Goal: Task Accomplishment & Management: Manage account settings

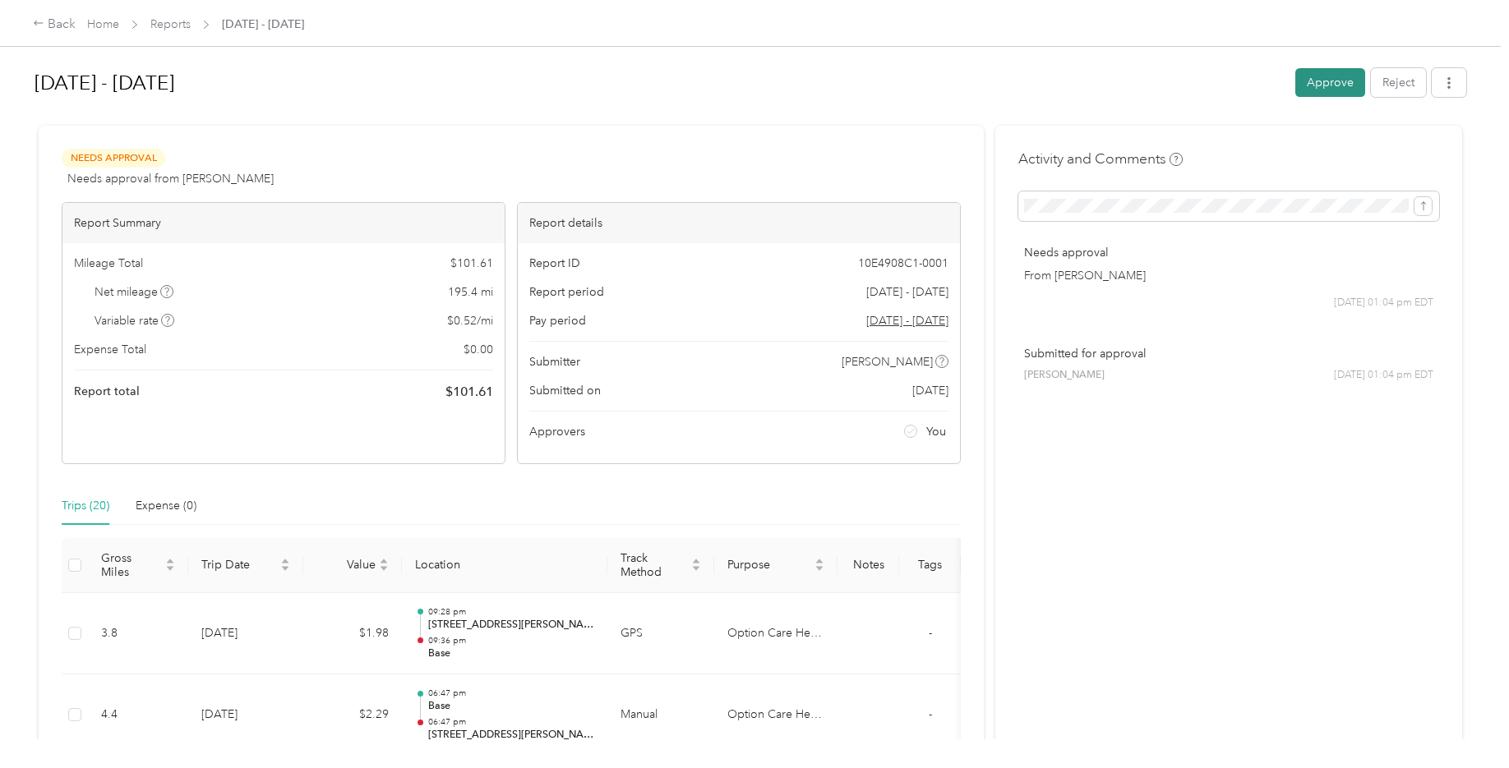
click at [1320, 76] on button "Approve" at bounding box center [1330, 82] width 70 height 29
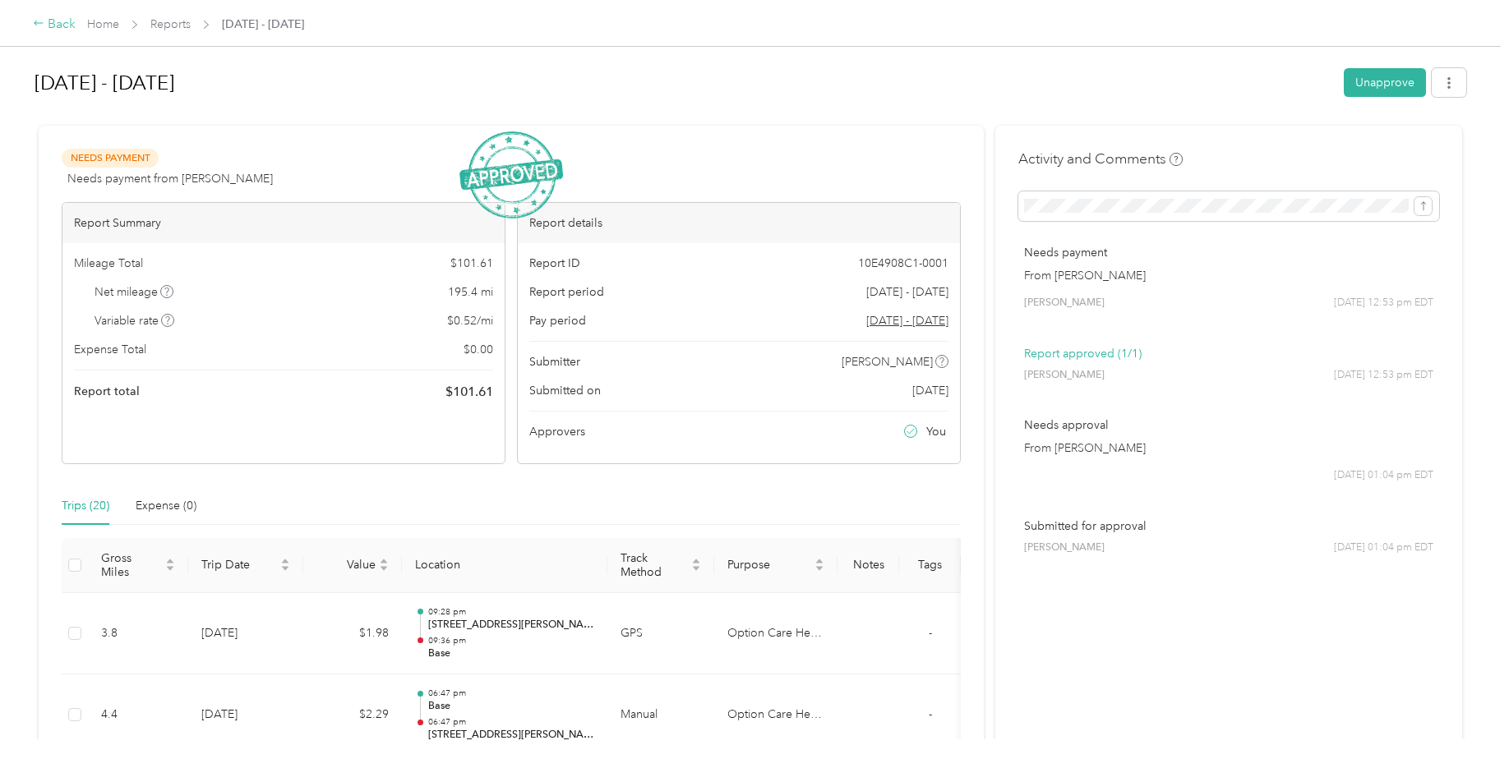
click at [65, 19] on div "Back" at bounding box center [54, 25] width 43 height 20
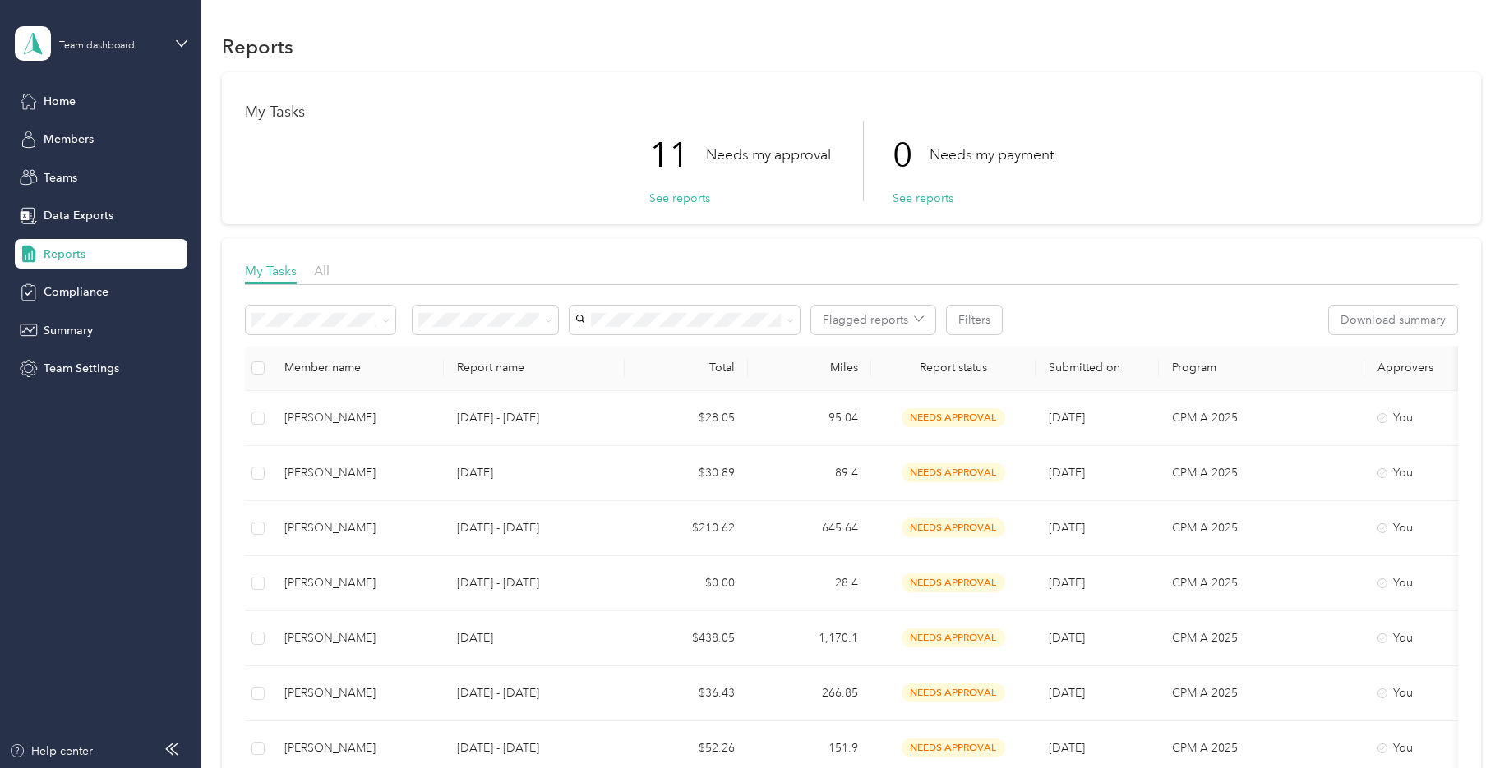
scroll to position [82, 0]
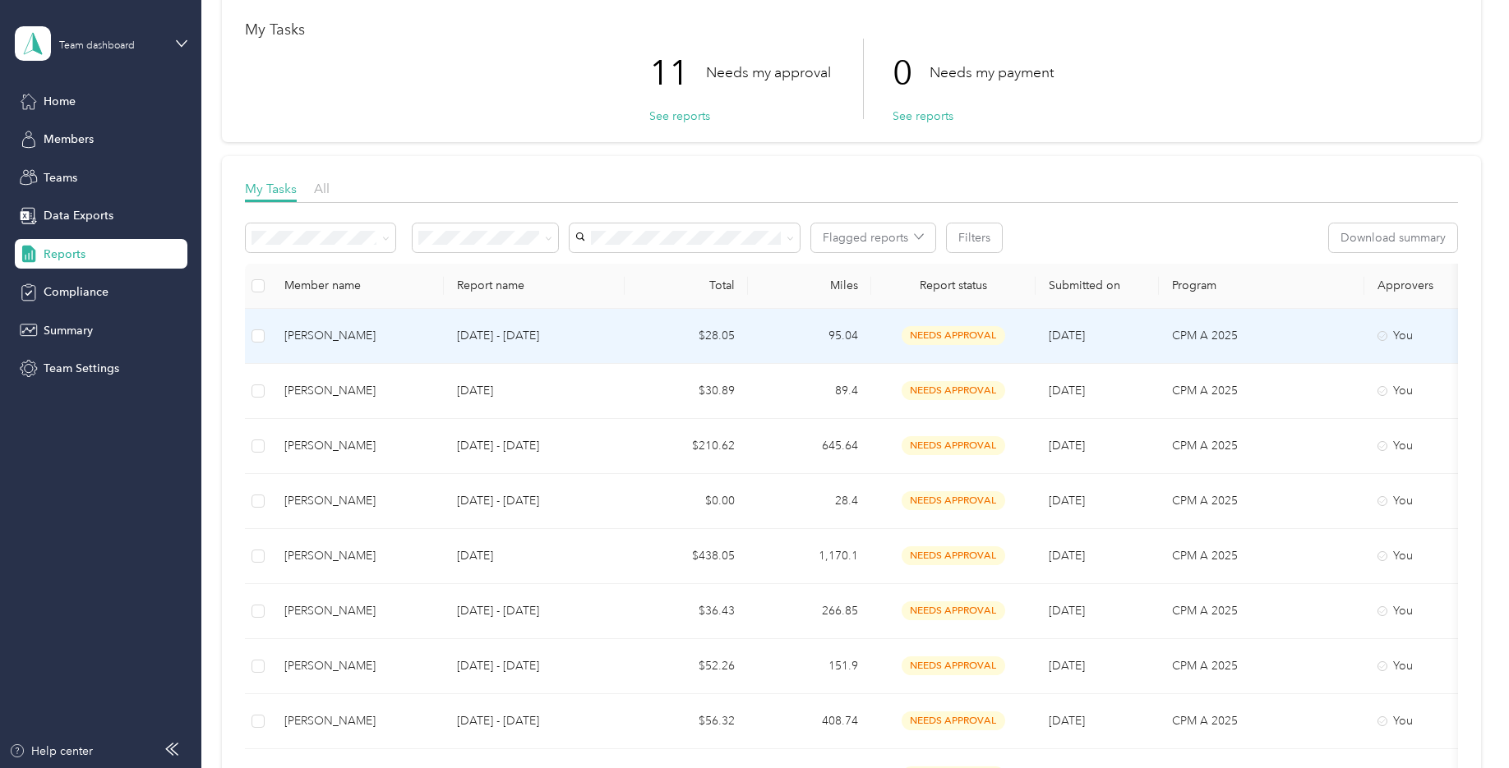
click at [297, 331] on div "[PERSON_NAME]" at bounding box center [357, 336] width 146 height 18
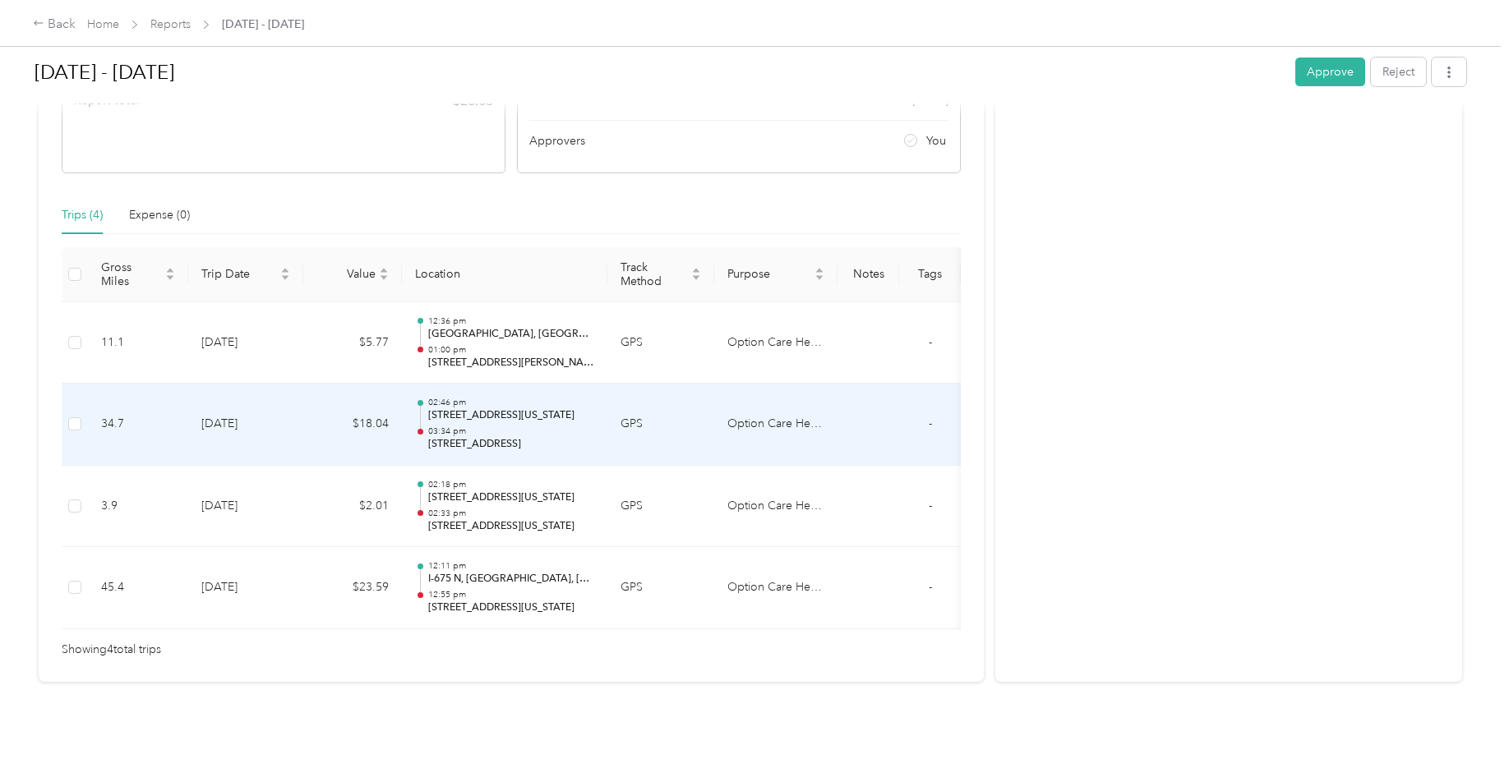
scroll to position [316, 0]
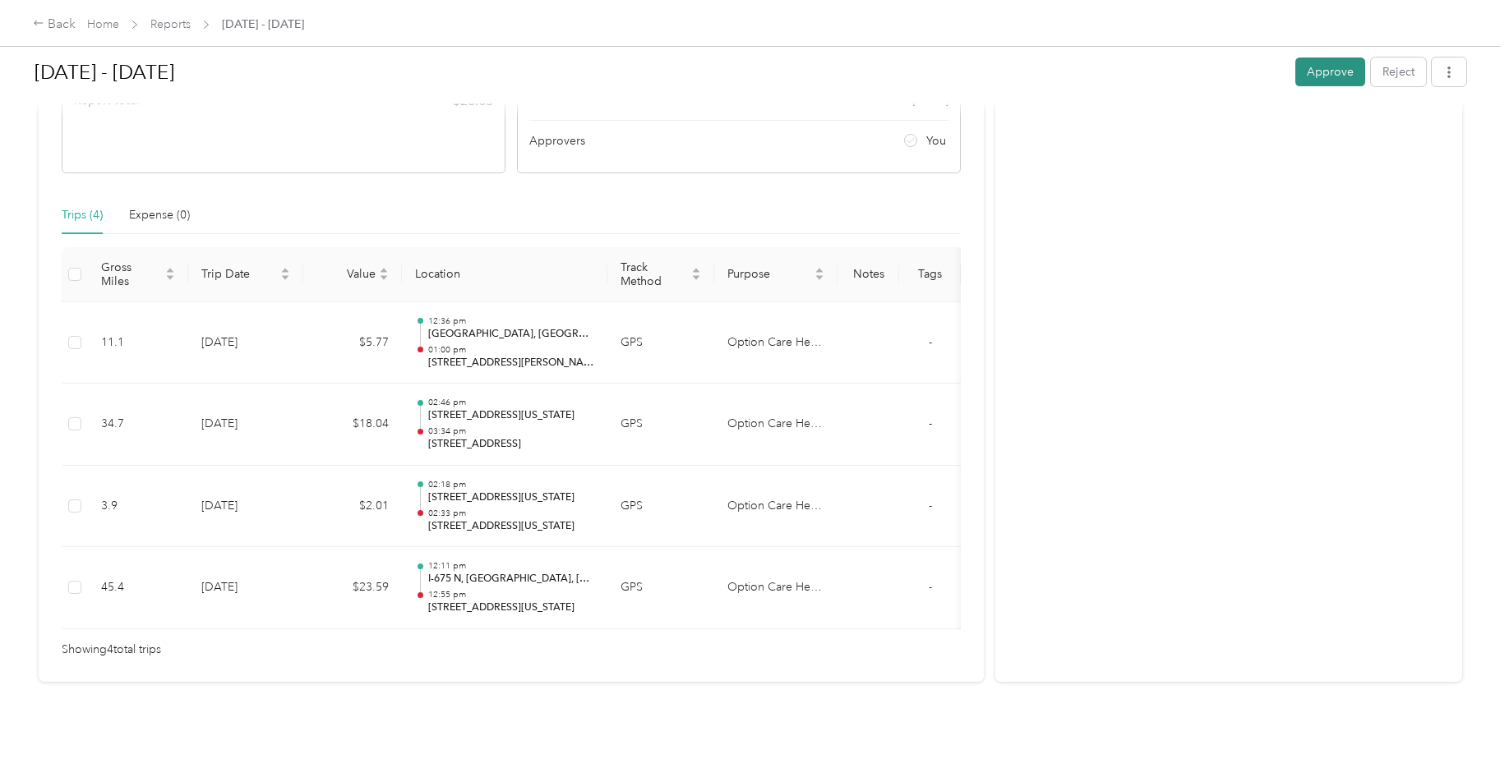
click at [1334, 72] on button "Approve" at bounding box center [1330, 72] width 70 height 29
click at [40, 19] on icon at bounding box center [39, 23] width 12 height 12
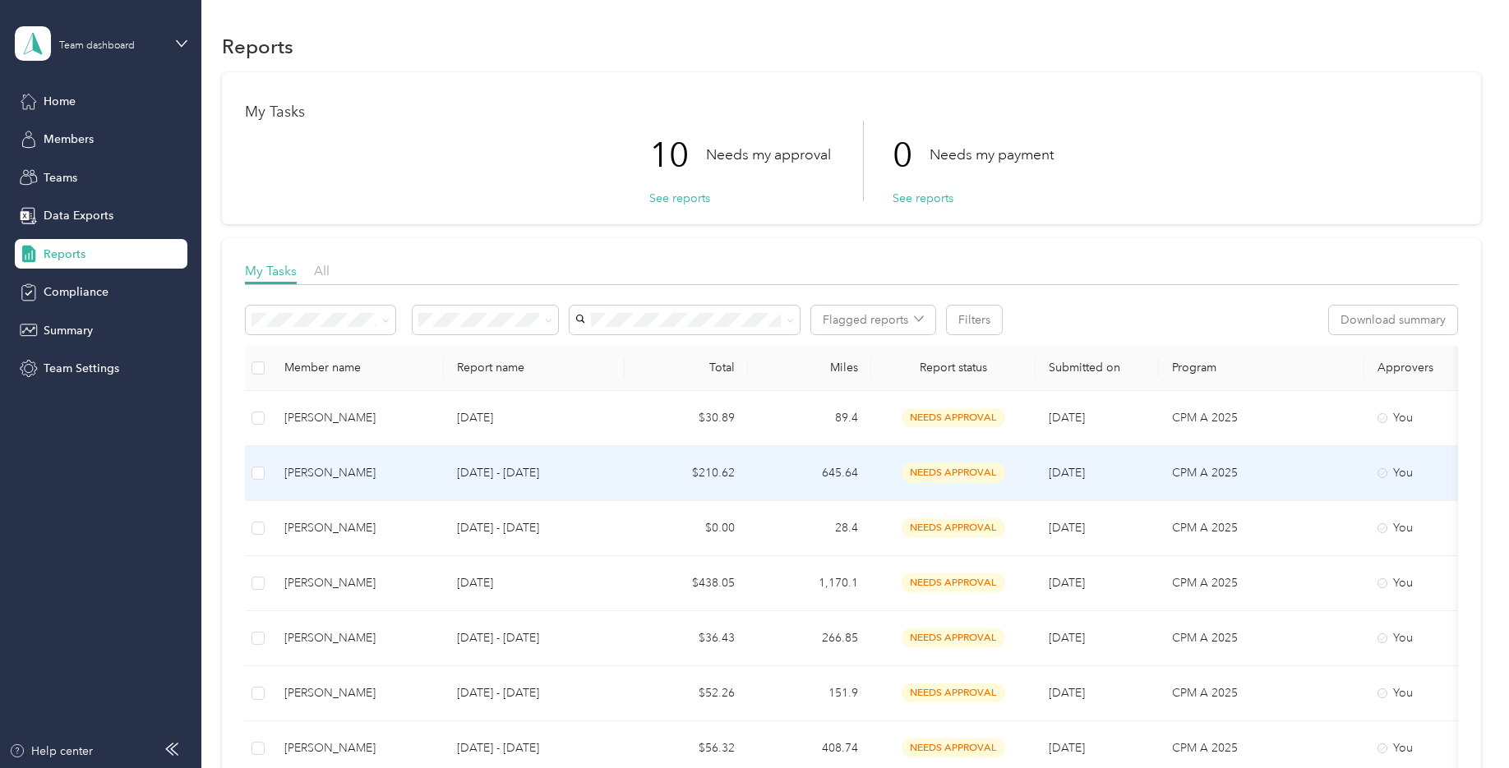
click at [265, 470] on td at bounding box center [258, 473] width 26 height 55
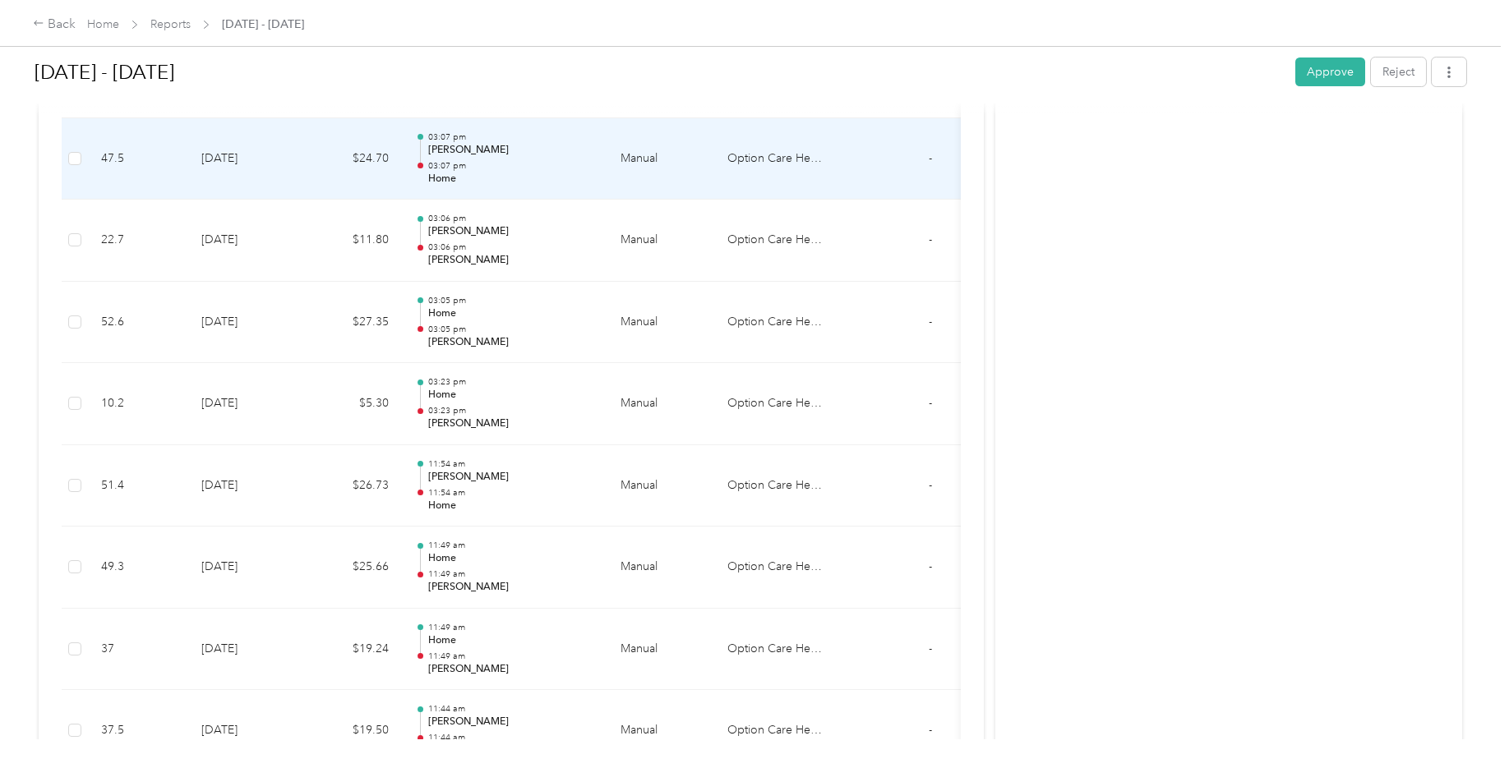
scroll to position [227, 0]
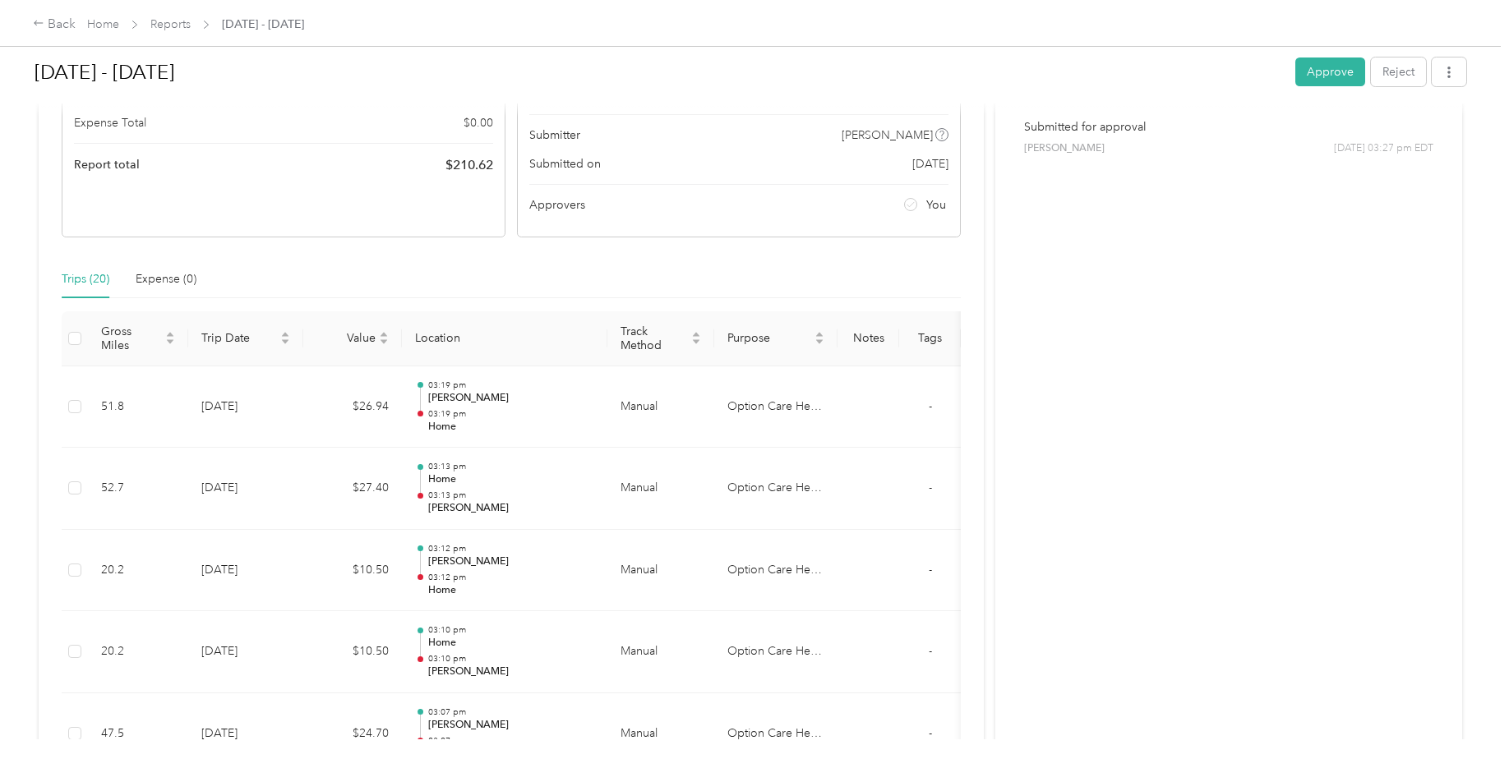
click at [1313, 72] on button "Approve" at bounding box center [1330, 72] width 70 height 29
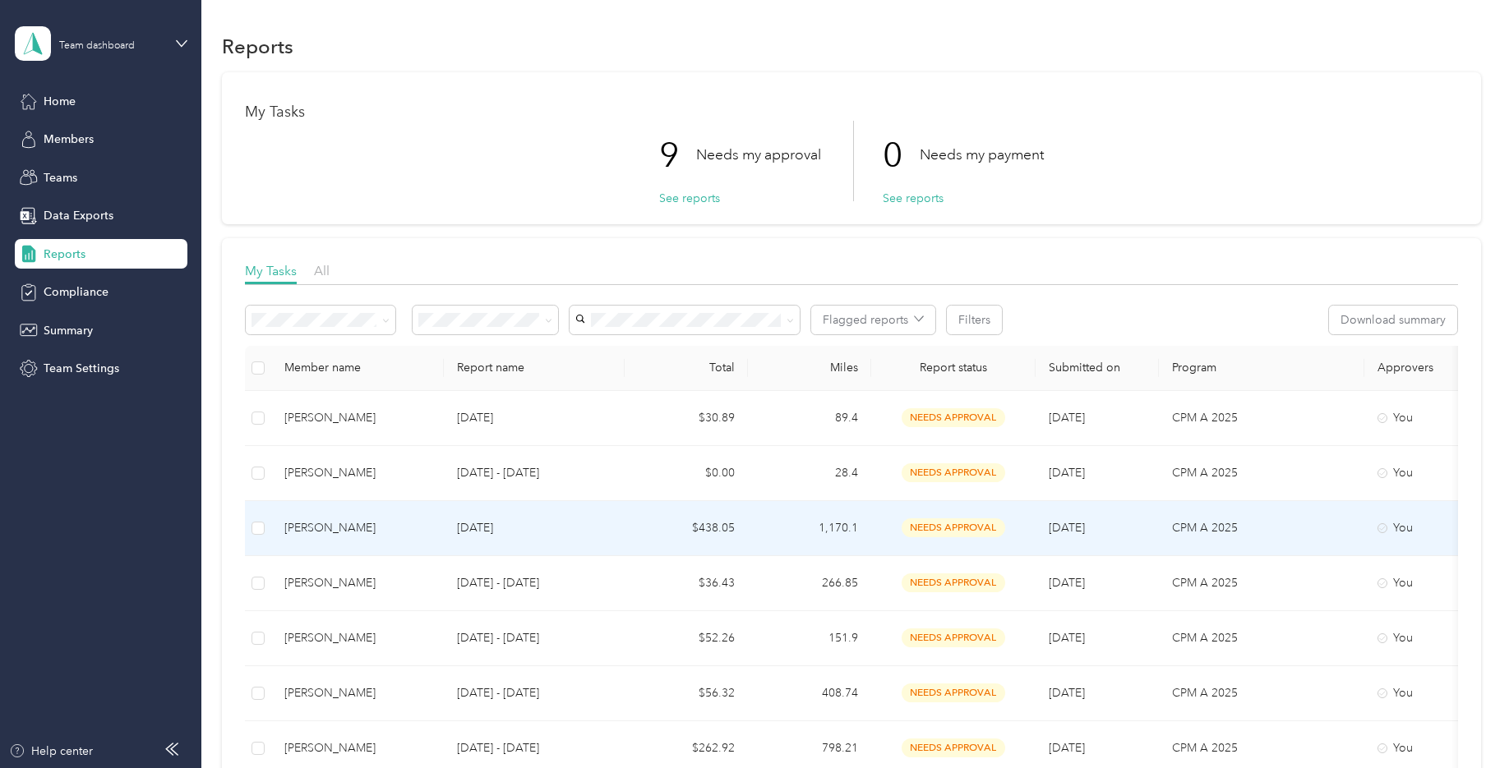
scroll to position [82, 0]
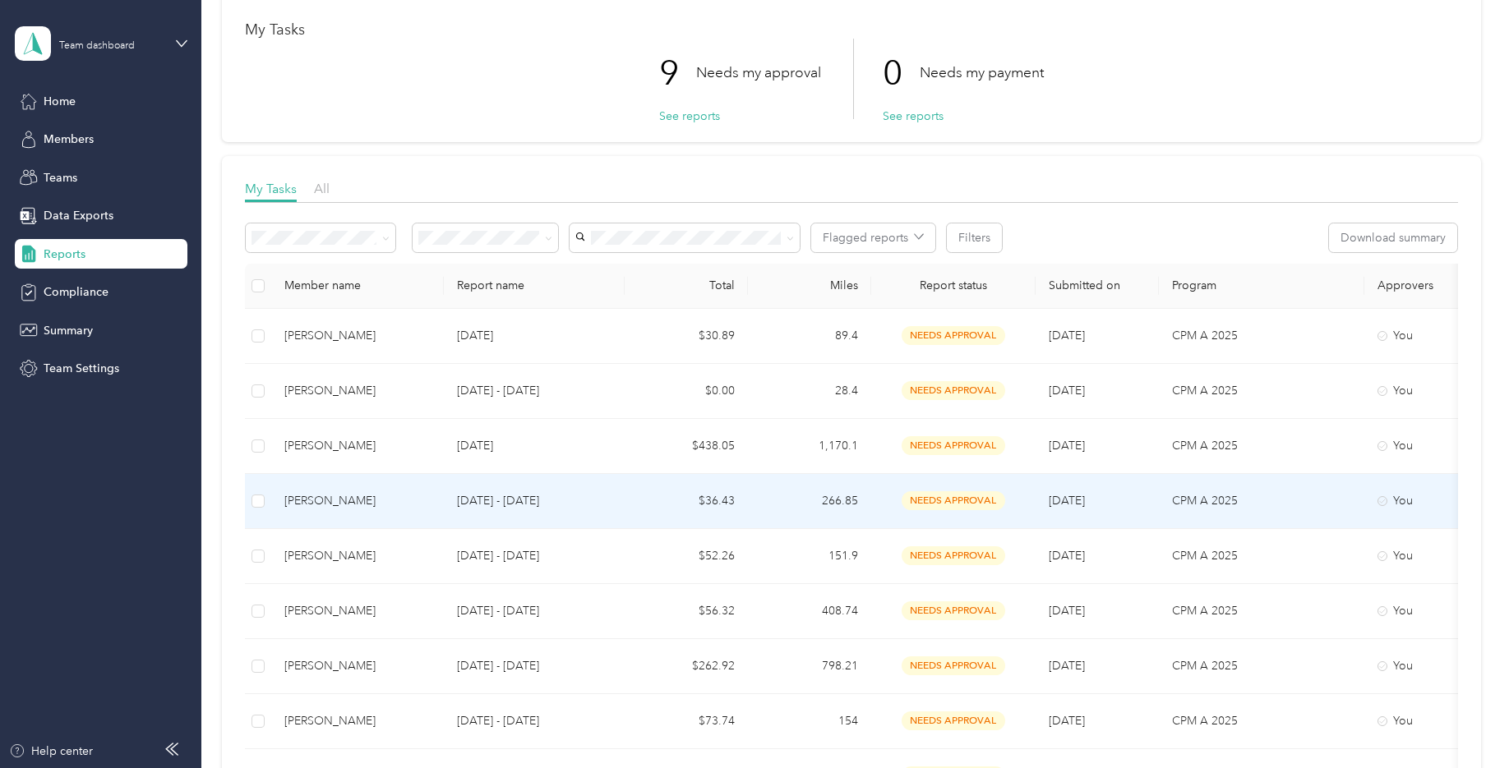
click at [303, 500] on div "[PERSON_NAME]" at bounding box center [357, 501] width 146 height 18
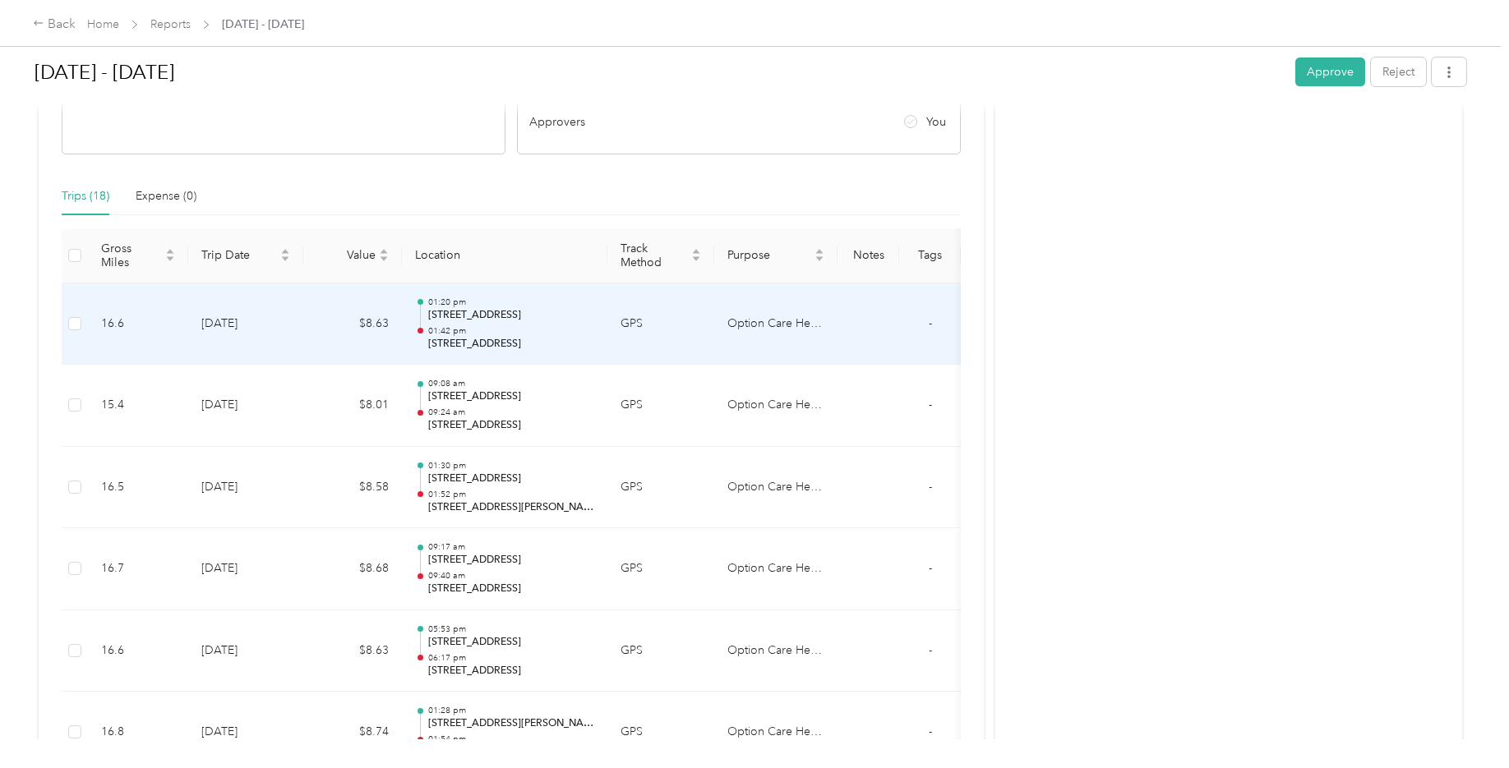
scroll to position [228, 0]
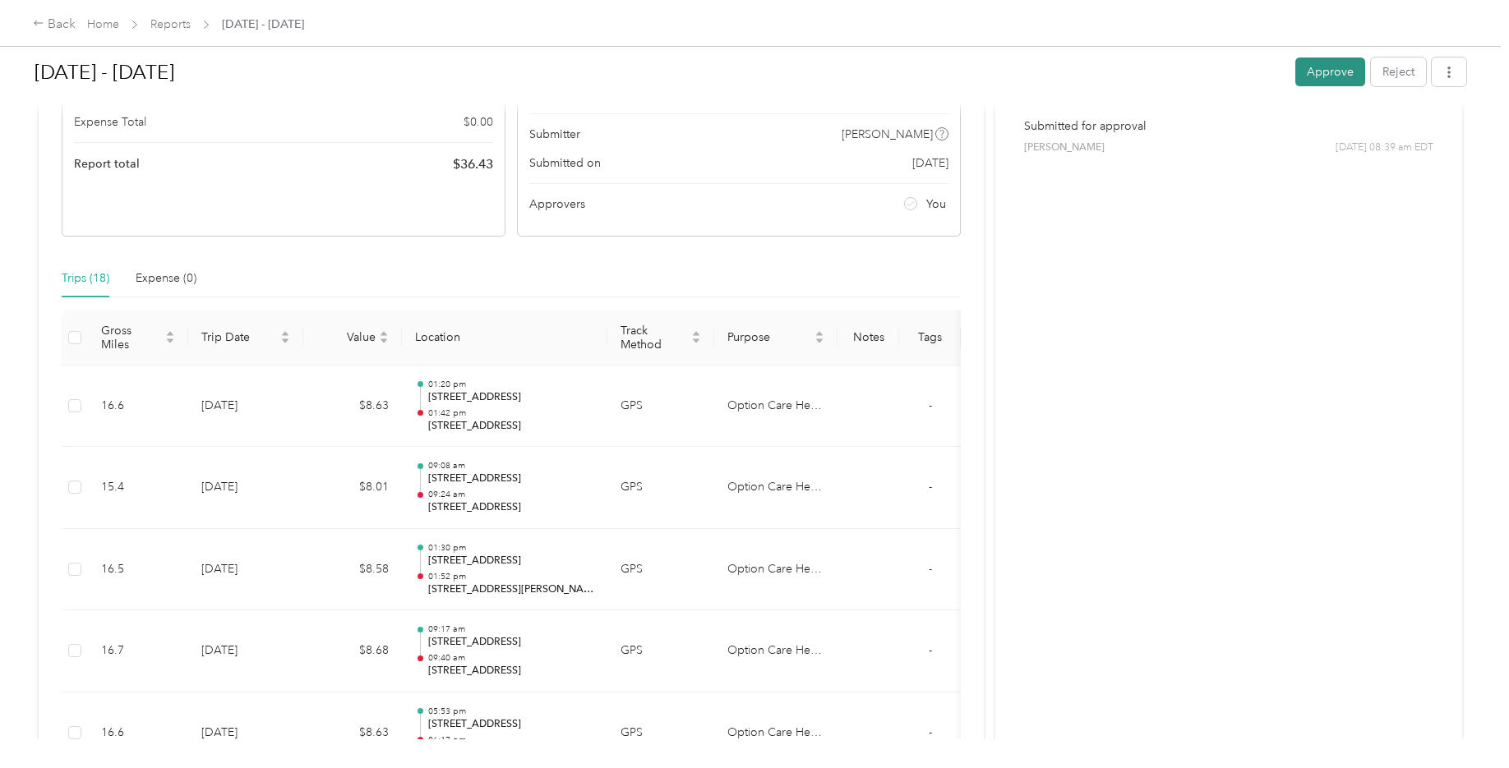
click at [1312, 62] on button "Approve" at bounding box center [1330, 72] width 70 height 29
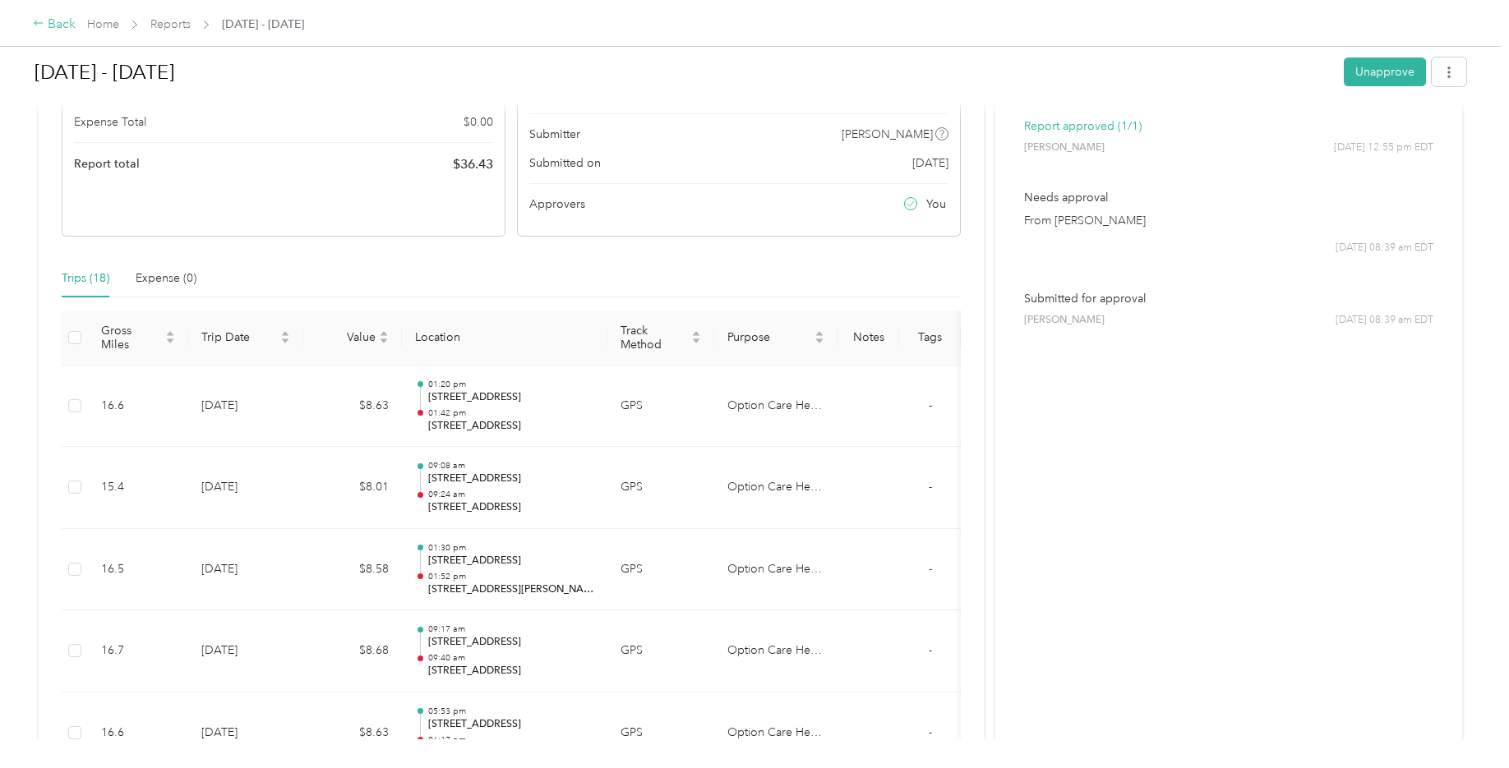
click at [39, 22] on icon at bounding box center [39, 23] width 12 height 12
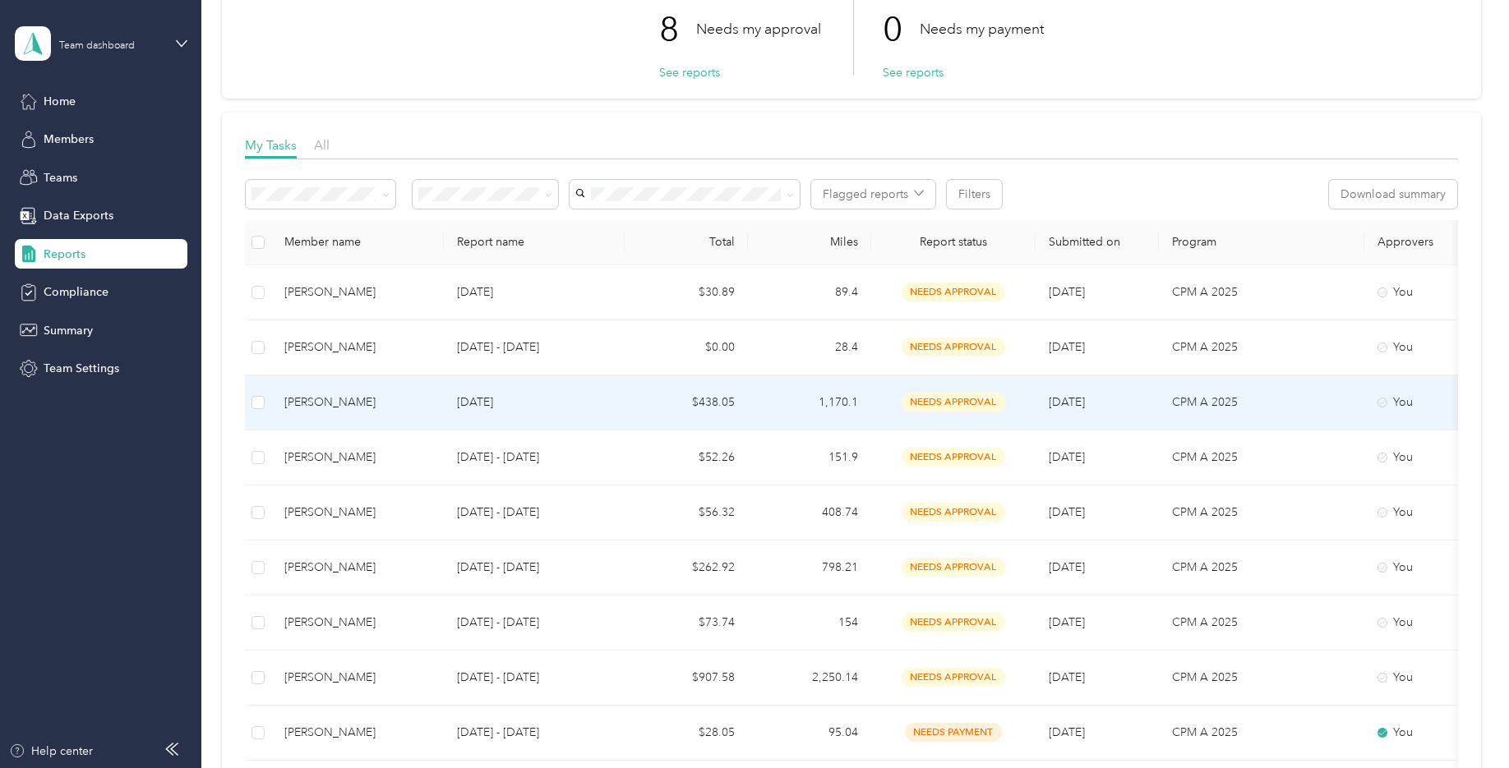
scroll to position [164, 0]
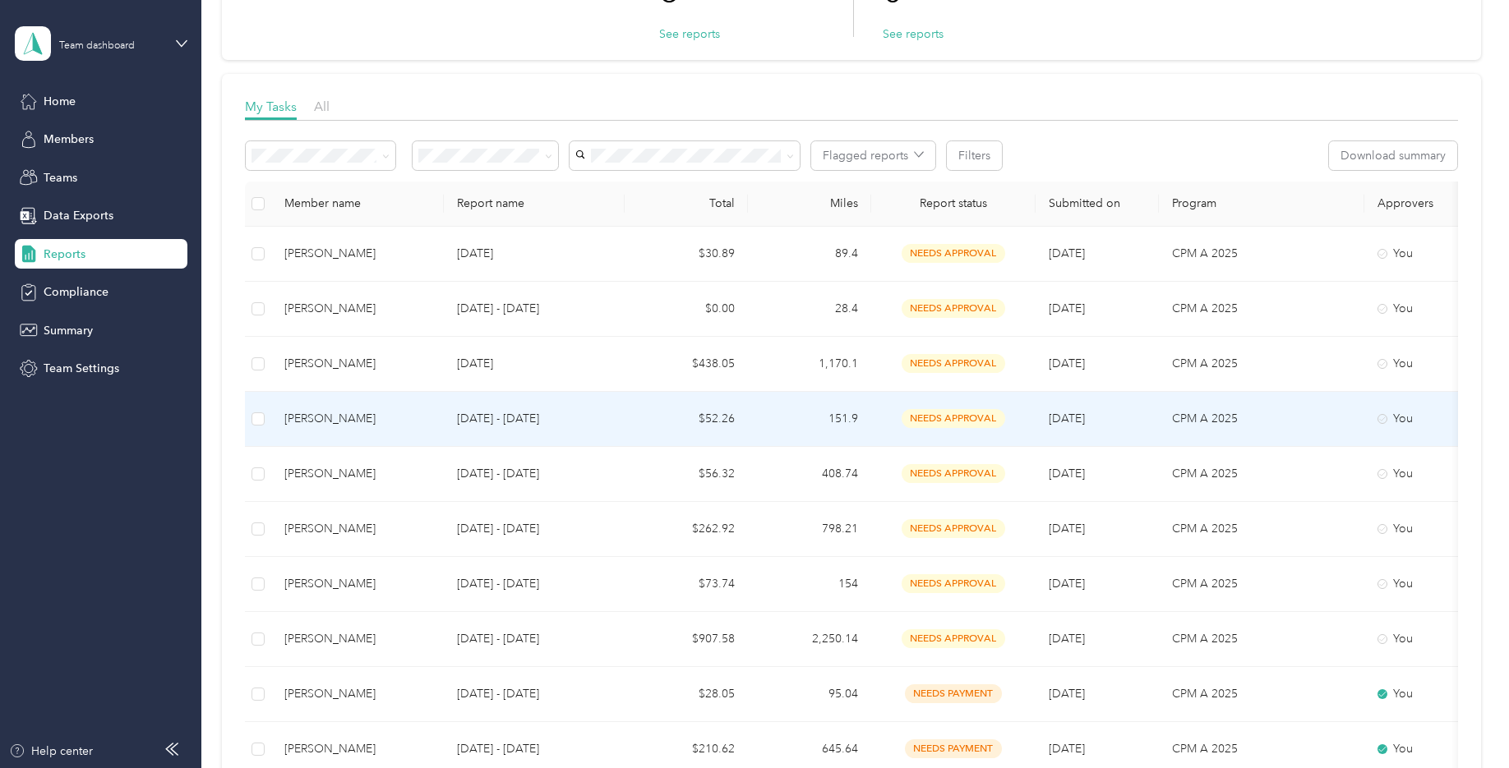
click at [321, 418] on div "[PERSON_NAME]" at bounding box center [357, 419] width 146 height 18
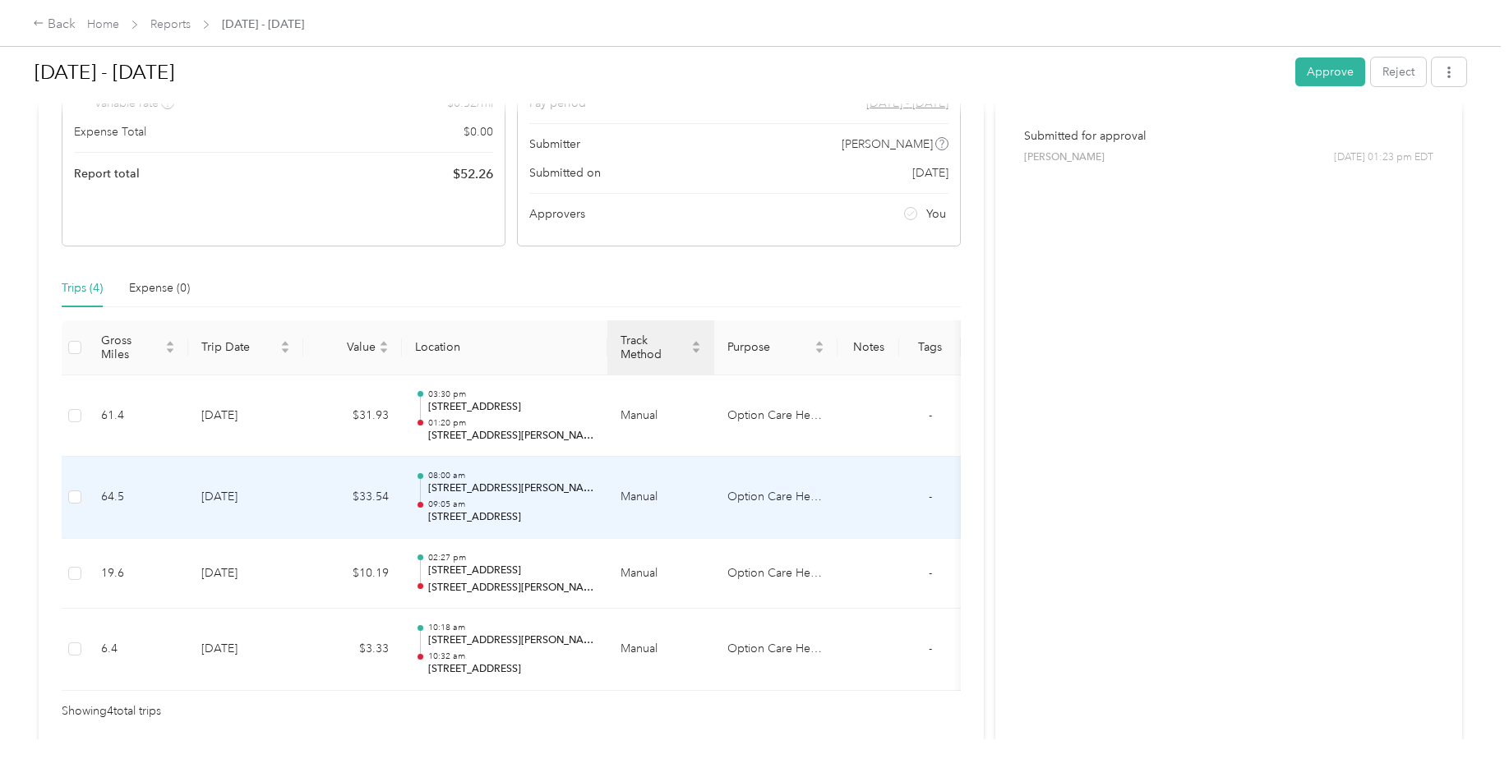
scroll to position [247, 0]
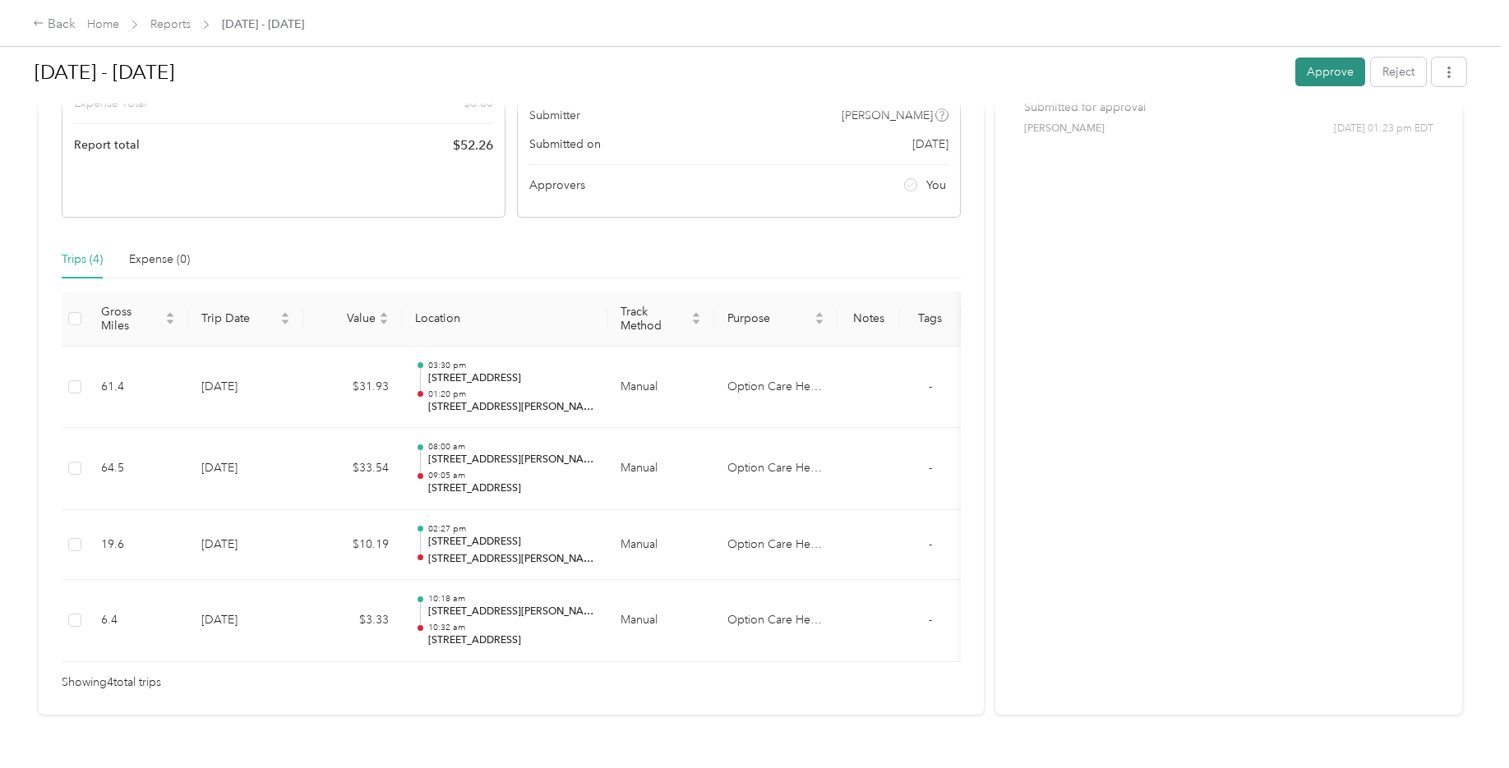
click at [1323, 67] on button "Approve" at bounding box center [1330, 72] width 70 height 29
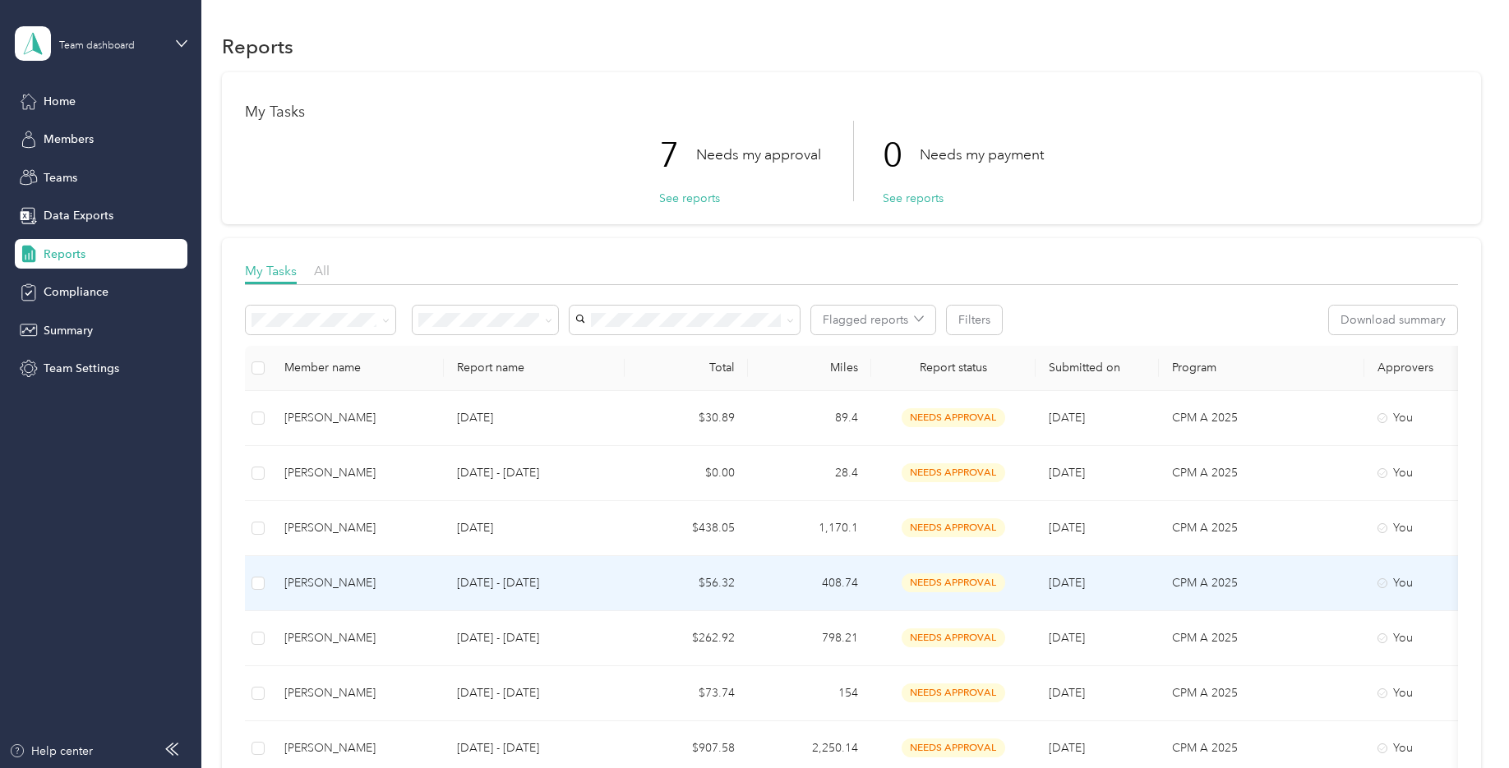
scroll to position [82, 0]
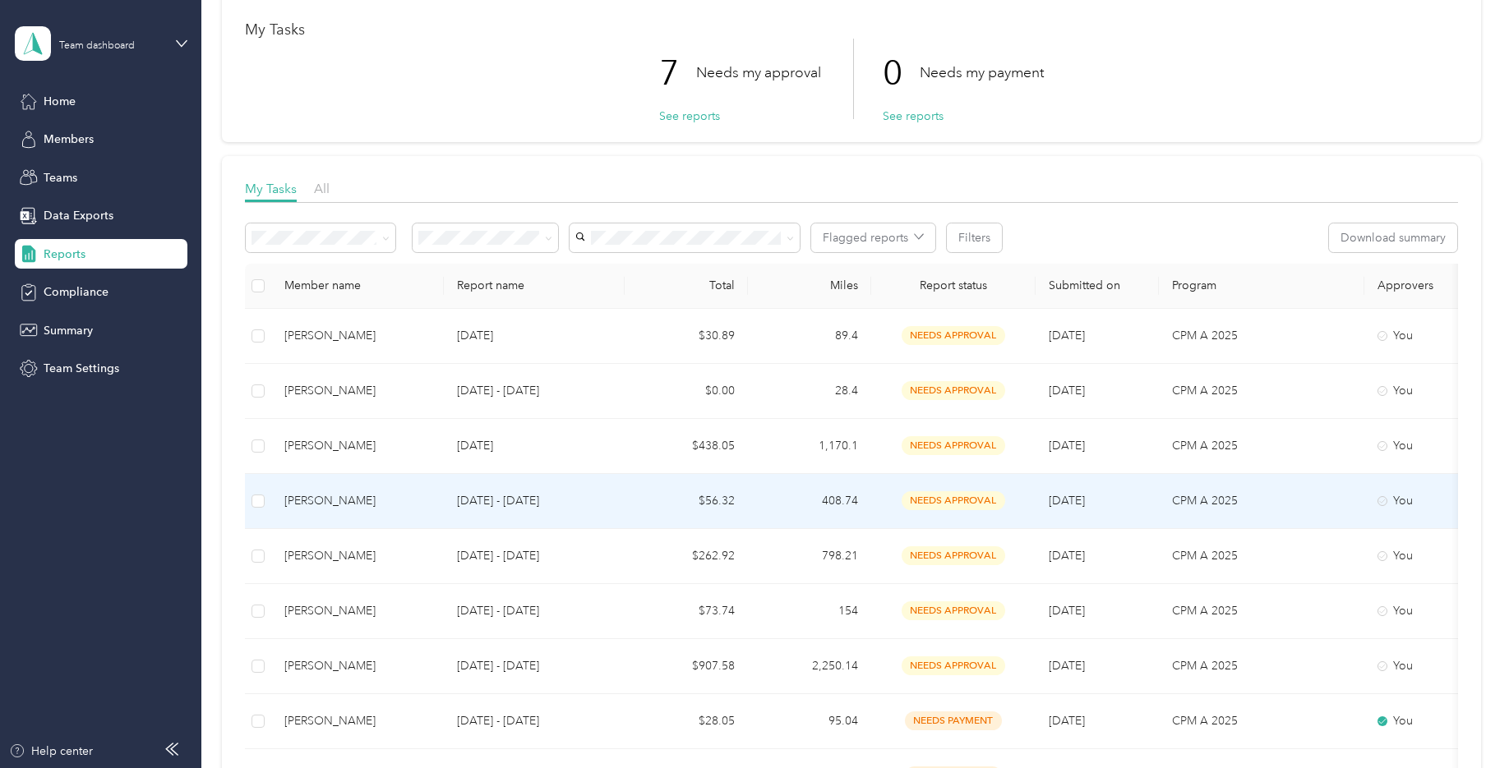
click at [326, 497] on div "[PERSON_NAME]" at bounding box center [357, 501] width 146 height 18
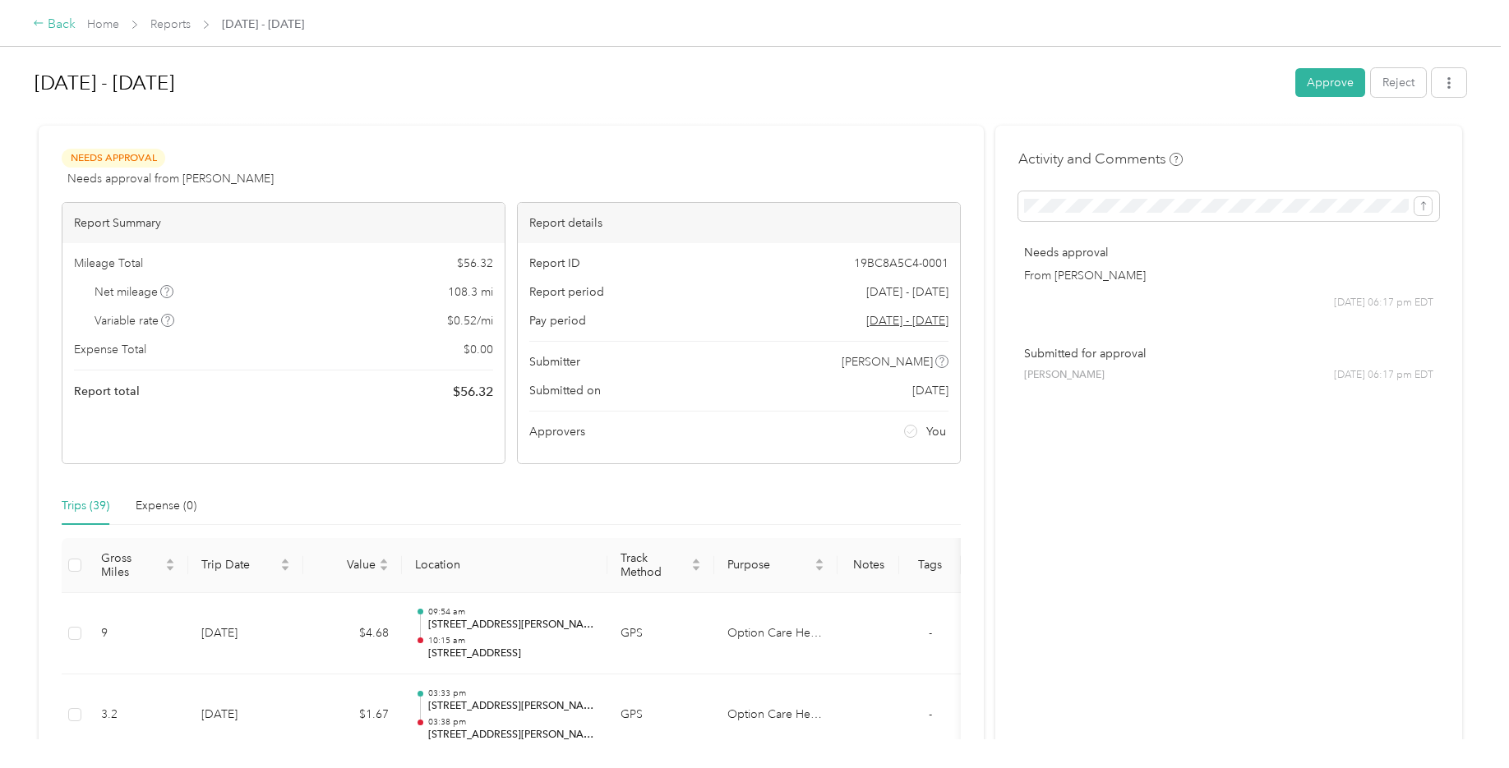
click at [35, 21] on icon at bounding box center [39, 23] width 12 height 12
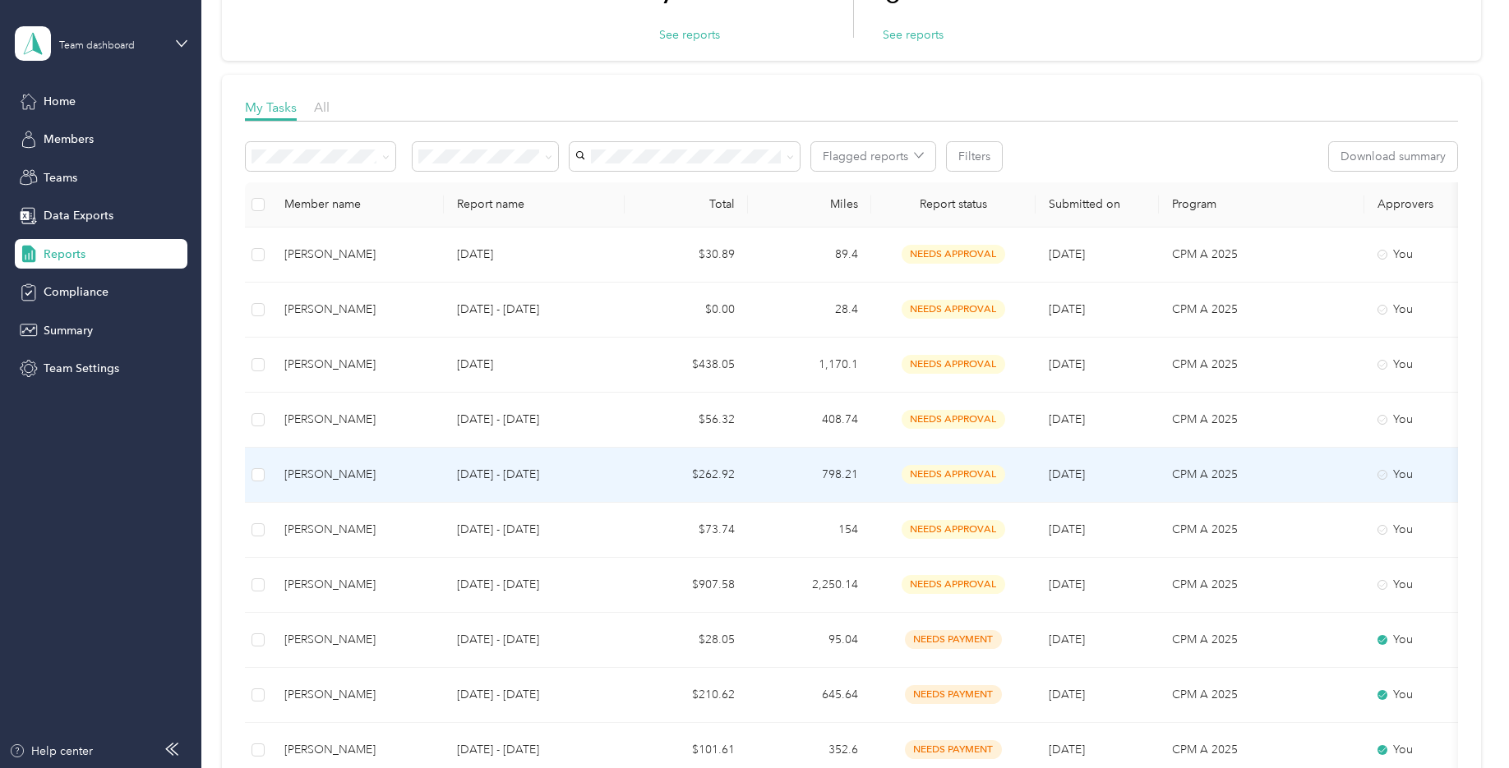
scroll to position [164, 0]
click at [325, 477] on div "[PERSON_NAME]" at bounding box center [357, 474] width 146 height 18
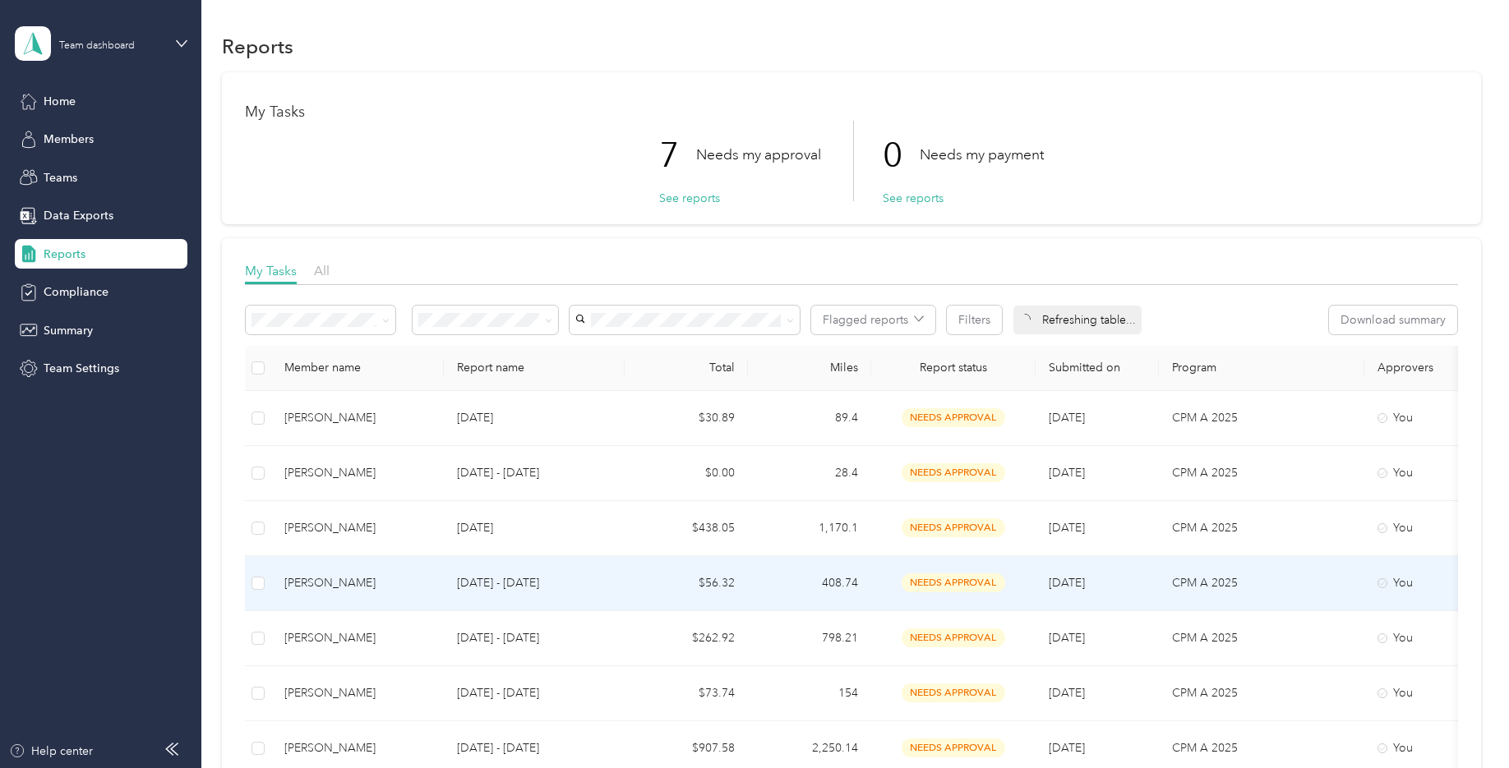
click at [300, 584] on div "[PERSON_NAME]" at bounding box center [357, 583] width 146 height 18
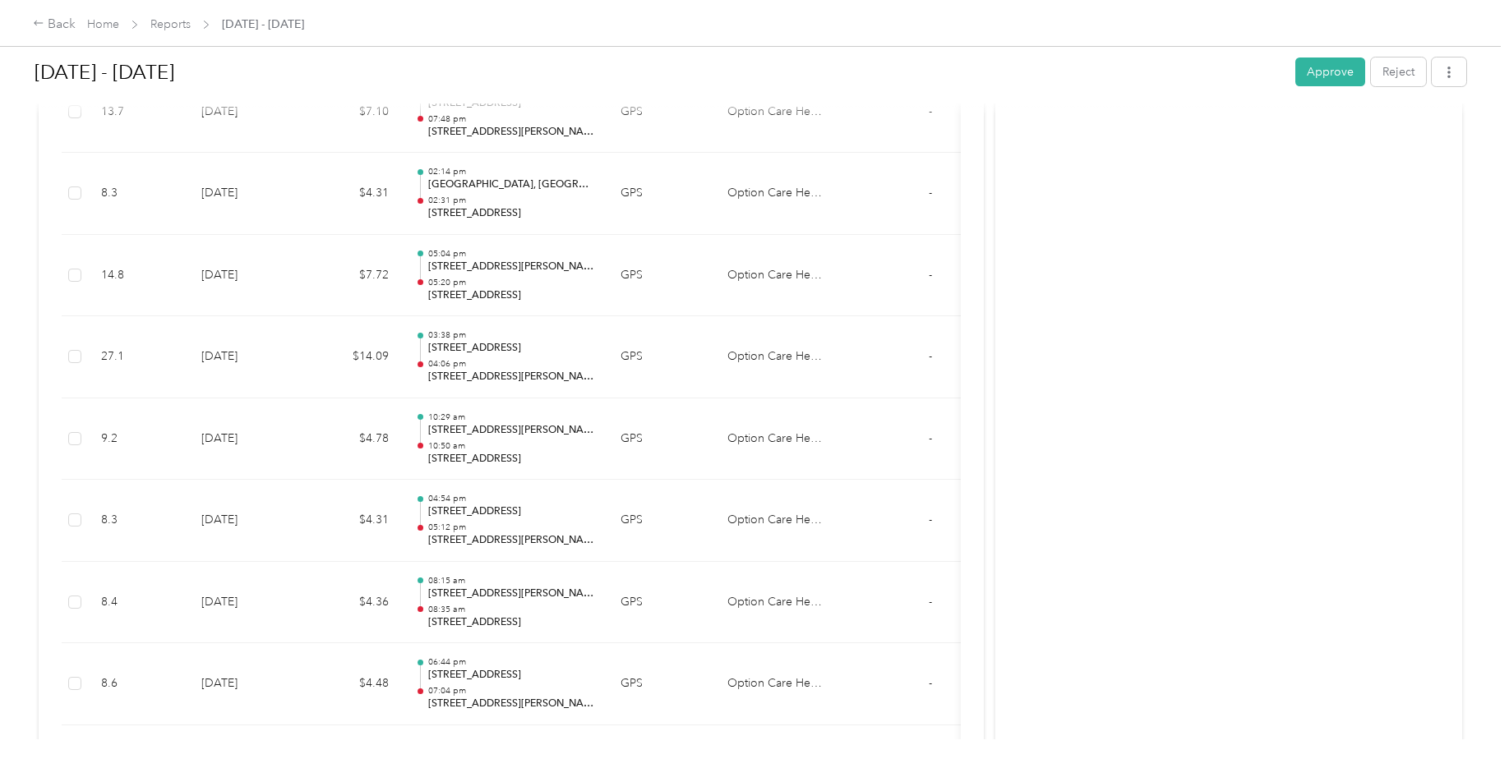
scroll to position [1233, 0]
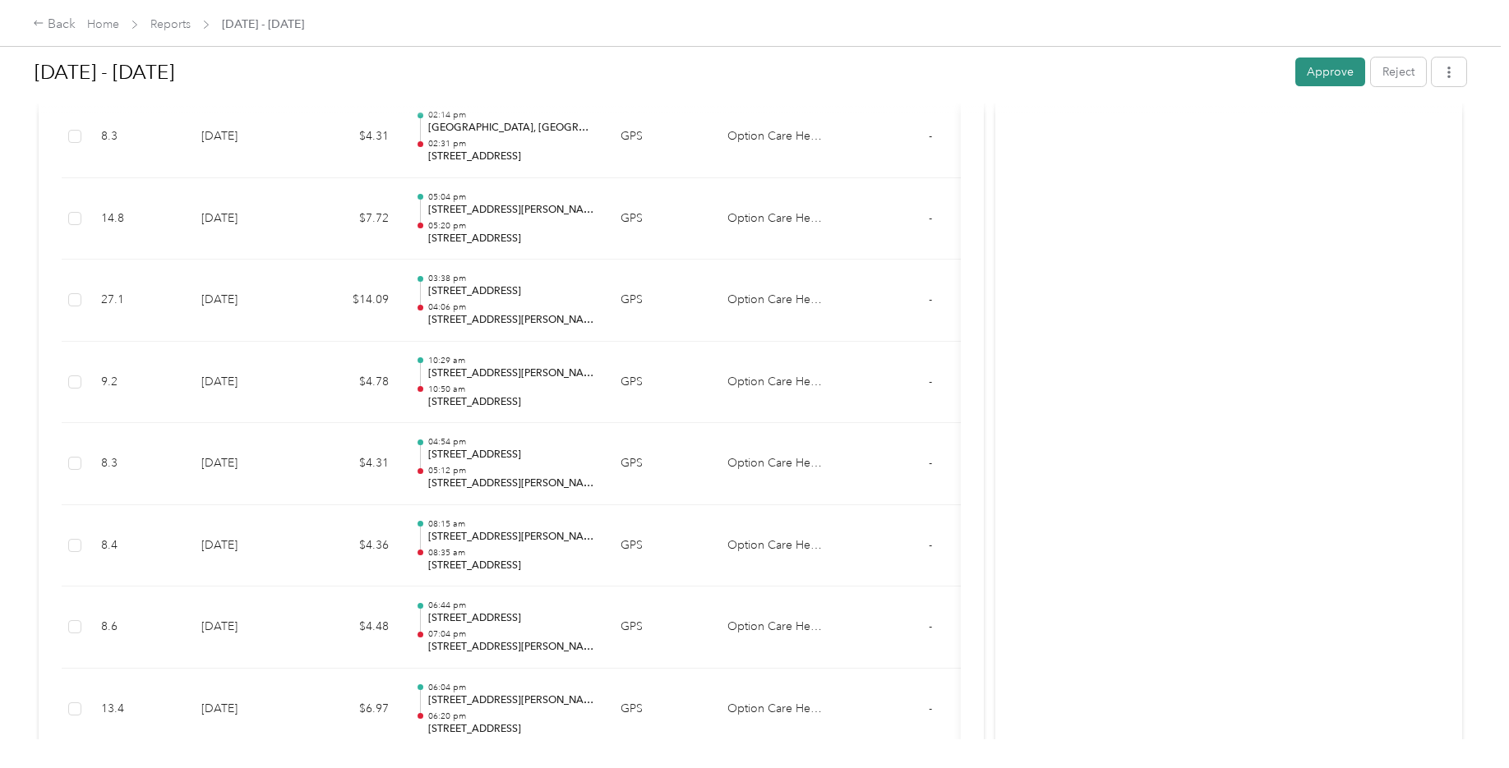
click at [1309, 73] on button "Approve" at bounding box center [1330, 72] width 70 height 29
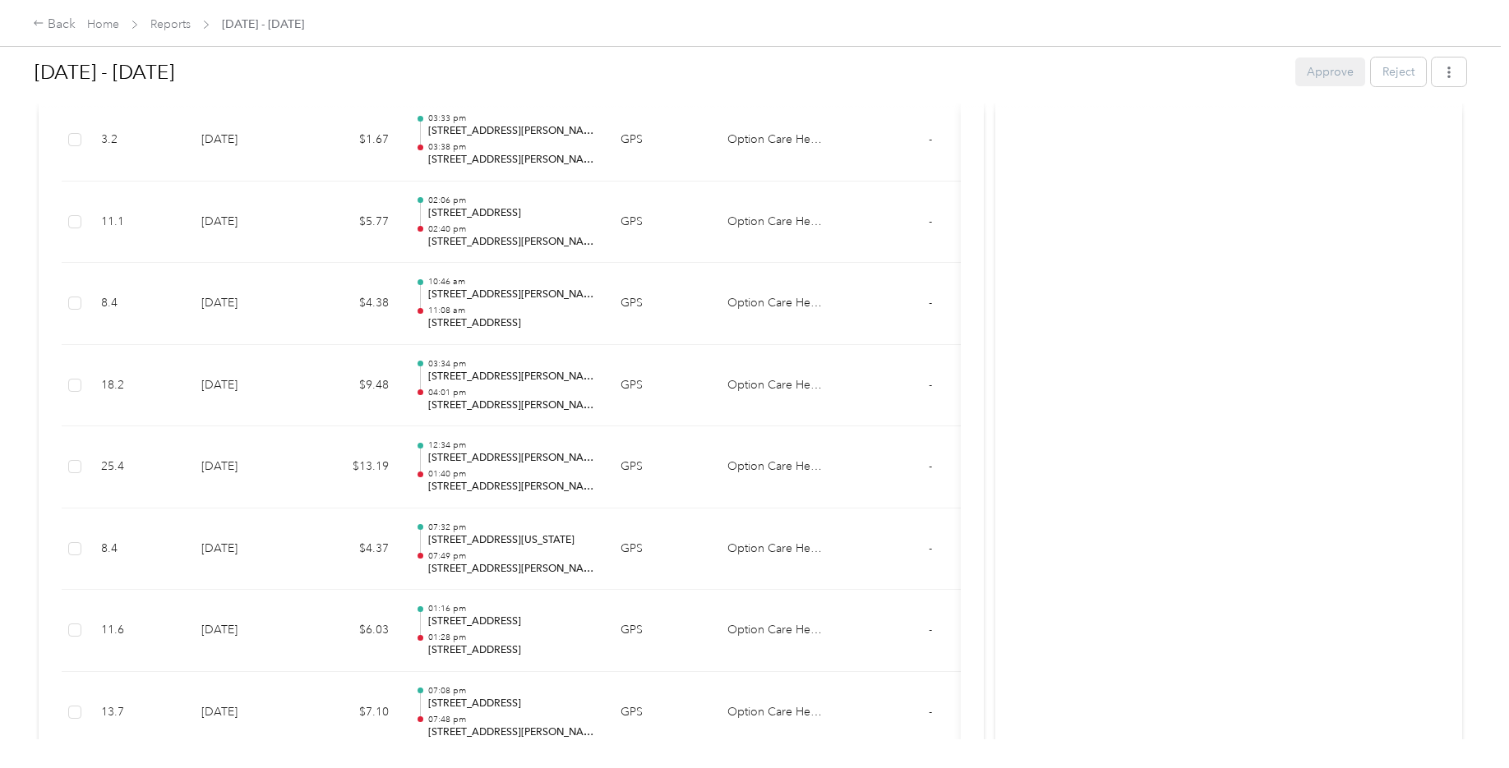
scroll to position [0, 0]
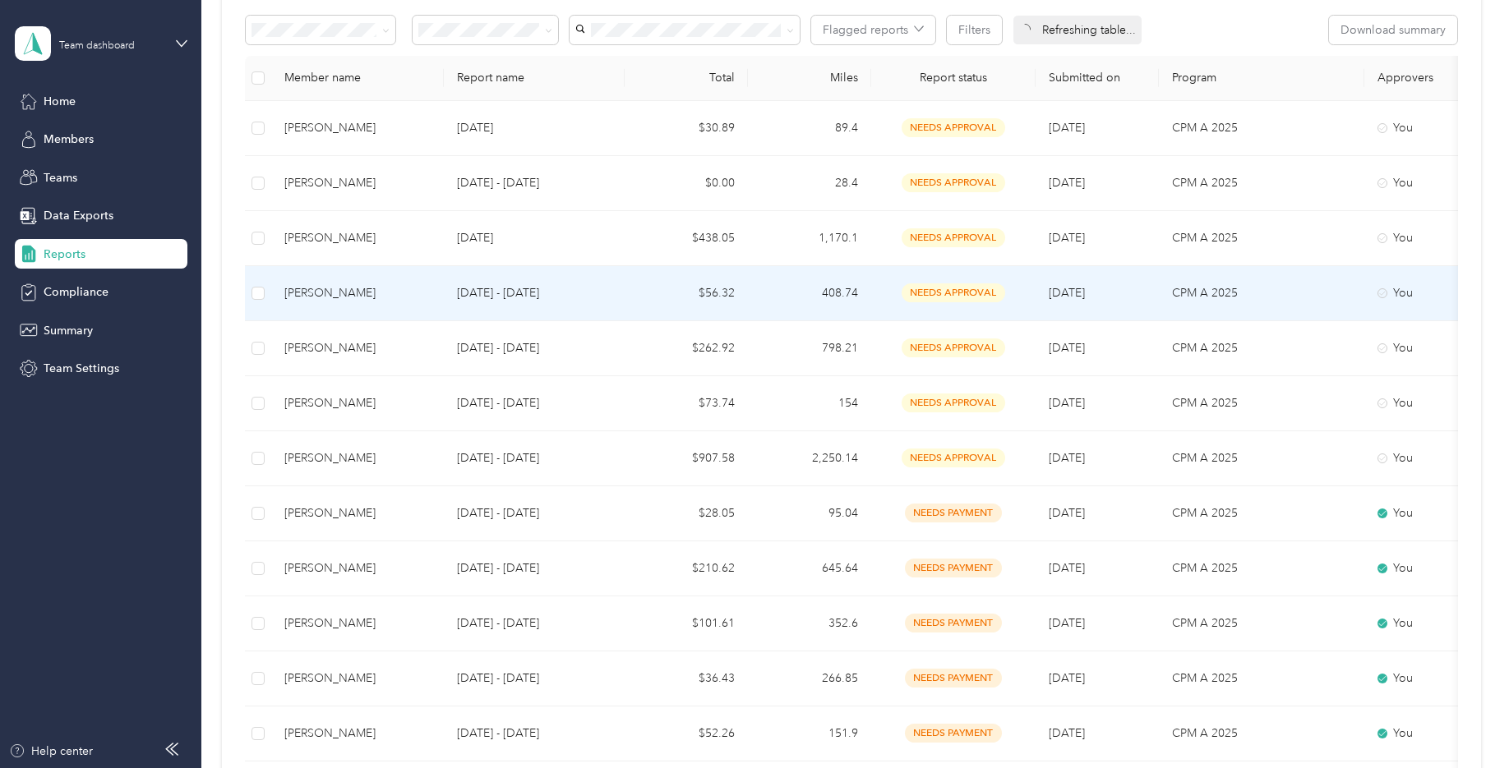
scroll to position [329, 0]
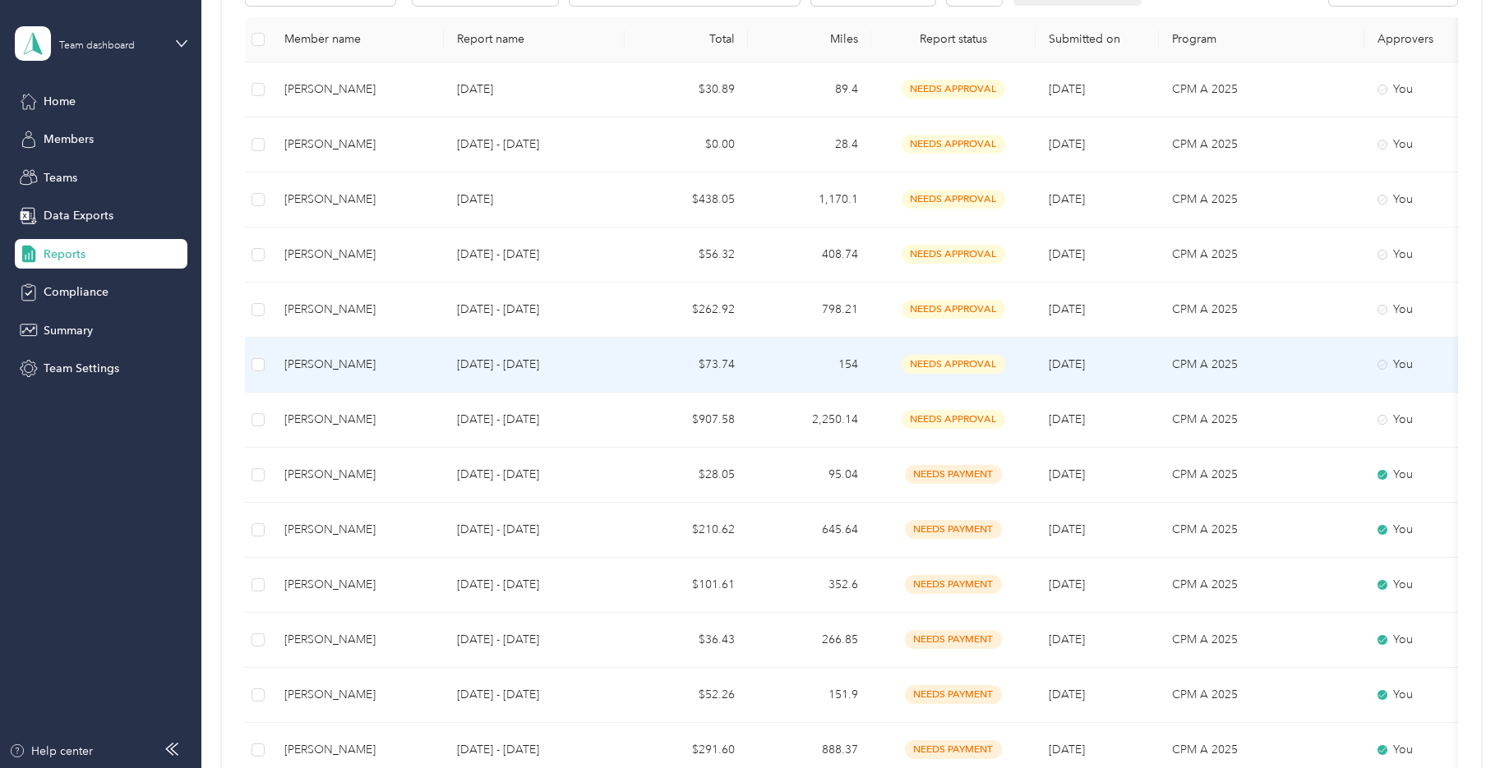
click at [323, 358] on div "[PERSON_NAME]" at bounding box center [357, 365] width 146 height 18
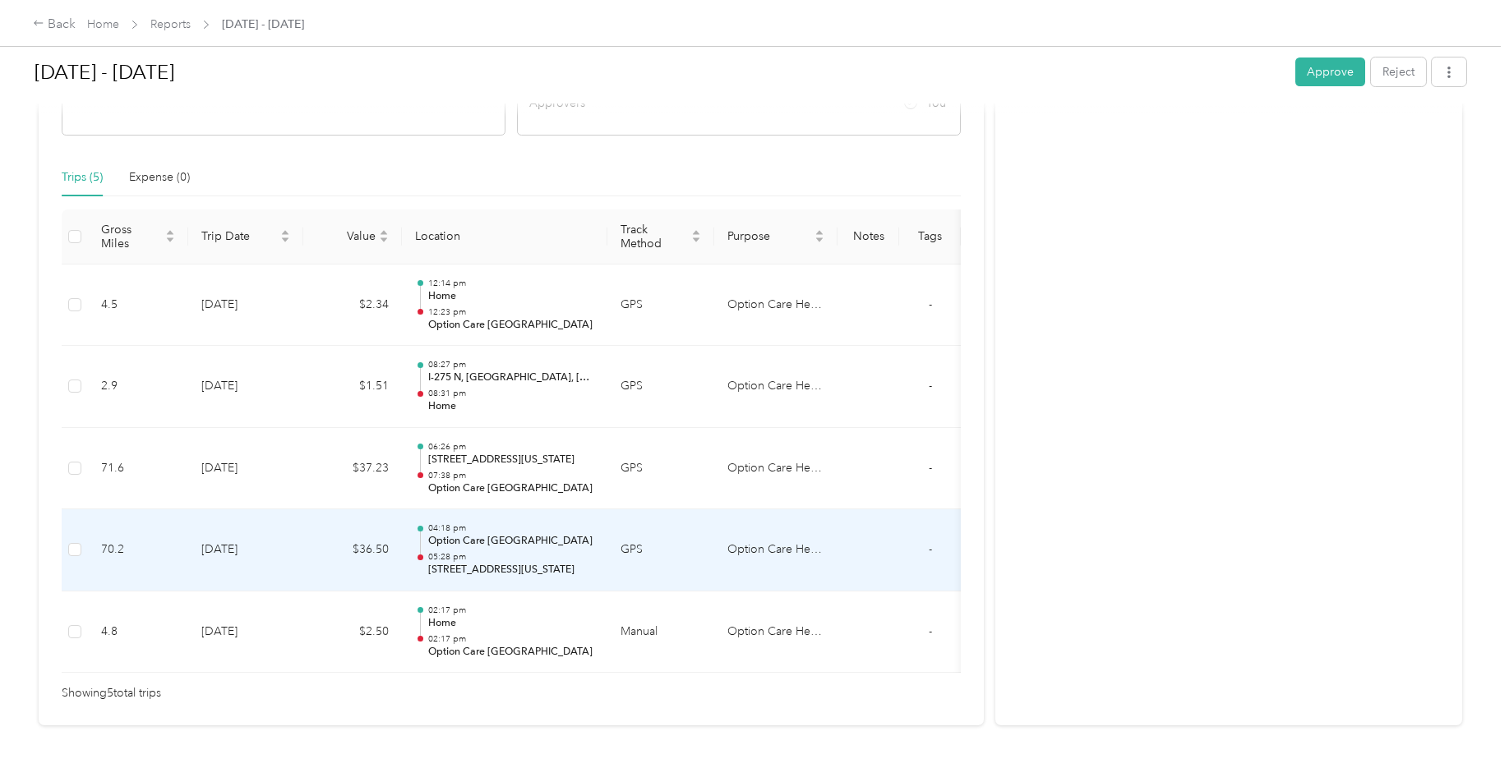
scroll to position [397, 0]
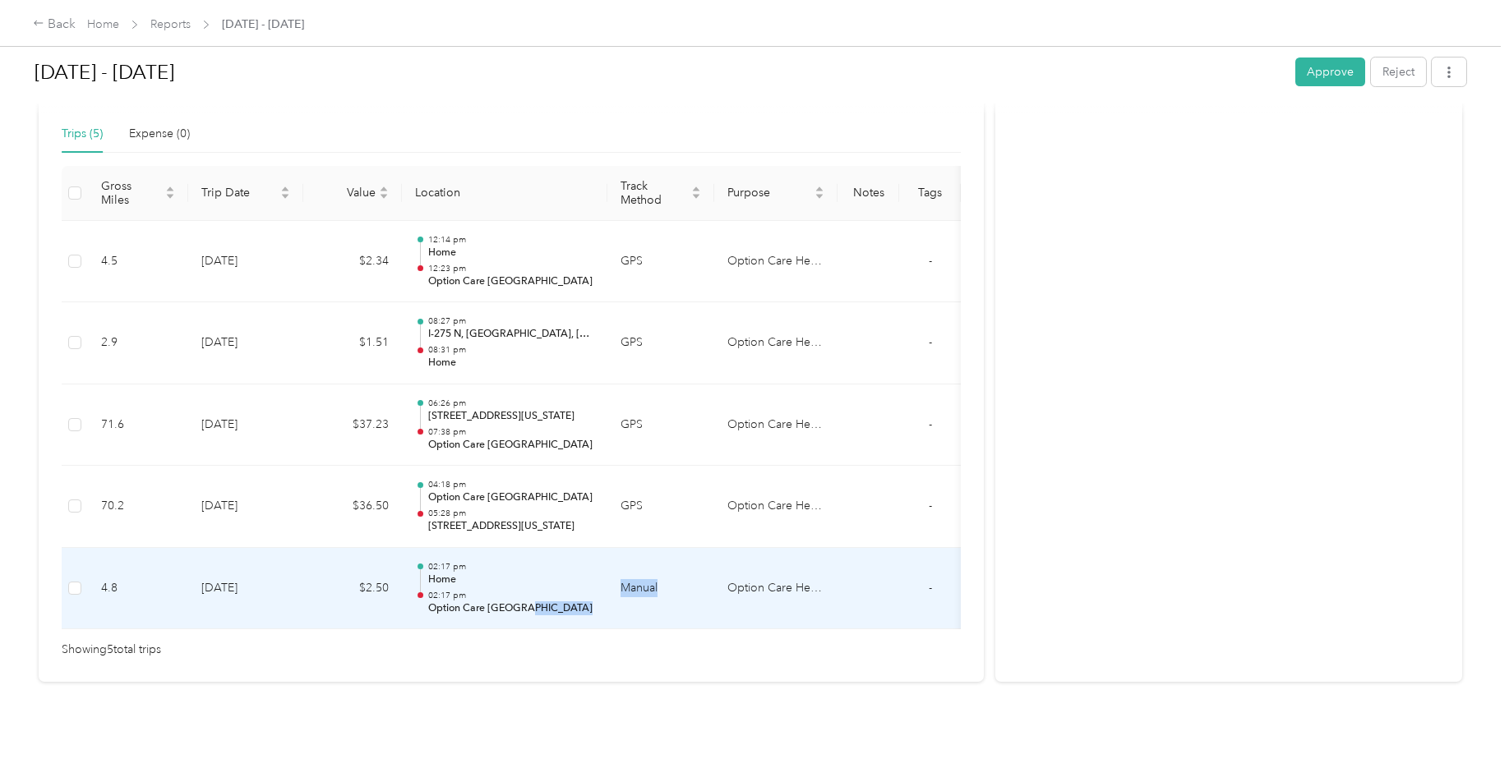
drag, startPoint x: 541, startPoint y: 605, endPoint x: 666, endPoint y: 603, distance: 124.9
click at [666, 603] on tr "4.8 [DATE] $2.50 02:17 pm Home 02:17 pm Option Care Milford Manual Option Care …" at bounding box center [542, 589] width 961 height 82
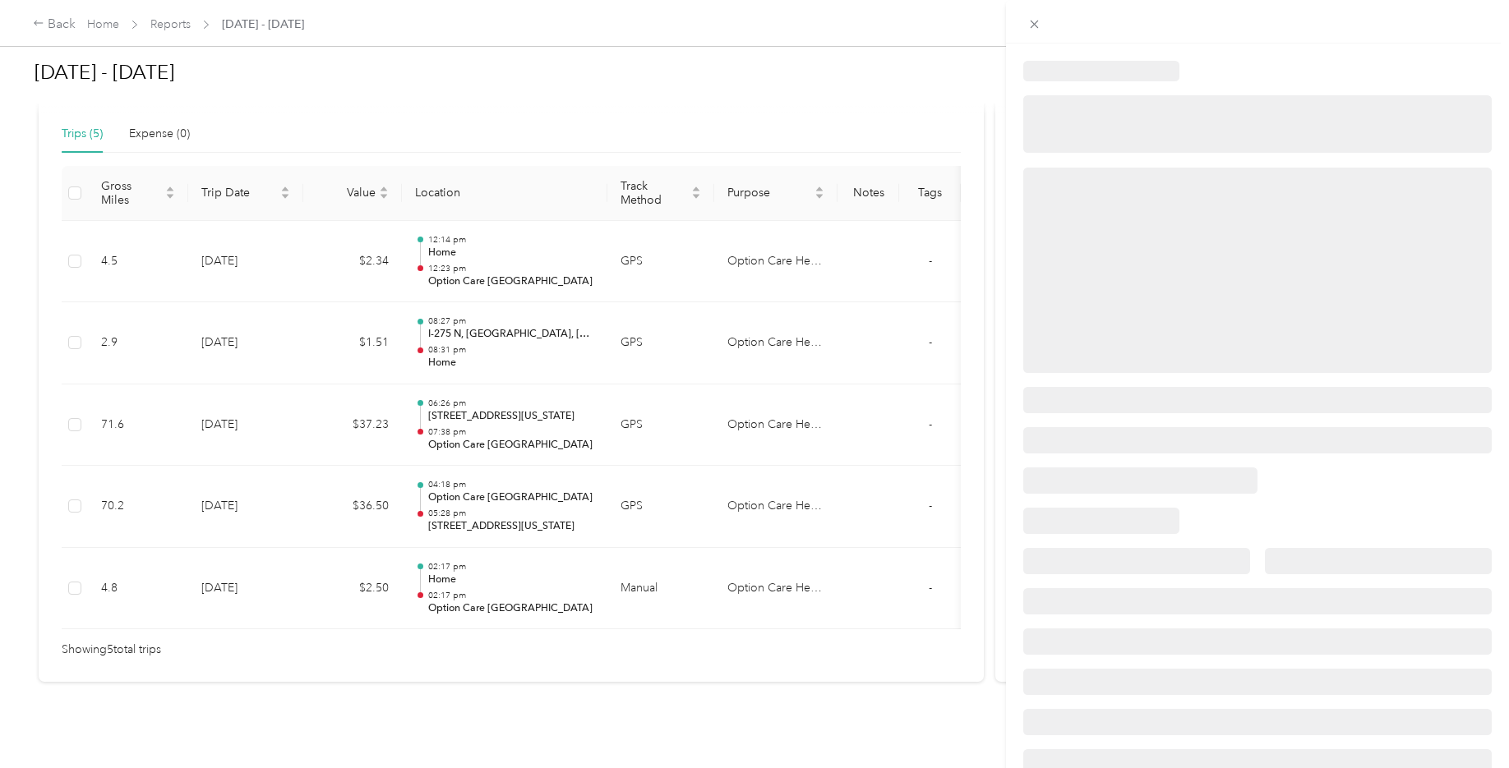
drag, startPoint x: 692, startPoint y: 611, endPoint x: 849, endPoint y: 611, distance: 157.0
click at [848, 611] on div at bounding box center [754, 384] width 1509 height 768
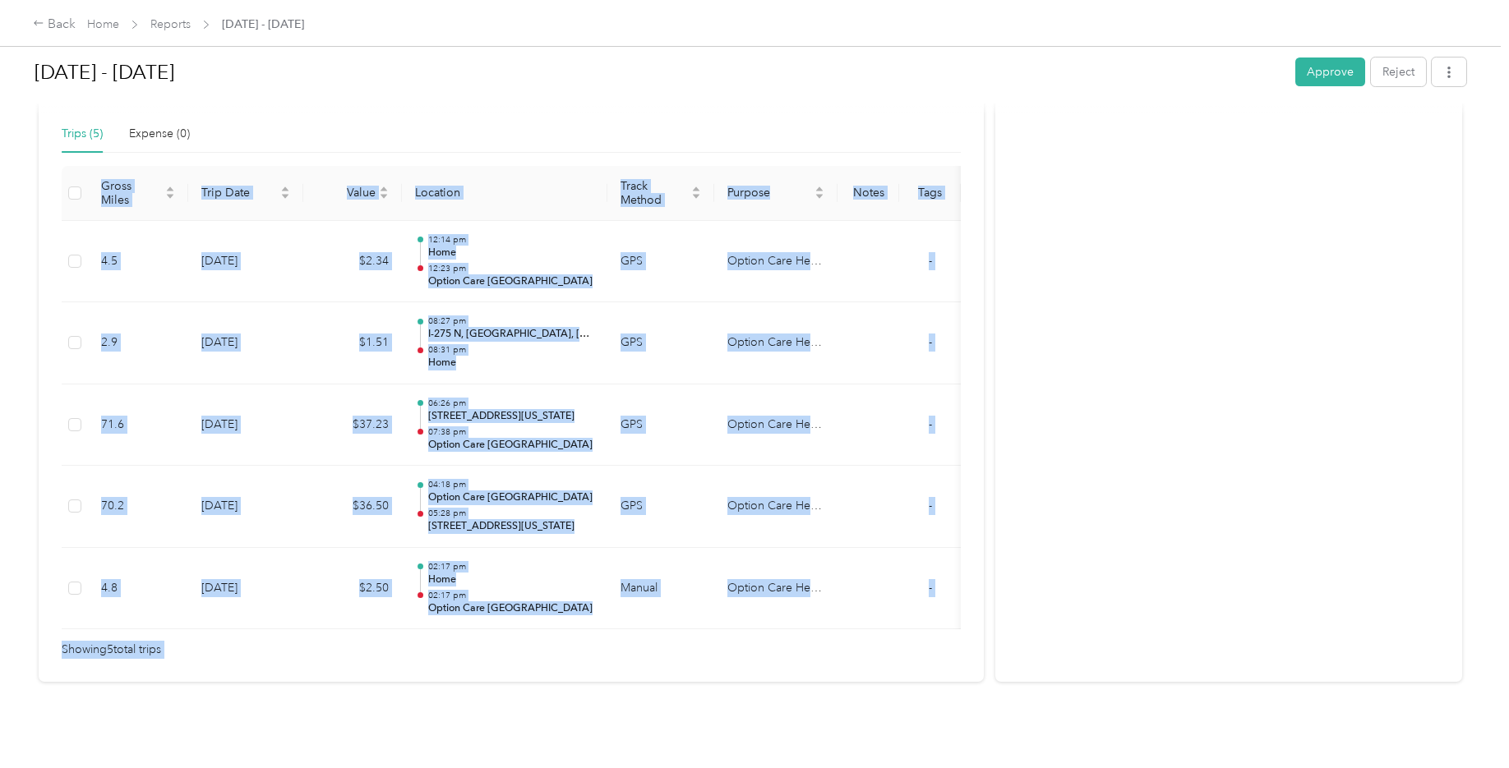
drag, startPoint x: 863, startPoint y: 611, endPoint x: 896, endPoint y: 612, distance: 32.9
click at [1317, 74] on button "Approve" at bounding box center [1330, 72] width 70 height 29
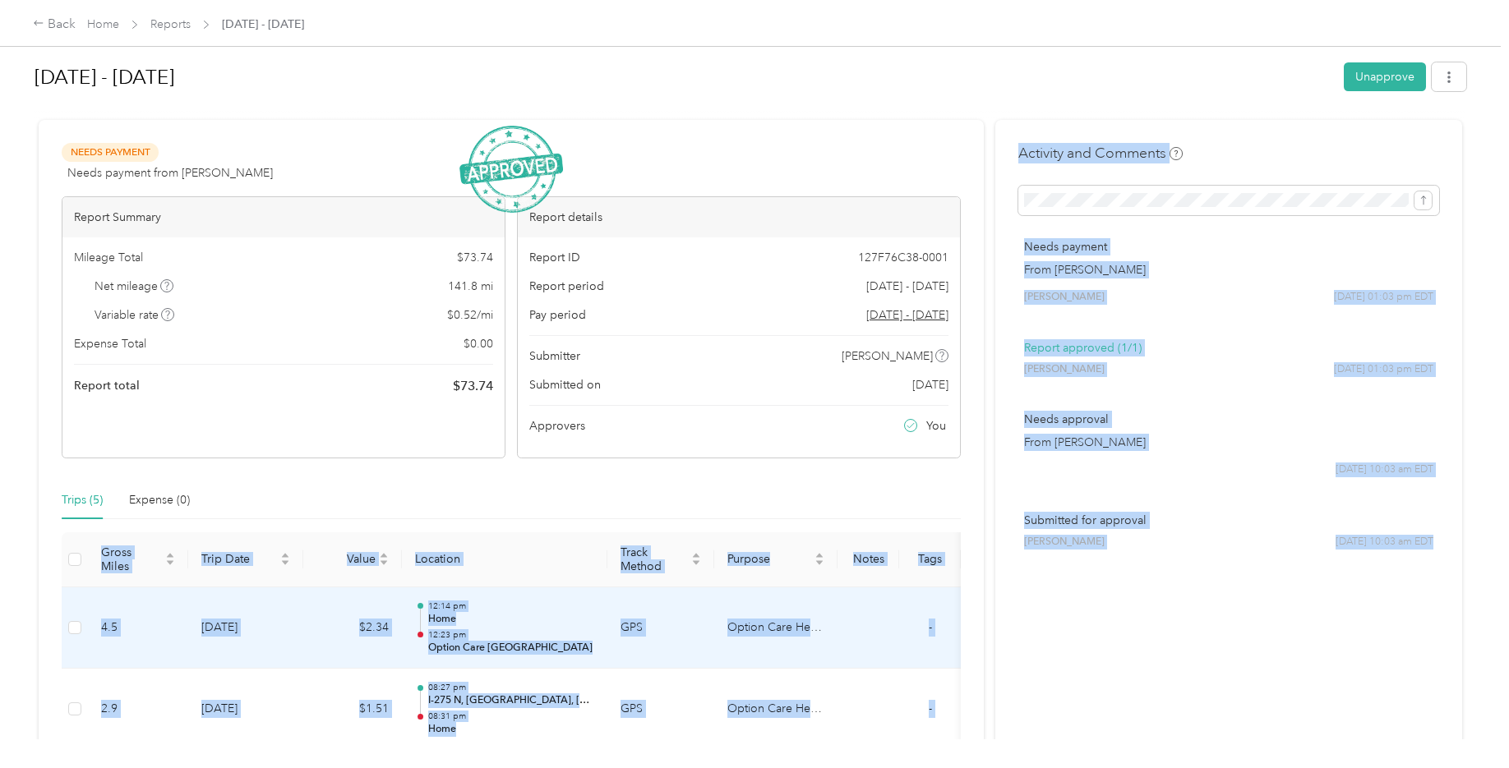
scroll to position [0, 0]
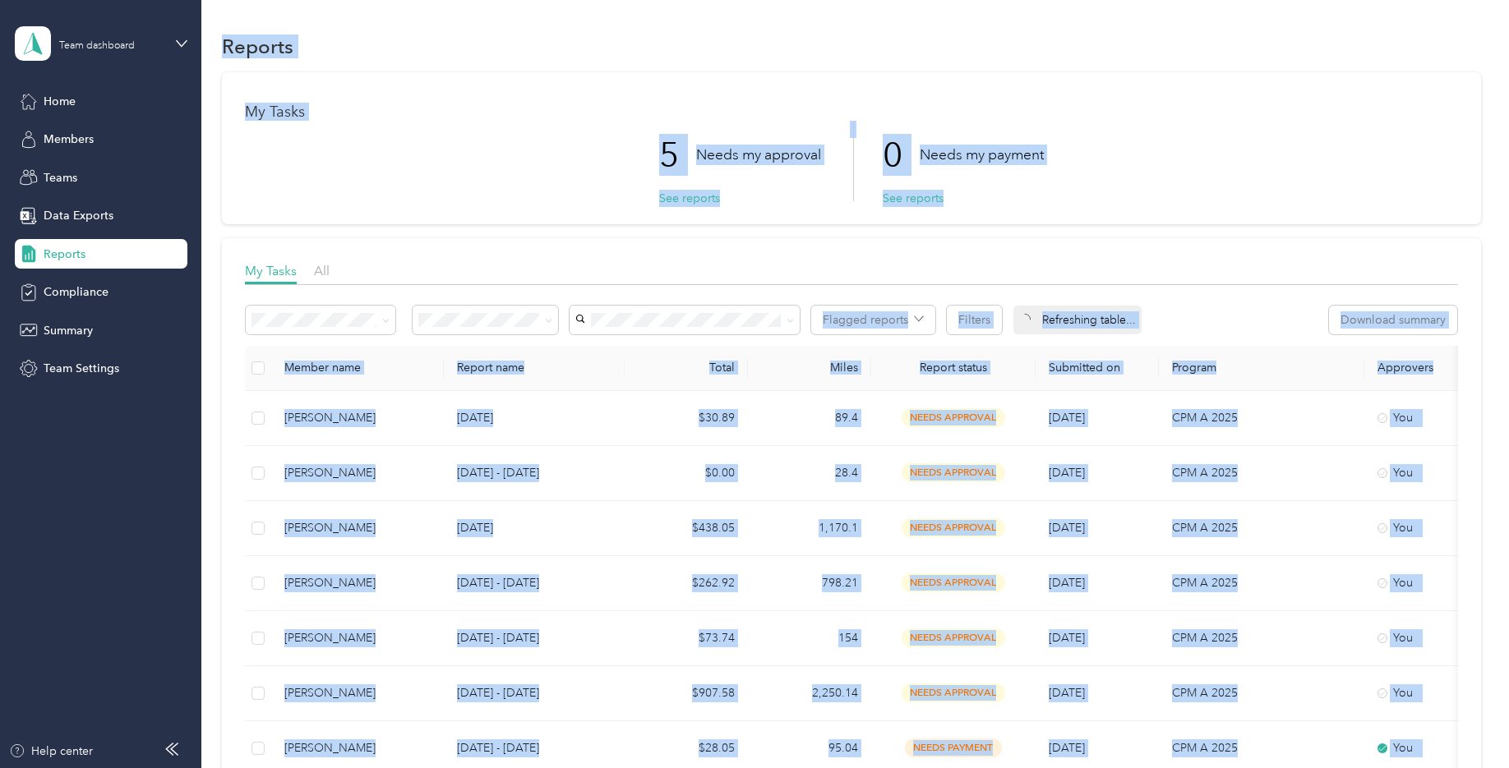
click at [558, 108] on h1 "My Tasks" at bounding box center [851, 112] width 1213 height 17
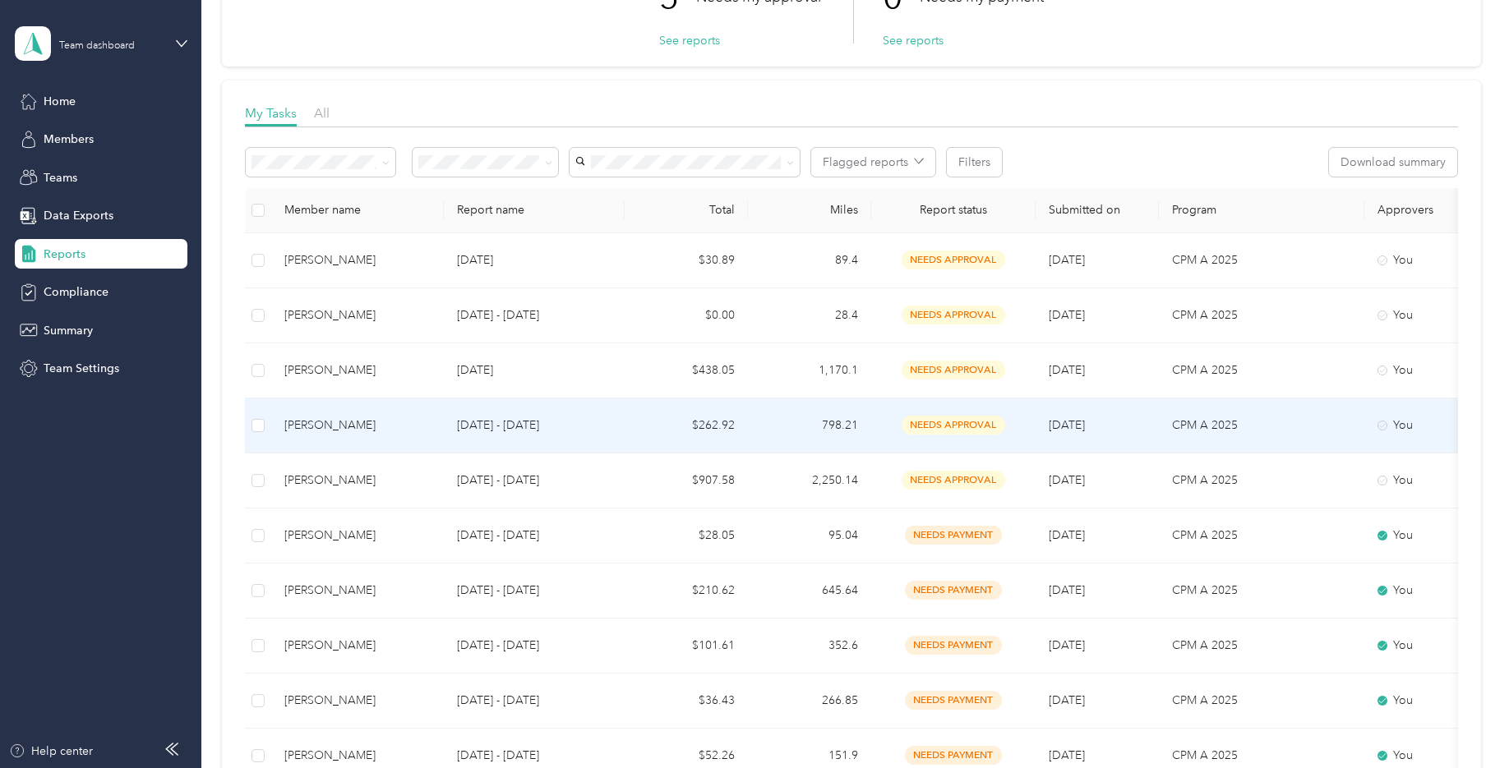
scroll to position [164, 0]
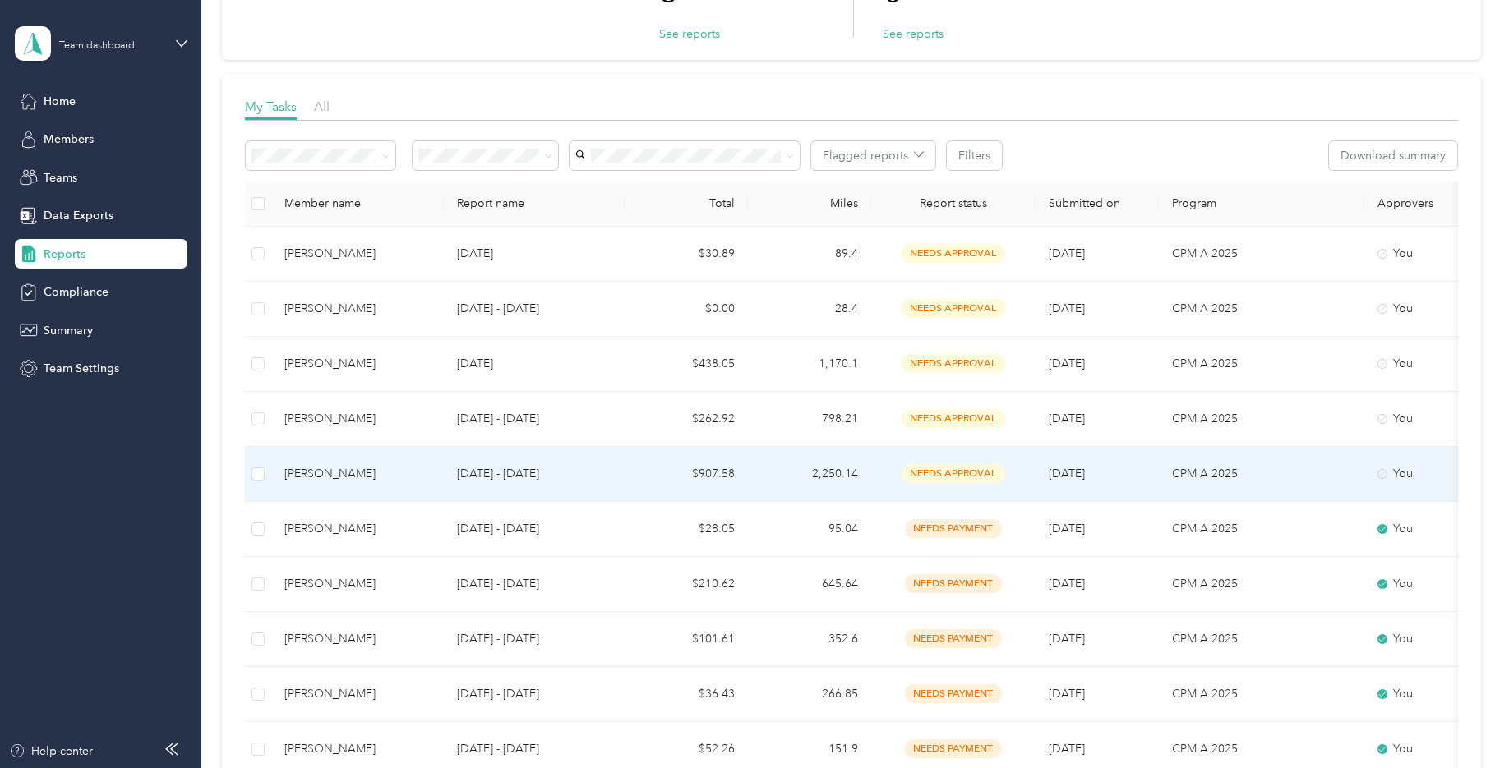
click at [306, 473] on div "[PERSON_NAME]" at bounding box center [357, 474] width 146 height 18
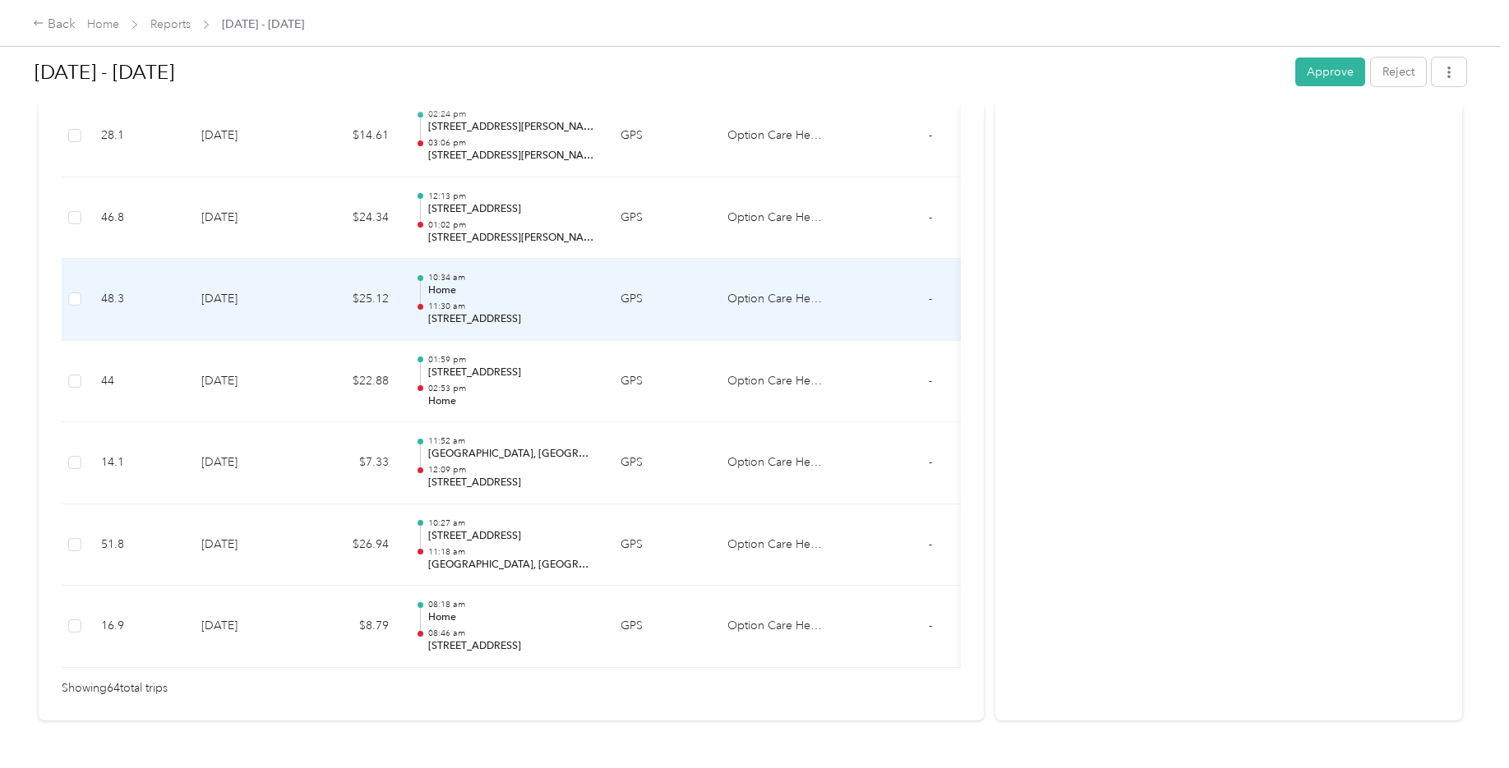
scroll to position [5222, 0]
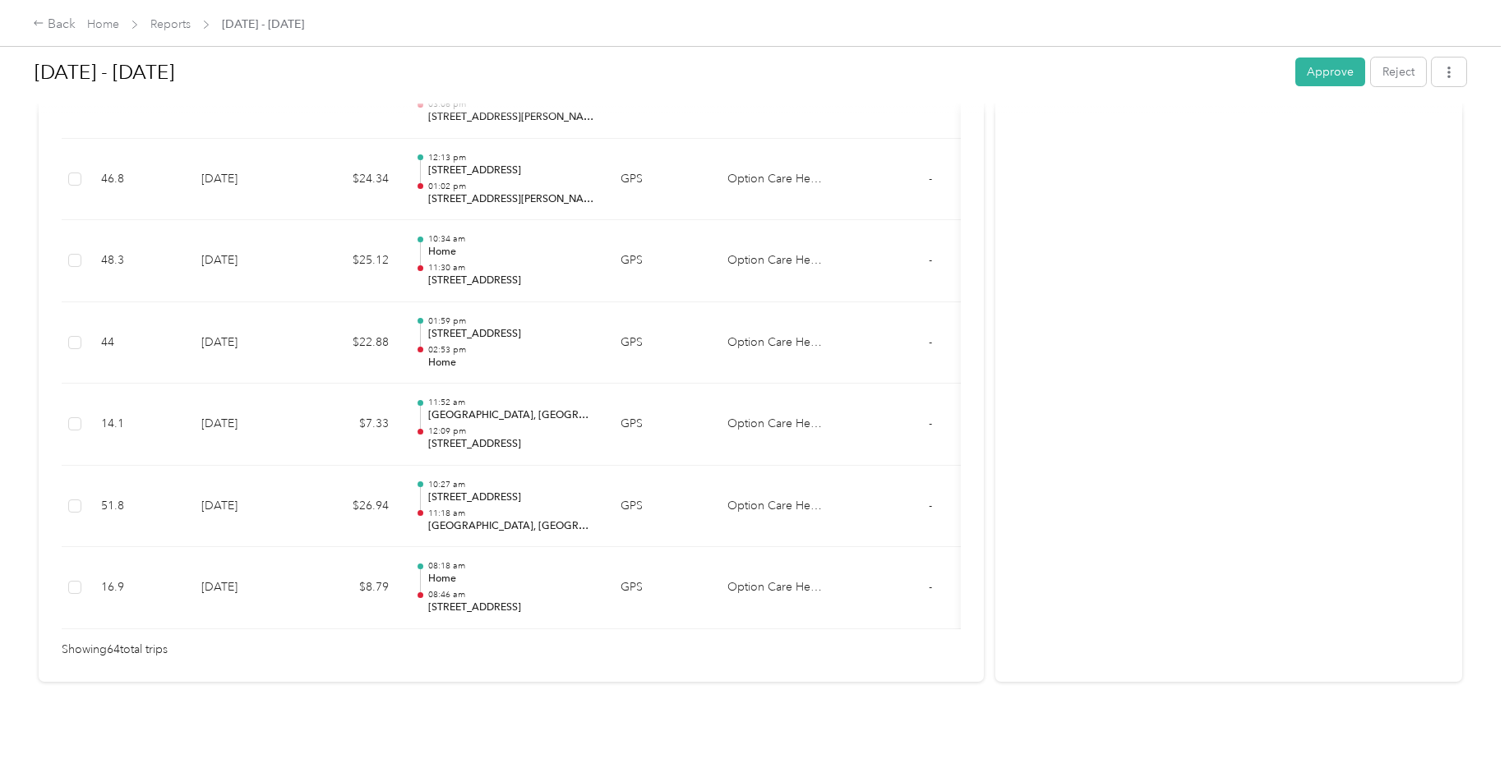
click at [1310, 74] on button "Approve" at bounding box center [1330, 72] width 70 height 29
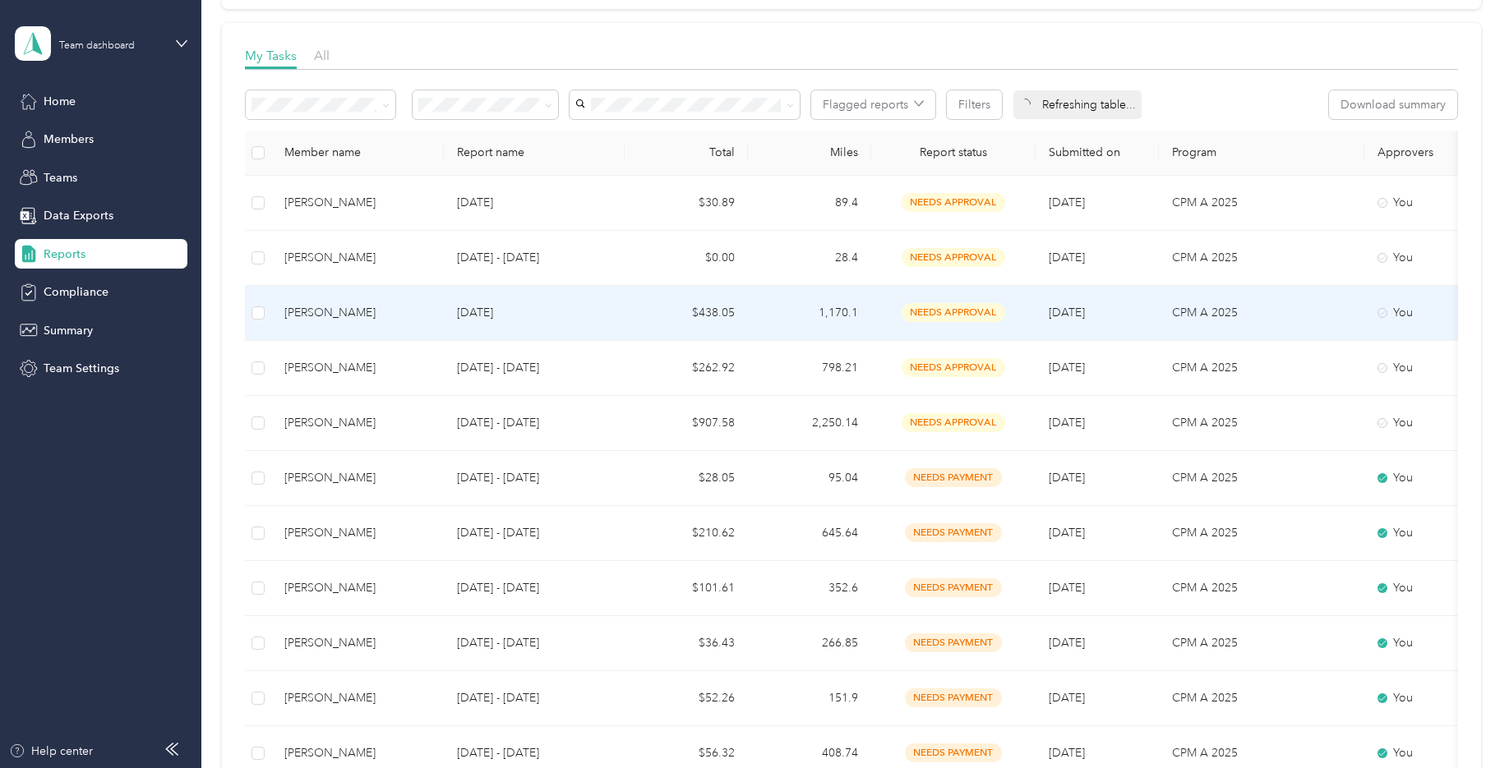
scroll to position [247, 0]
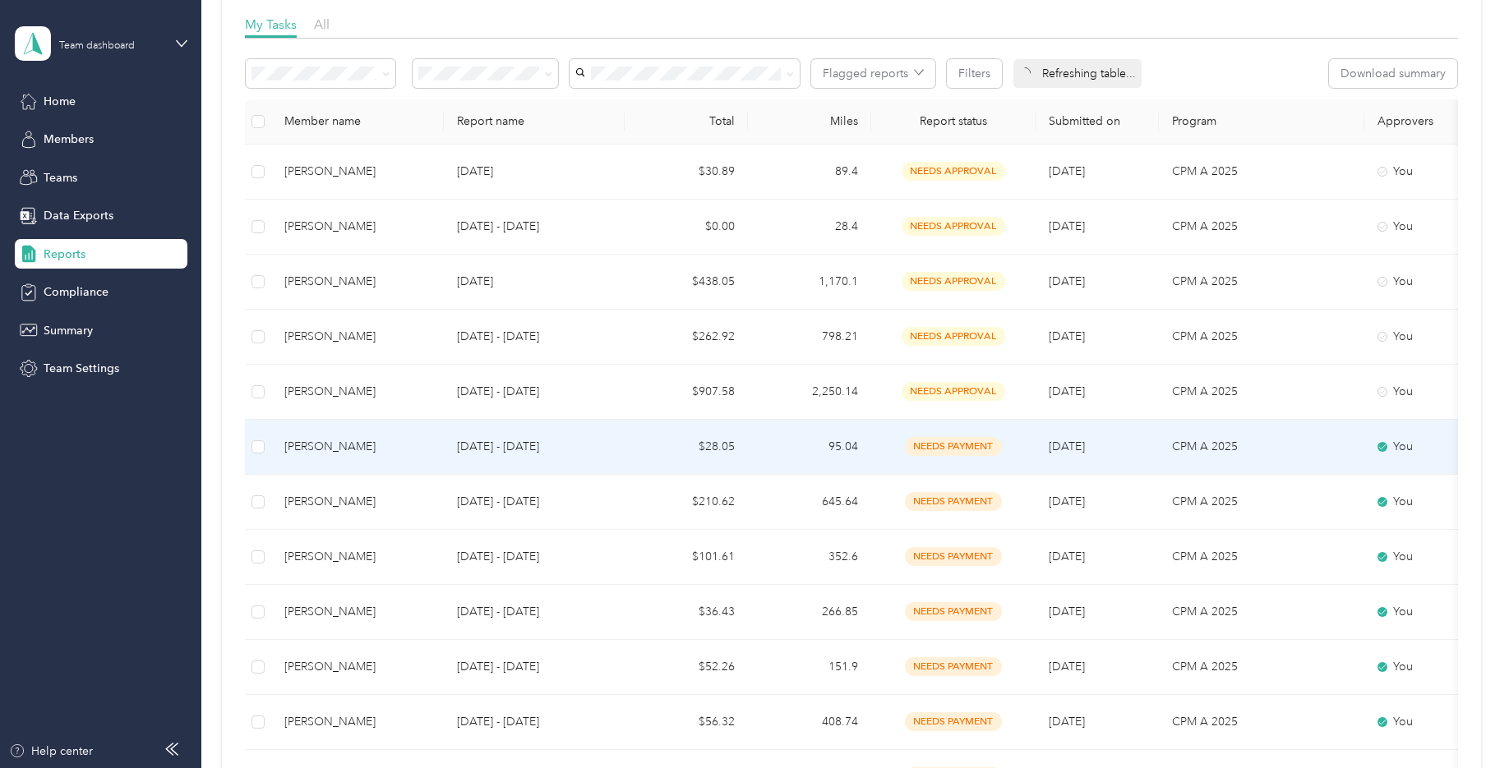
click at [335, 493] on div "[PERSON_NAME]" at bounding box center [357, 502] width 146 height 18
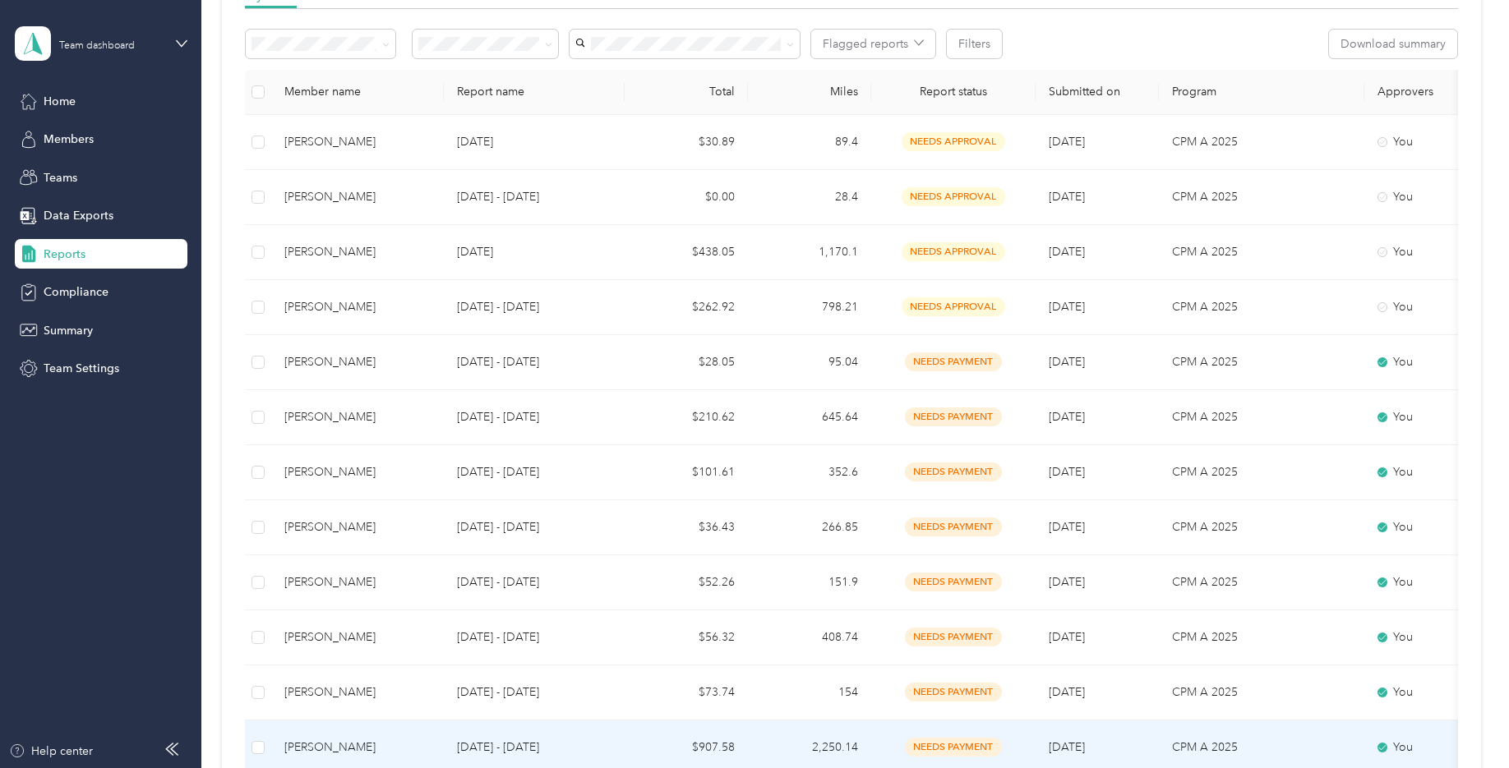
scroll to position [247, 0]
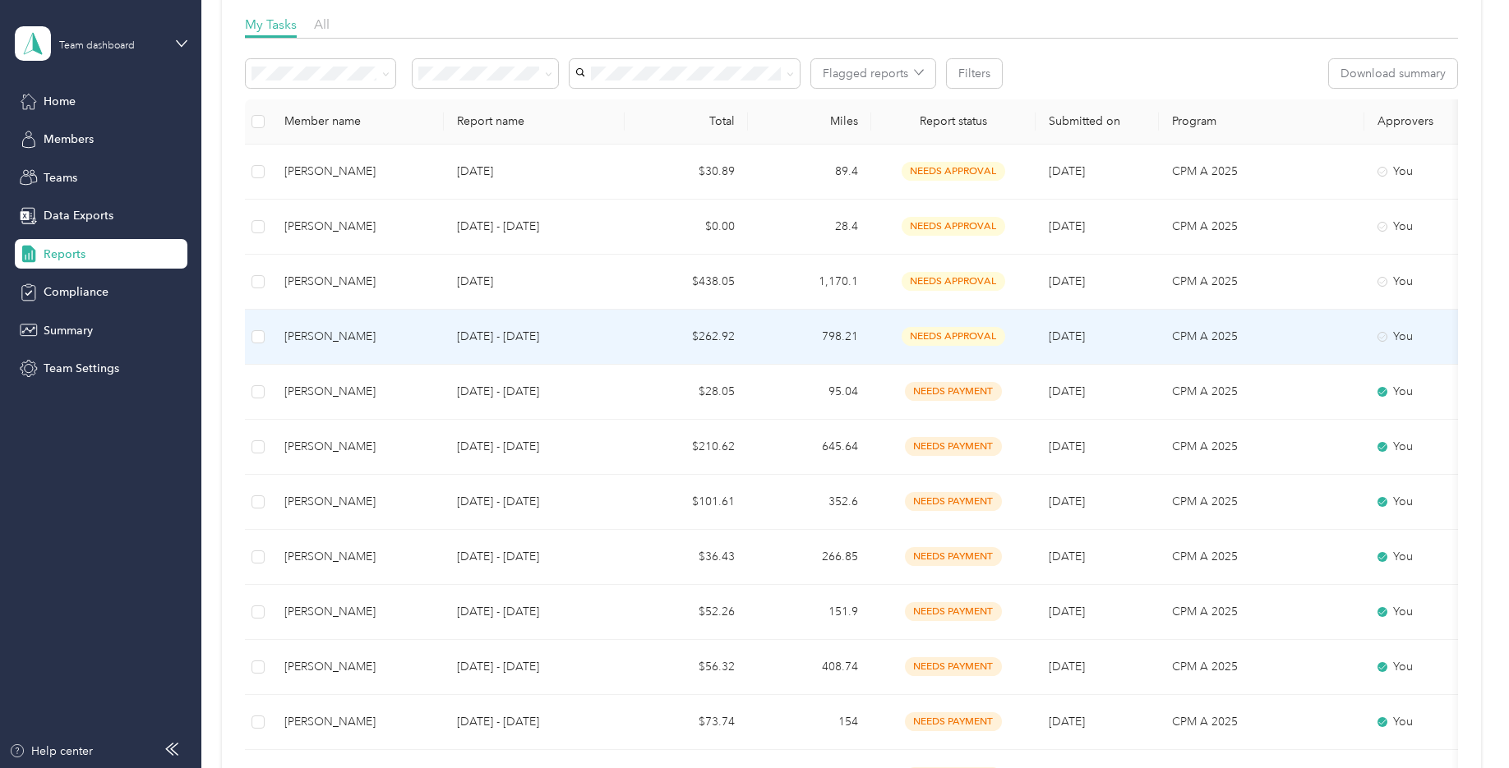
click at [334, 331] on div "[PERSON_NAME]" at bounding box center [357, 337] width 146 height 18
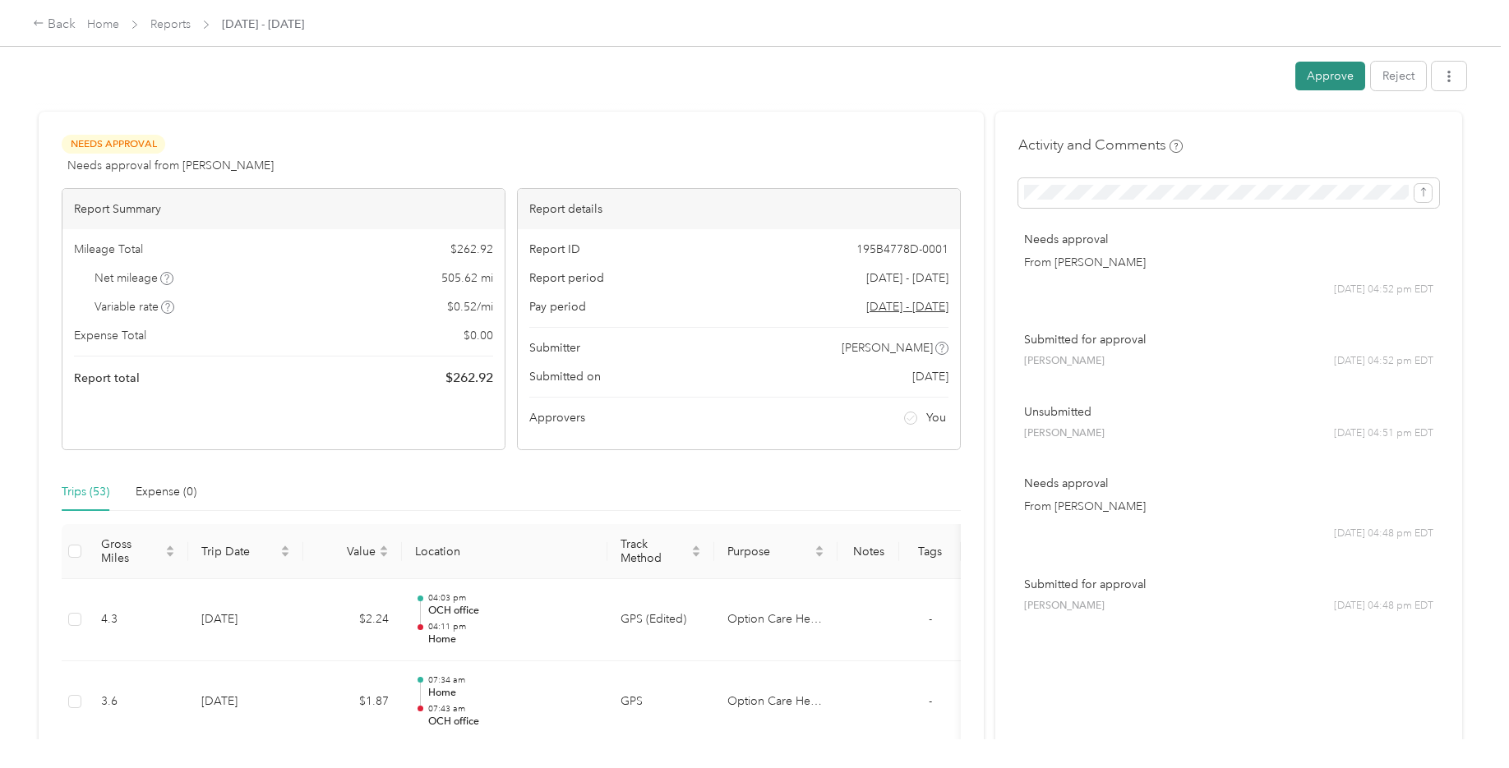
click at [1303, 76] on button "Approve" at bounding box center [1330, 76] width 70 height 29
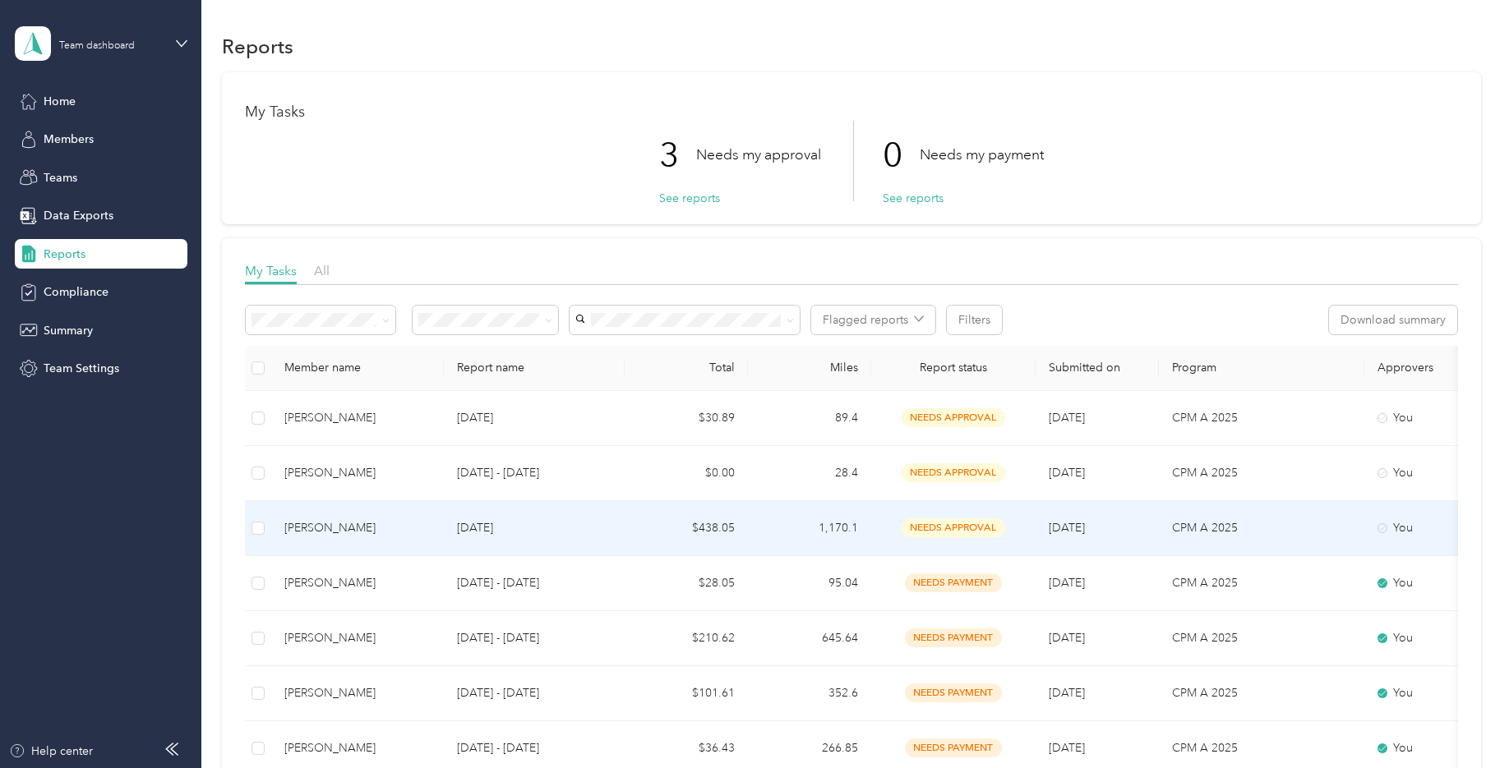
click at [320, 528] on div "[PERSON_NAME]" at bounding box center [357, 528] width 146 height 18
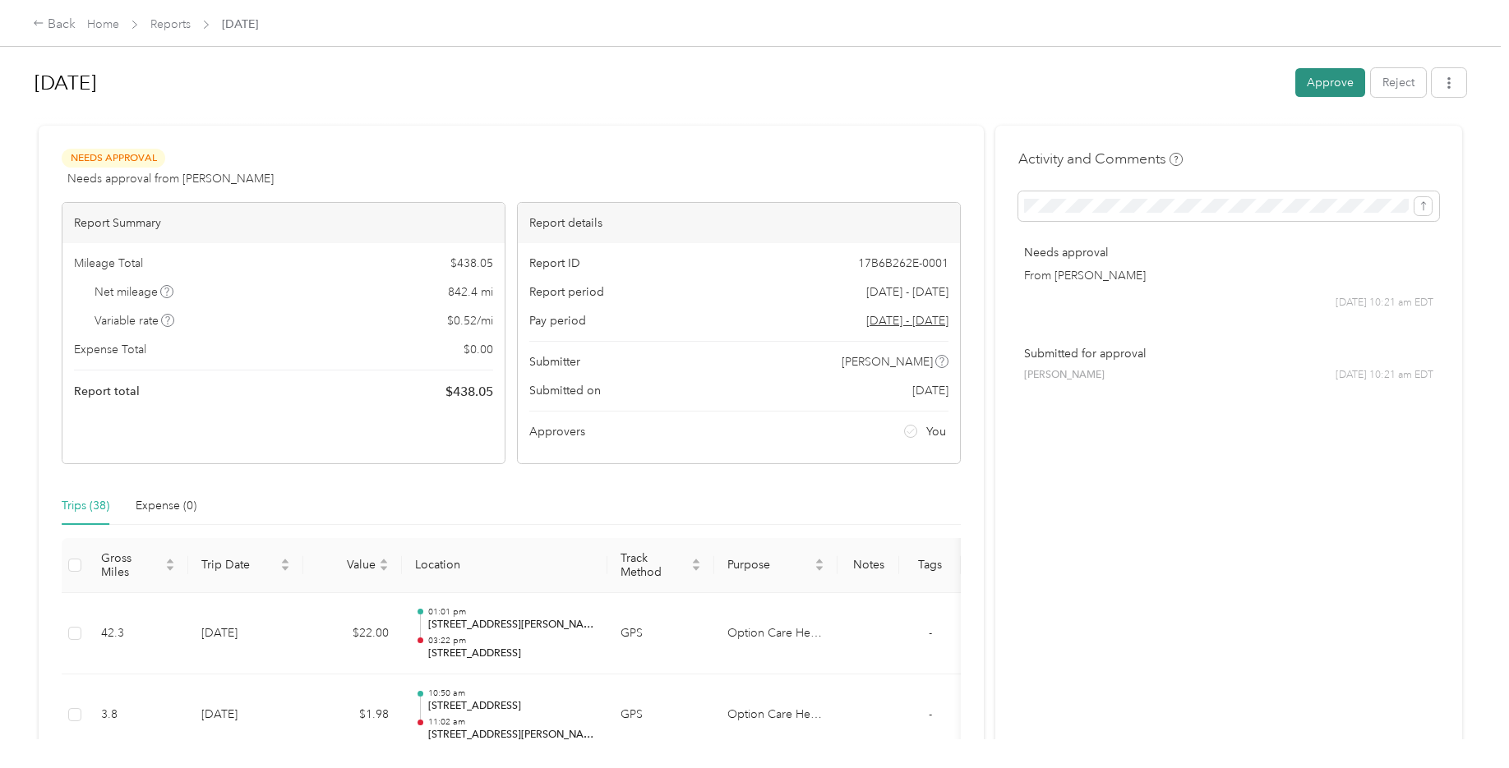
click at [1311, 86] on button "Approve" at bounding box center [1330, 82] width 70 height 29
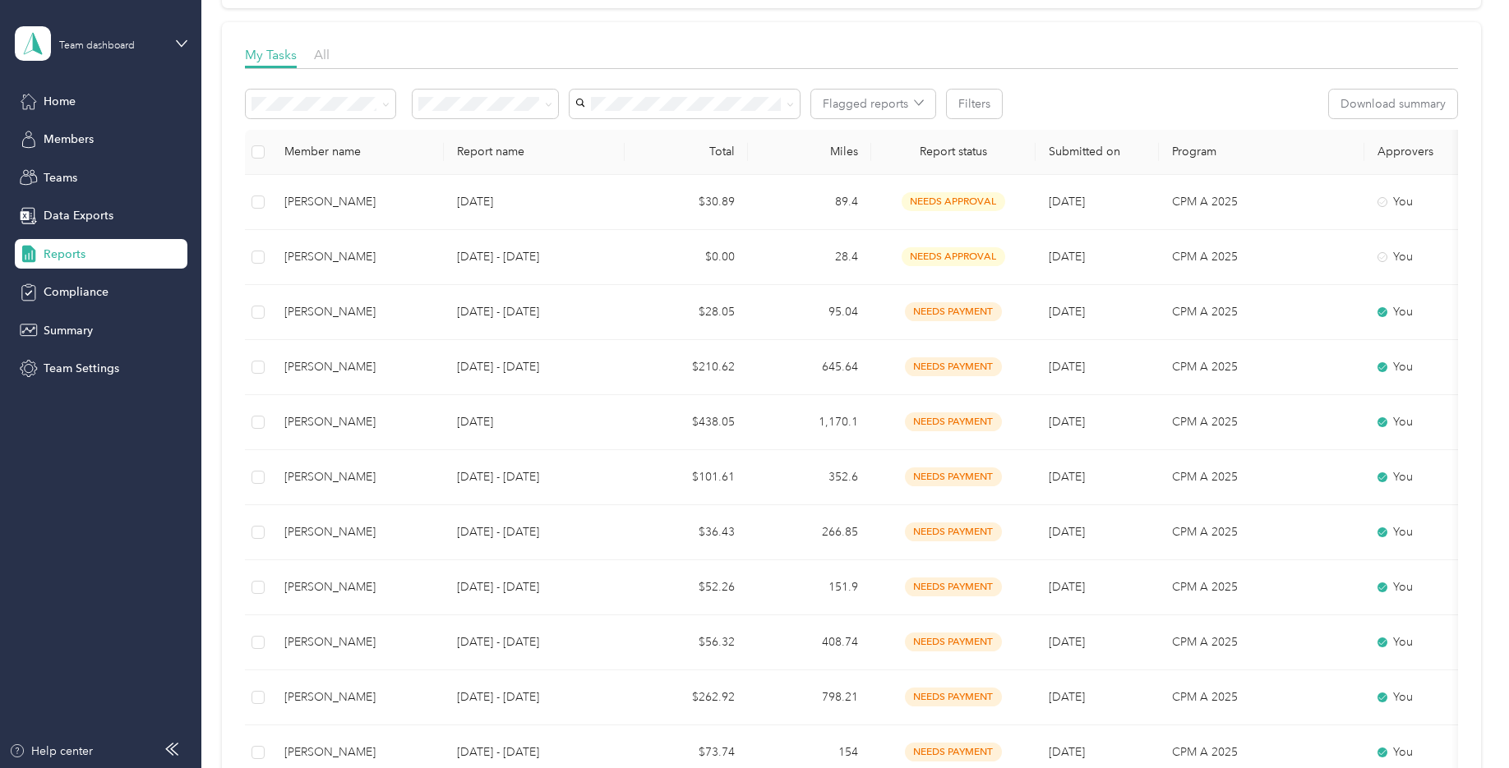
scroll to position [185, 0]
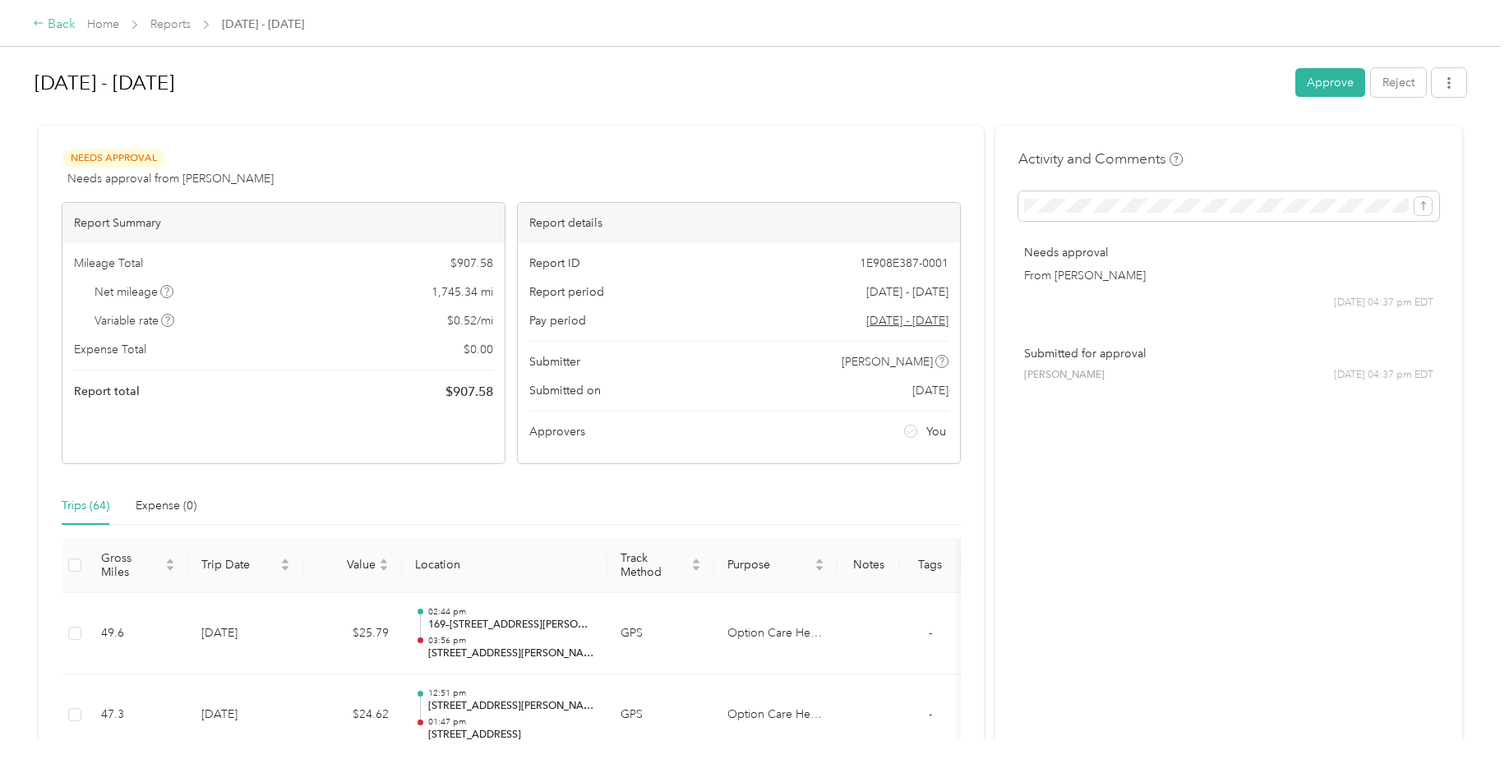
click at [41, 23] on icon at bounding box center [39, 23] width 12 height 12
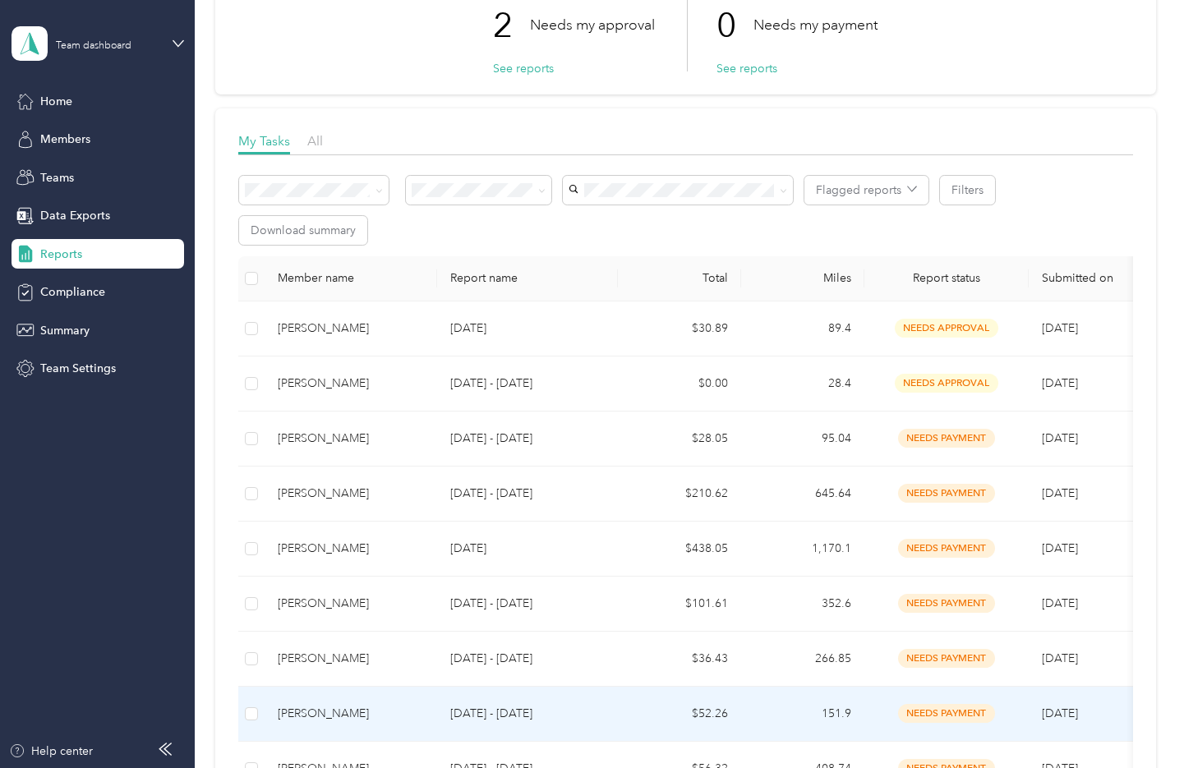
scroll to position [103, 0]
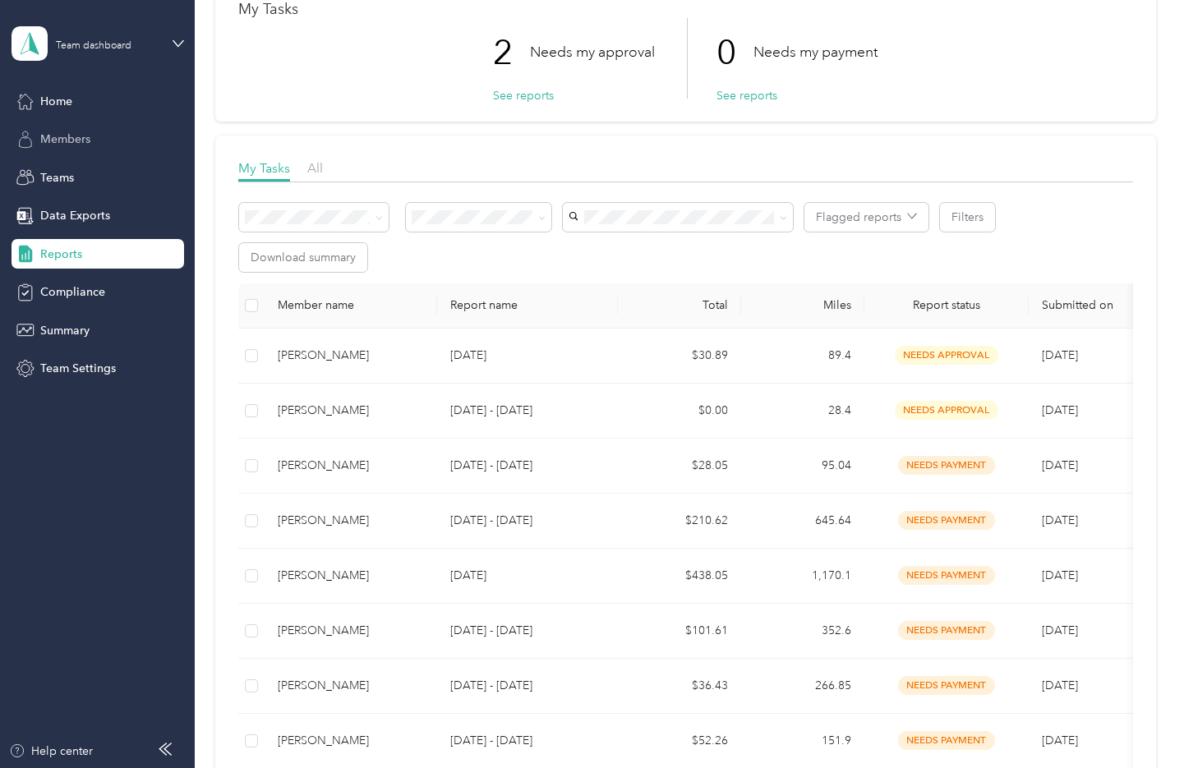
click at [108, 128] on div "Members" at bounding box center [98, 140] width 173 height 30
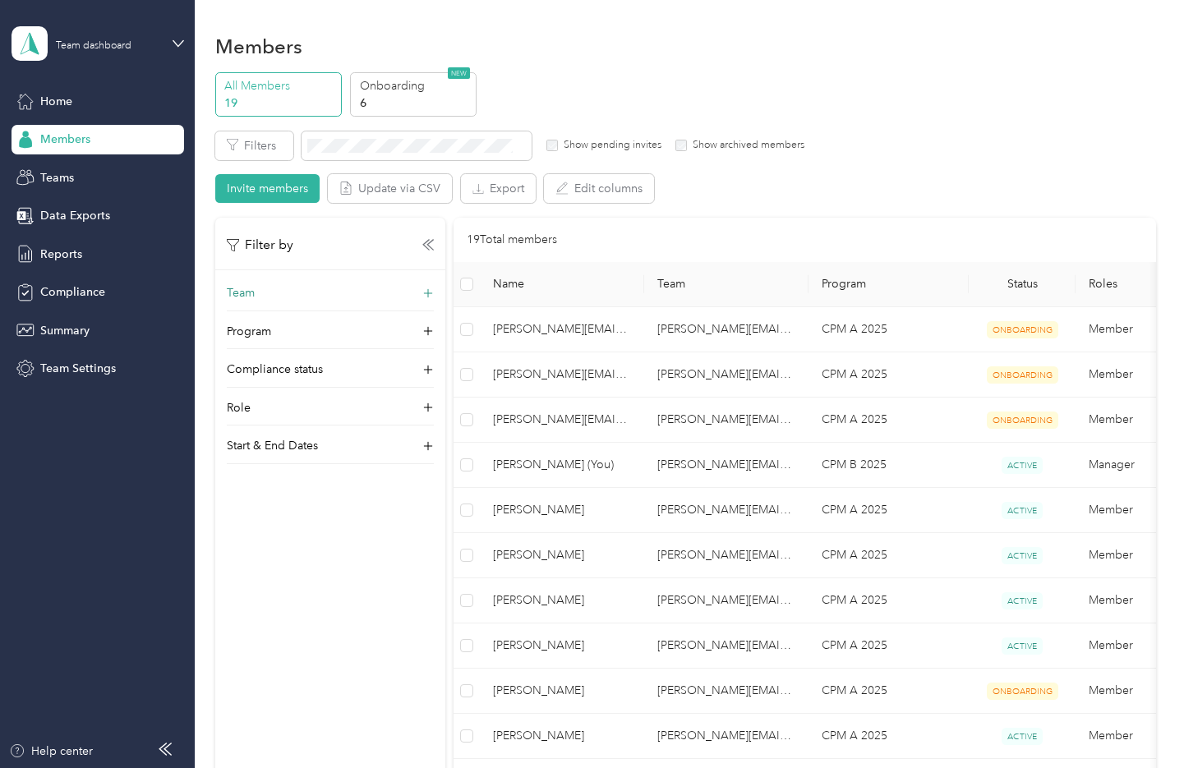
click at [404, 289] on div "Team" at bounding box center [330, 297] width 207 height 26
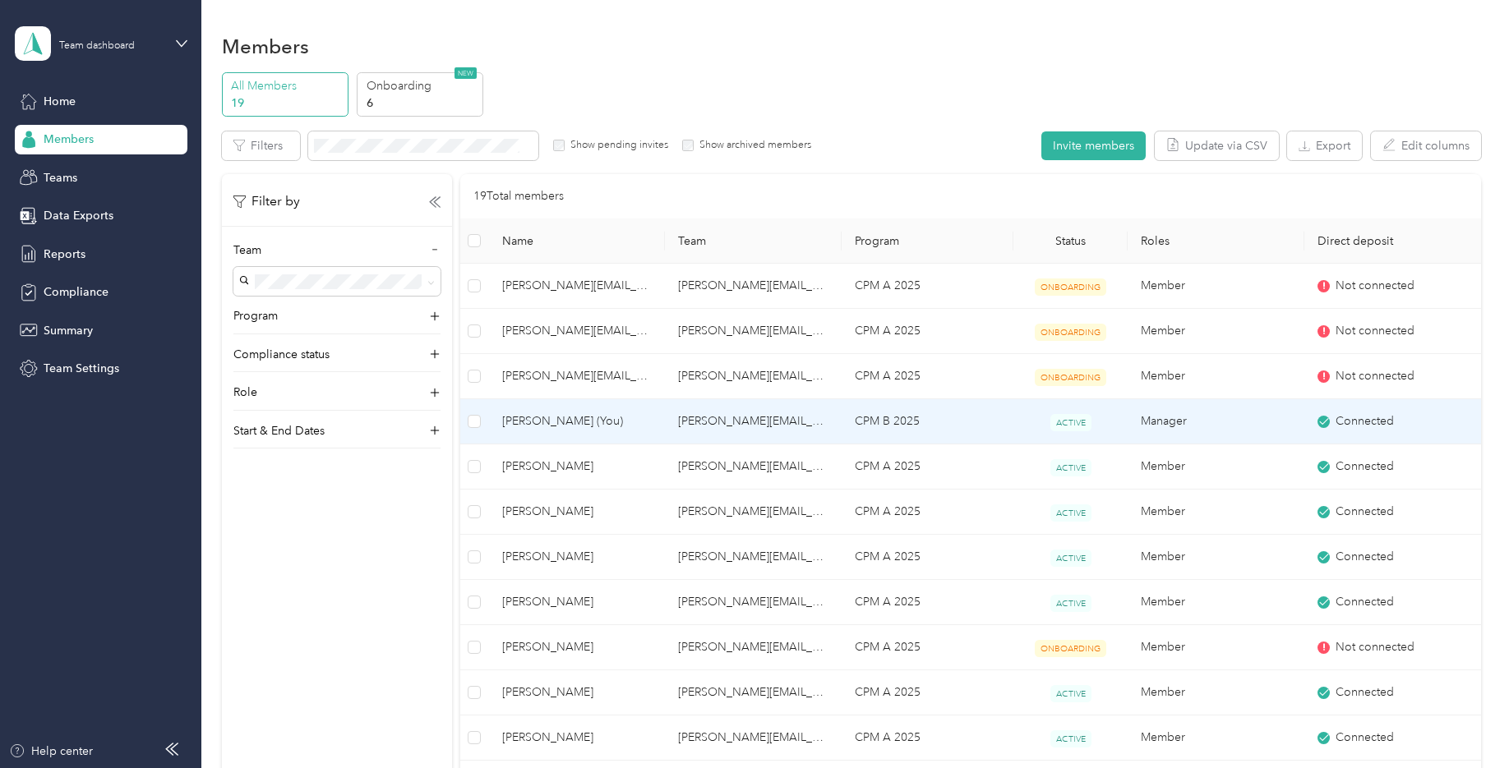
click at [530, 423] on span "Cynthia Ostendarp (You)" at bounding box center [577, 422] width 150 height 18
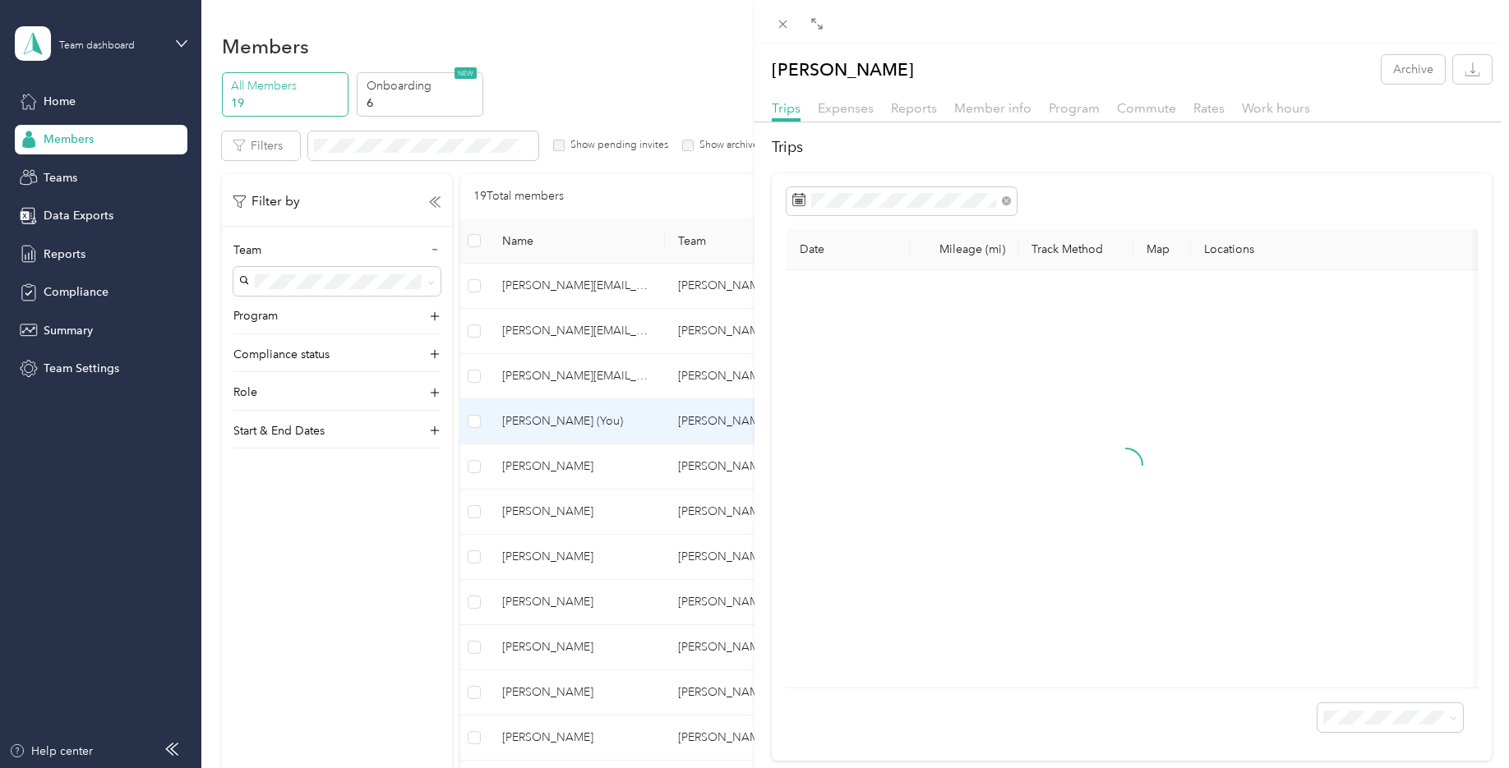
click at [94, 287] on div "Cynthia D. Ostendarp Archive Trips Expenses Reports Member info Program Commute…" at bounding box center [754, 384] width 1509 height 768
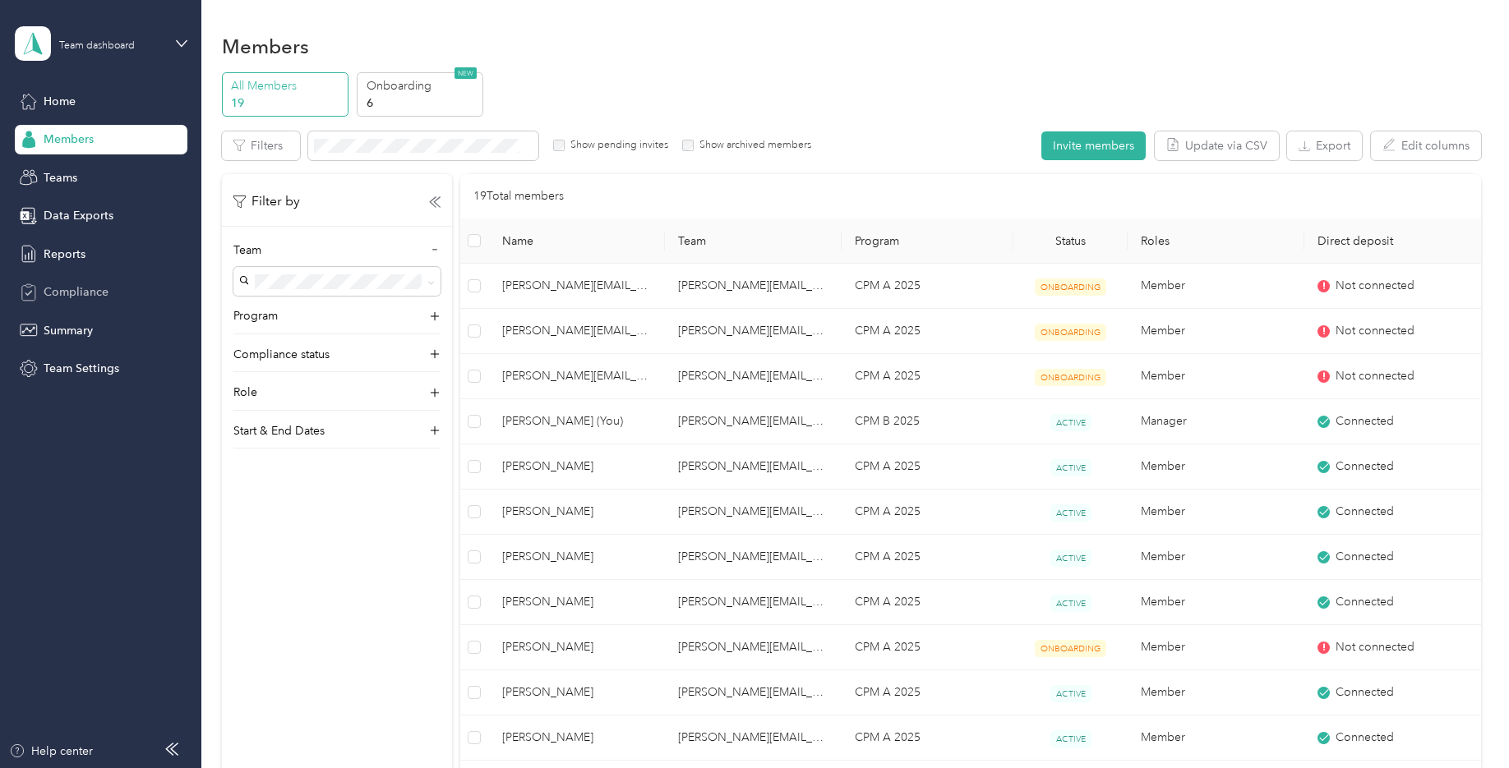
click at [86, 293] on span "Compliance" at bounding box center [76, 292] width 65 height 17
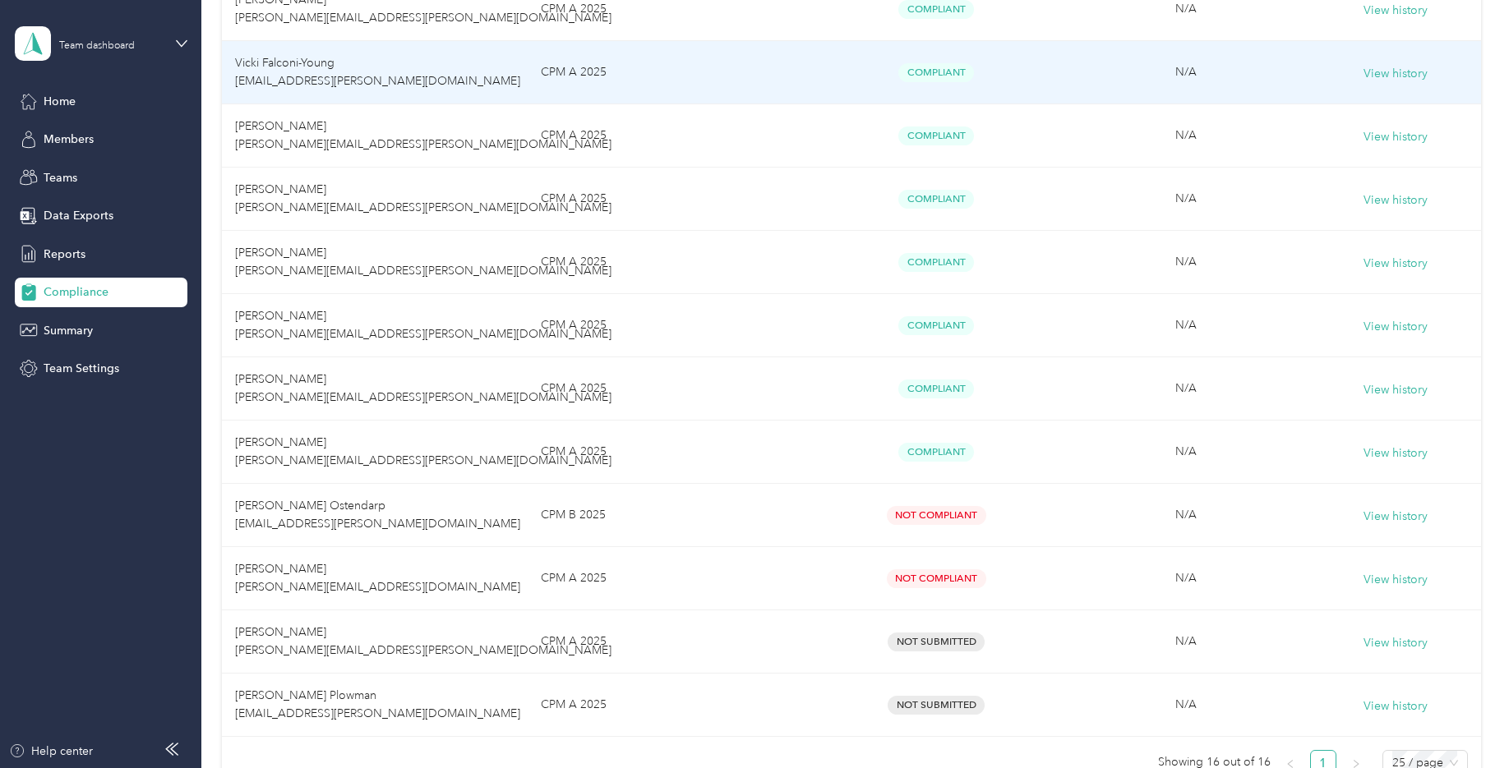
scroll to position [657, 0]
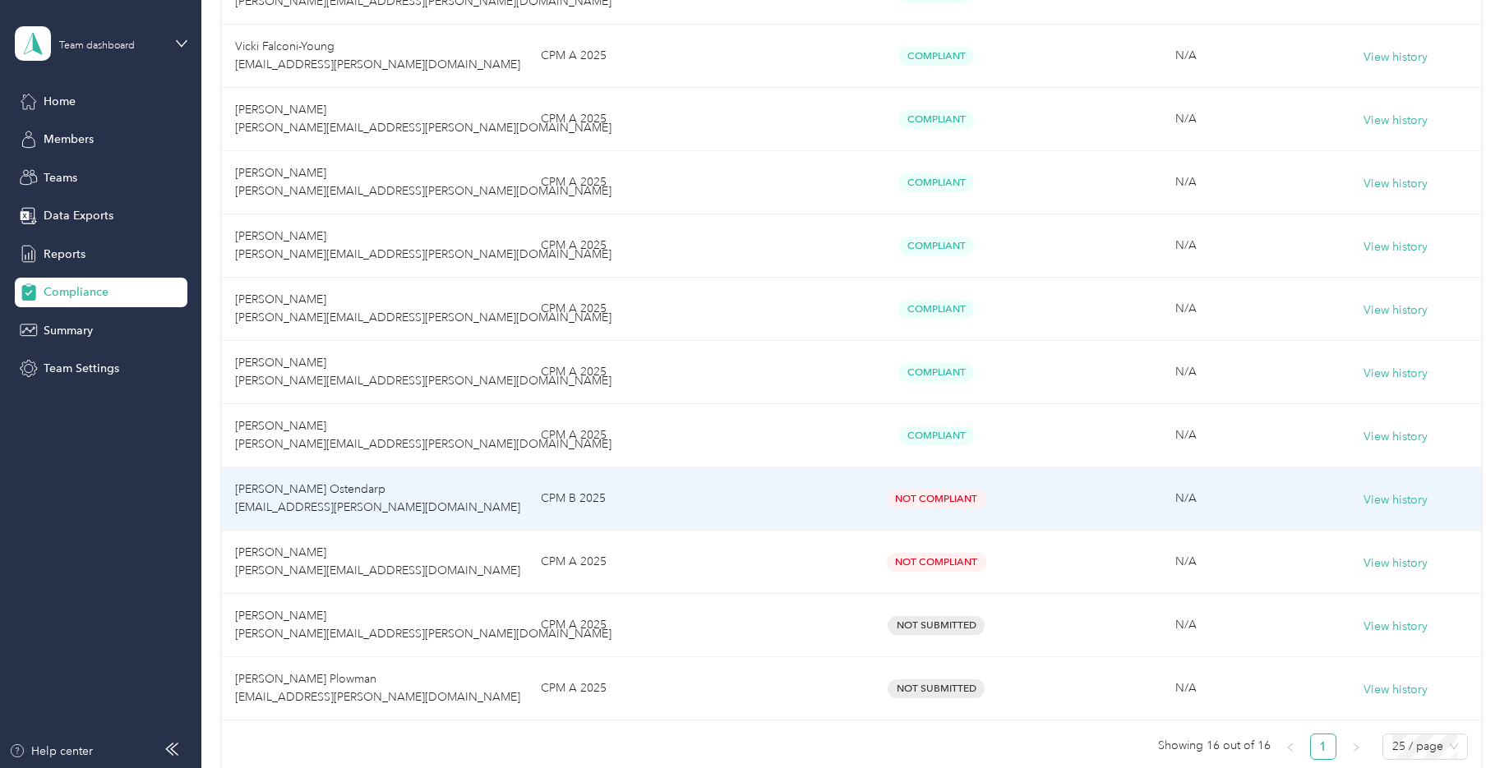
click at [298, 493] on span "Cynthia D. Ostendarp cynthia.ostendarp@optioncare.com" at bounding box center [377, 498] width 285 height 32
click at [1183, 491] on div "View history" at bounding box center [1395, 499] width 144 height 21
click at [1183, 496] on button "View history" at bounding box center [1395, 500] width 64 height 18
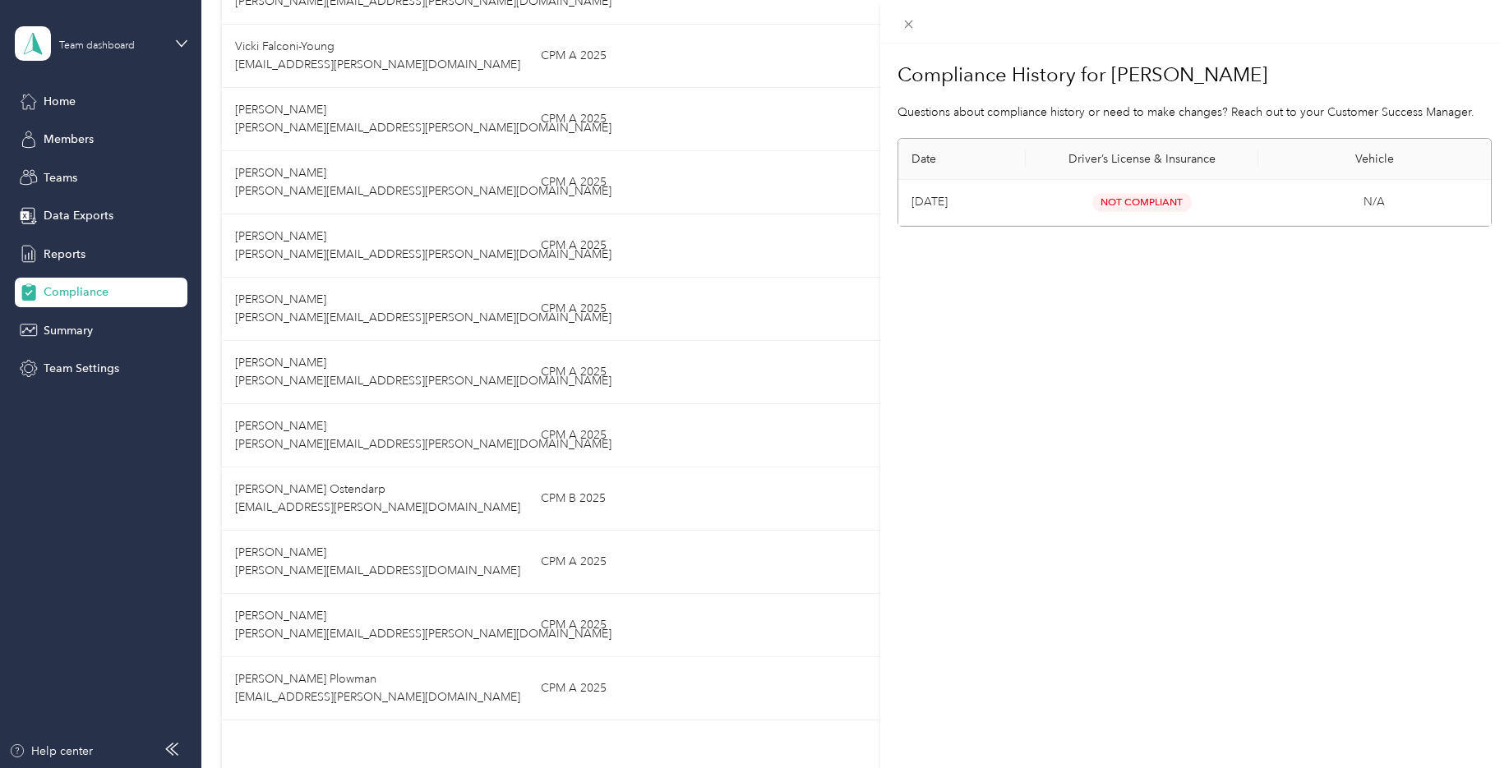
click at [1124, 201] on span "Not Compliant" at bounding box center [1141, 202] width 99 height 19
click at [152, 463] on div "Compliance History for Cynthia D. Ostendarp Questions about compliance history …" at bounding box center [754, 384] width 1509 height 768
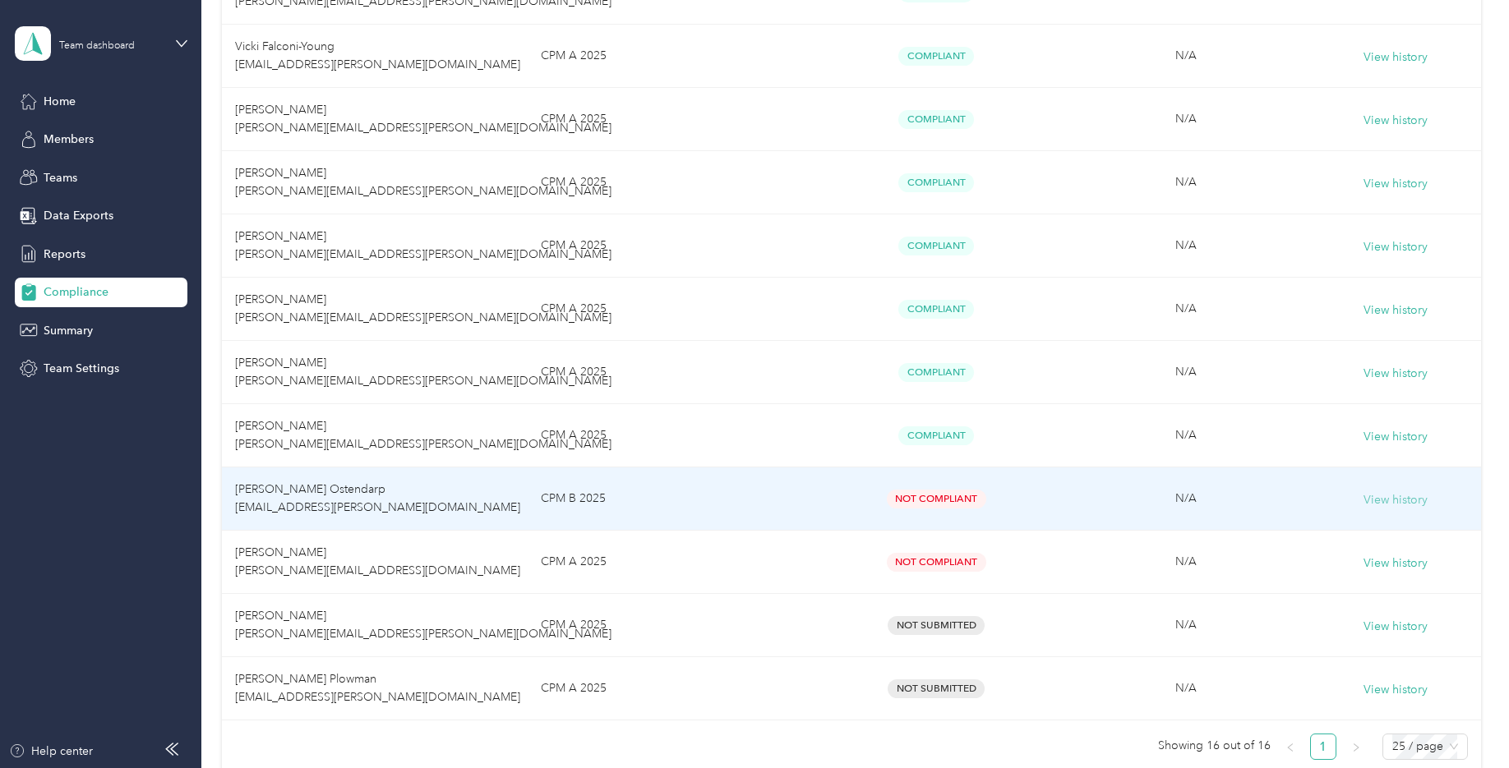
click at [1183, 499] on button "View history" at bounding box center [1395, 500] width 64 height 18
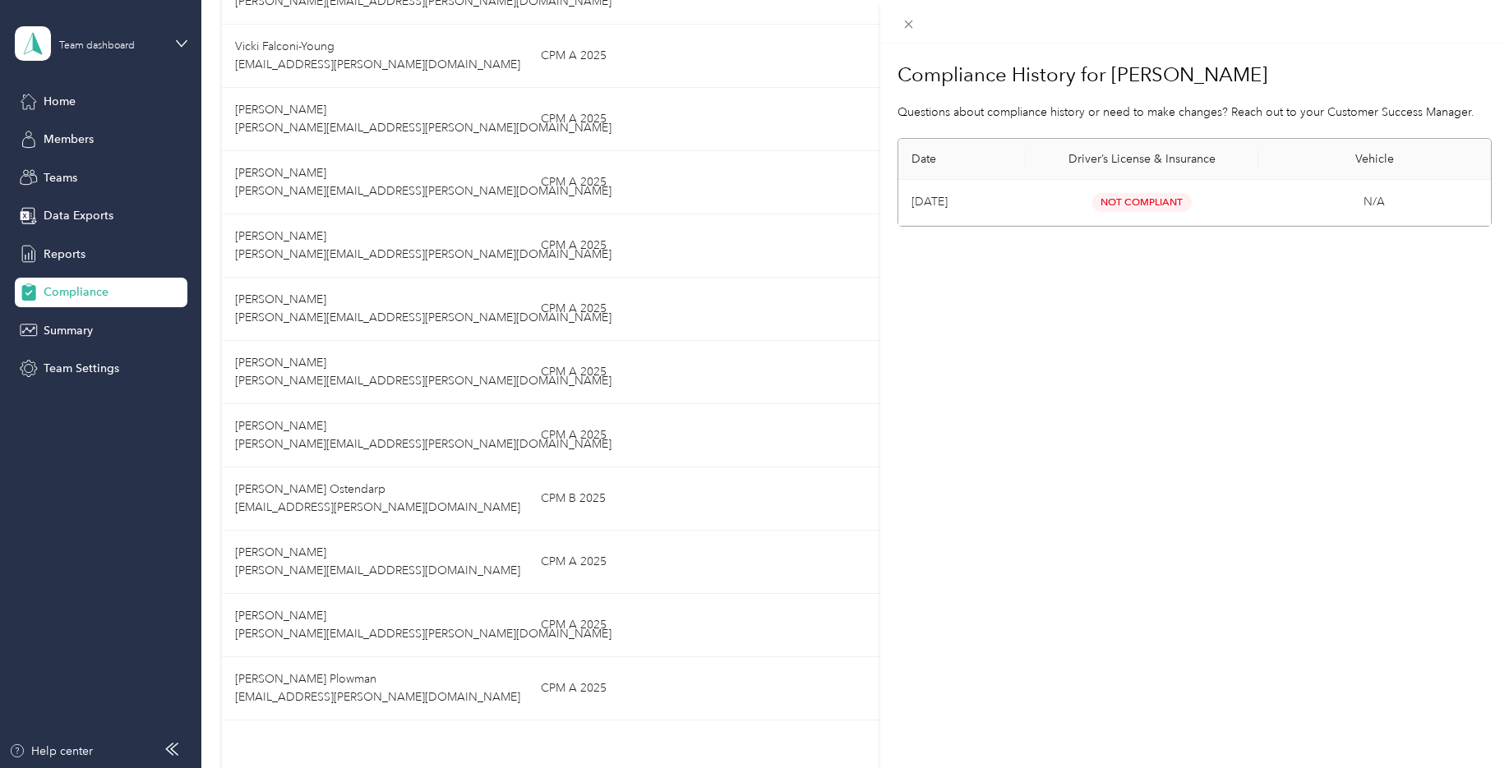
click at [1128, 201] on span "Not Compliant" at bounding box center [1141, 202] width 99 height 19
click at [909, 28] on icon at bounding box center [909, 24] width 14 height 14
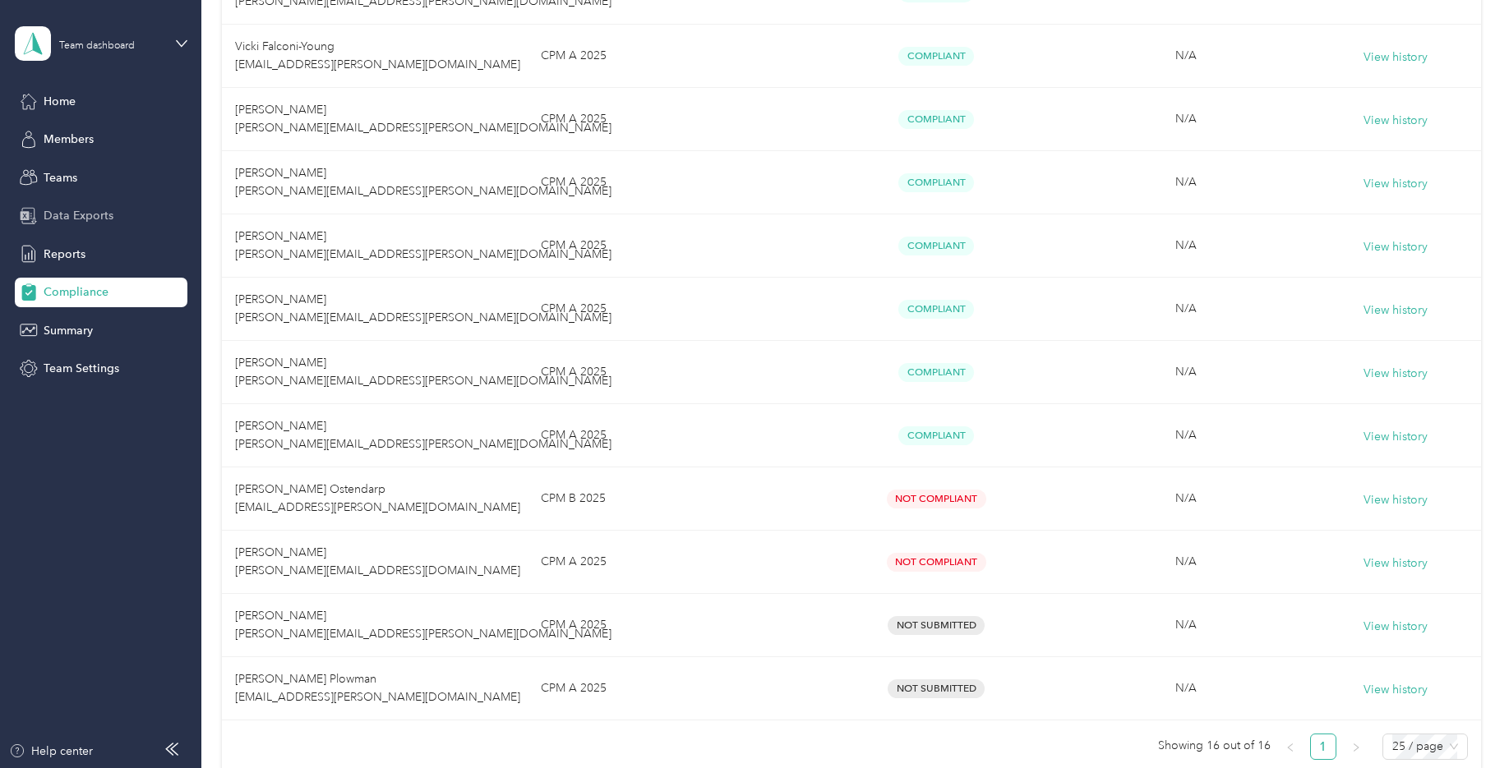
click at [81, 211] on span "Data Exports" at bounding box center [79, 215] width 70 height 17
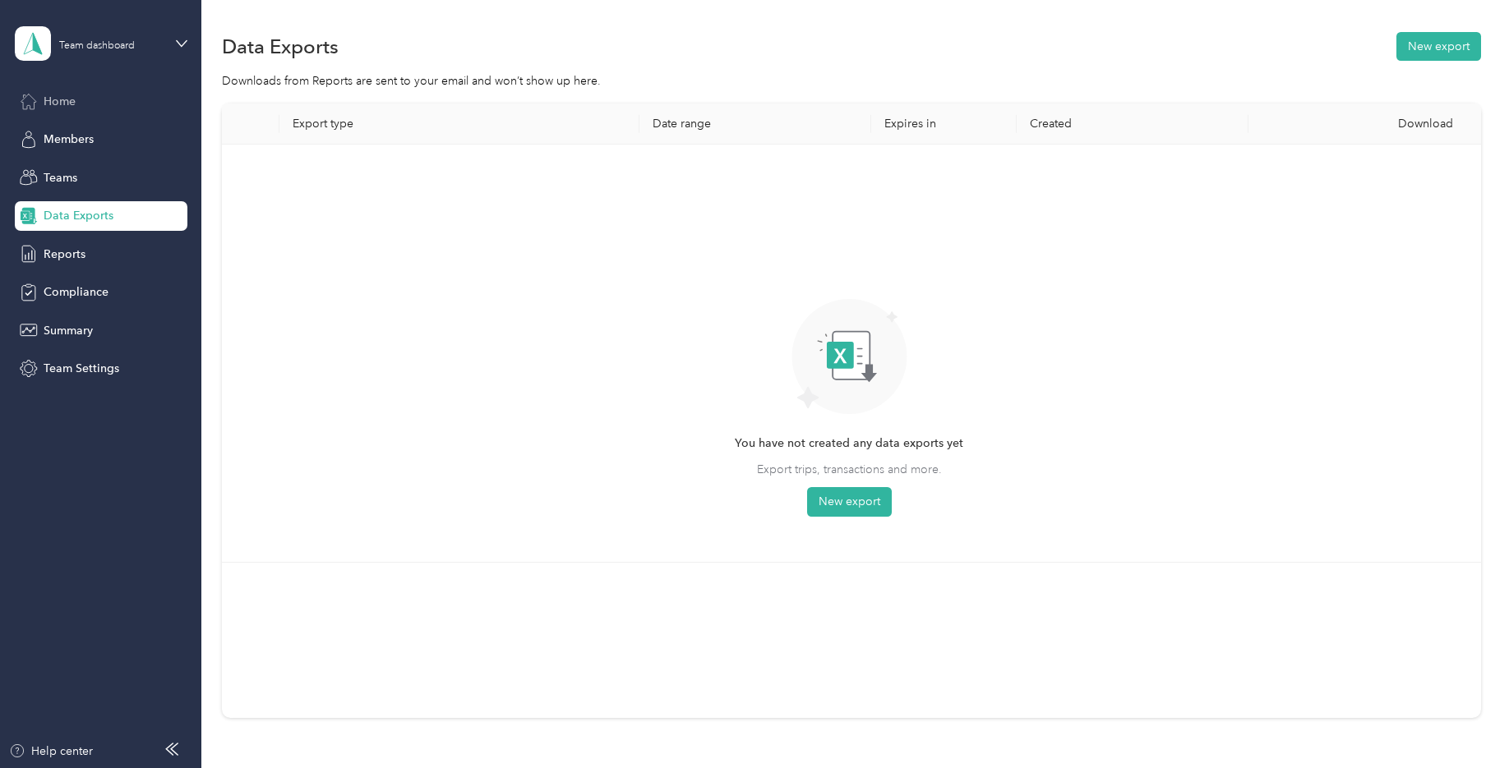
click at [69, 97] on span "Home" at bounding box center [60, 101] width 32 height 17
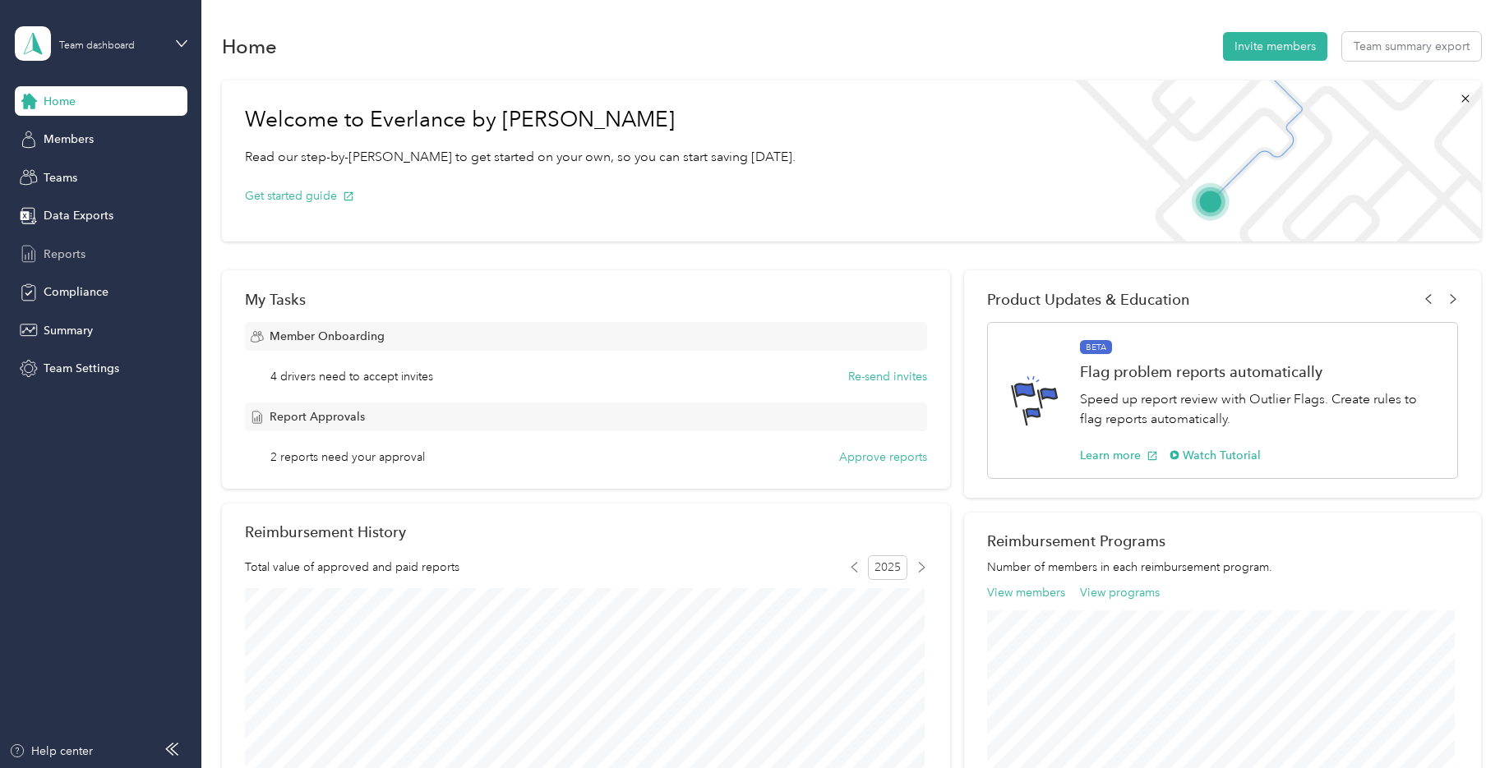
click at [76, 253] on span "Reports" at bounding box center [65, 254] width 42 height 17
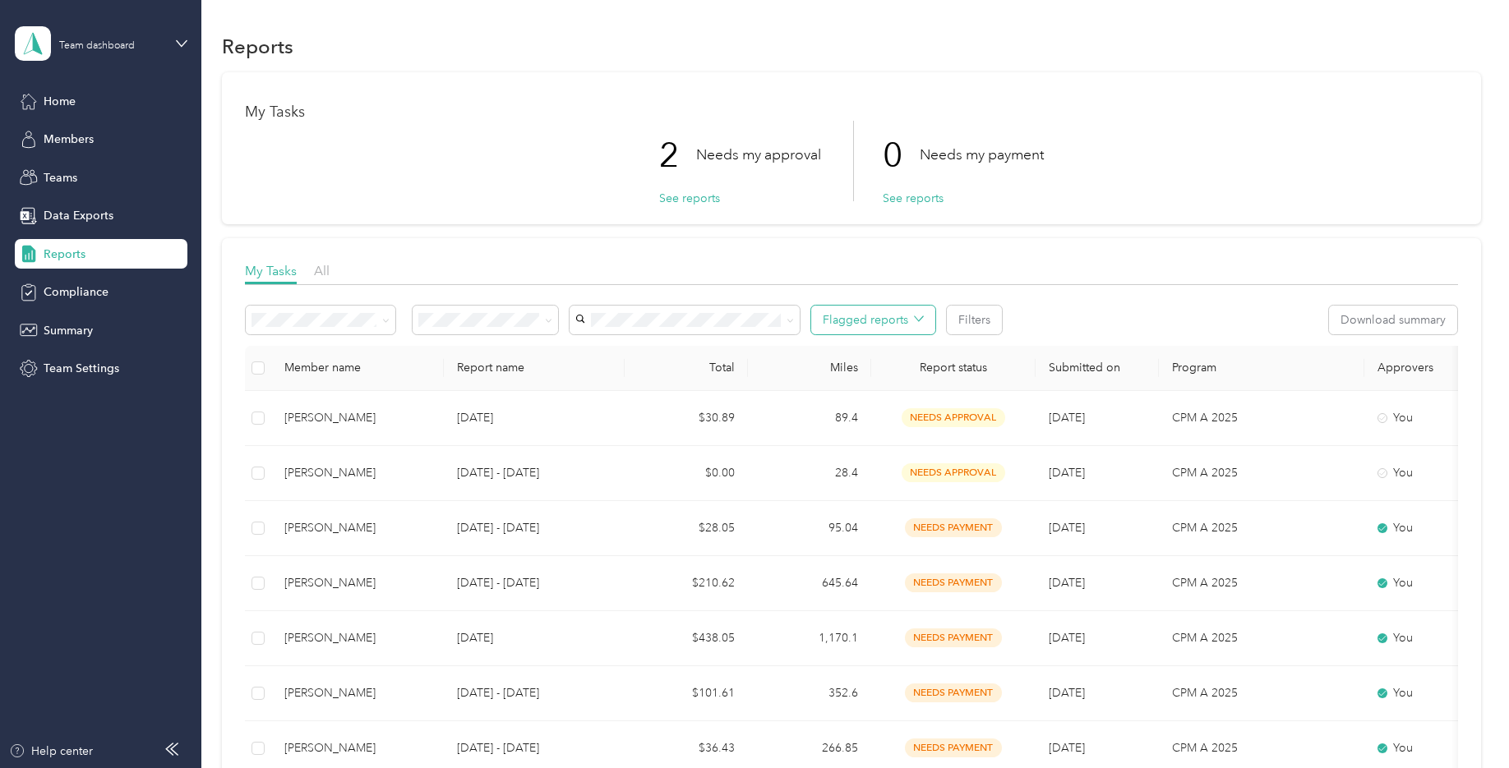
click at [921, 316] on icon "button" at bounding box center [919, 319] width 10 height 10
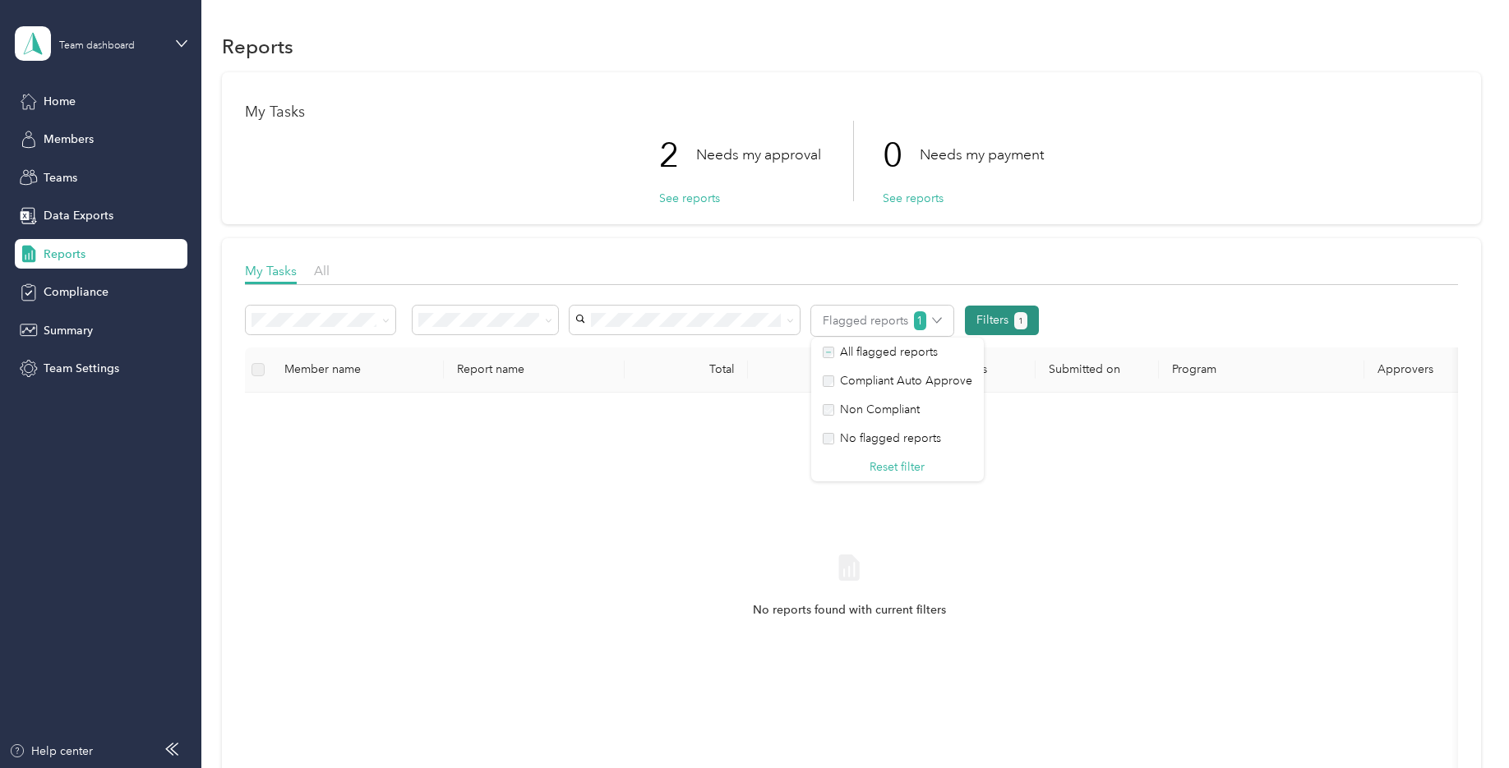
click at [990, 316] on button "Filters 1" at bounding box center [1002, 321] width 75 height 30
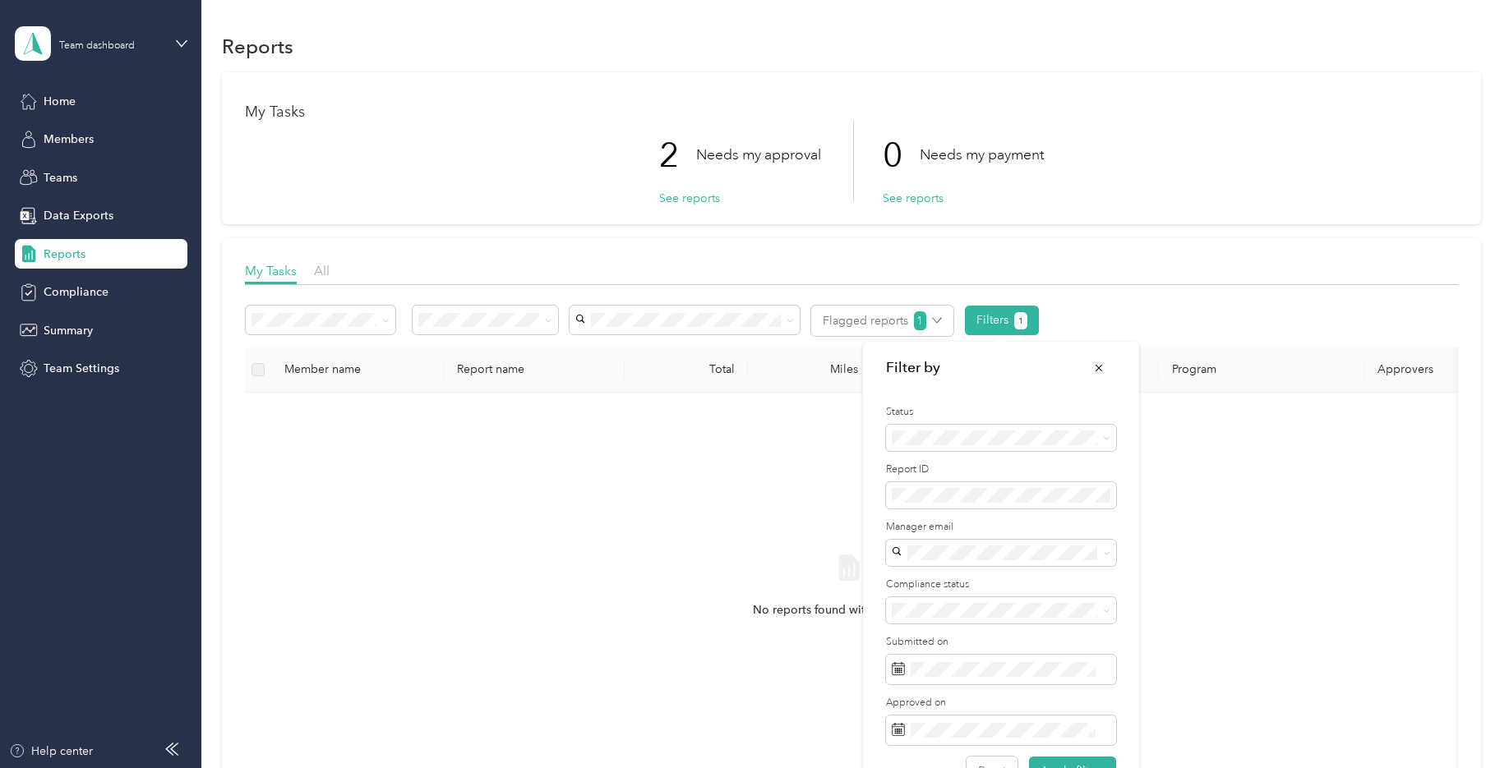
click at [770, 496] on div "No reports found with current filters" at bounding box center [849, 601] width 1183 height 391
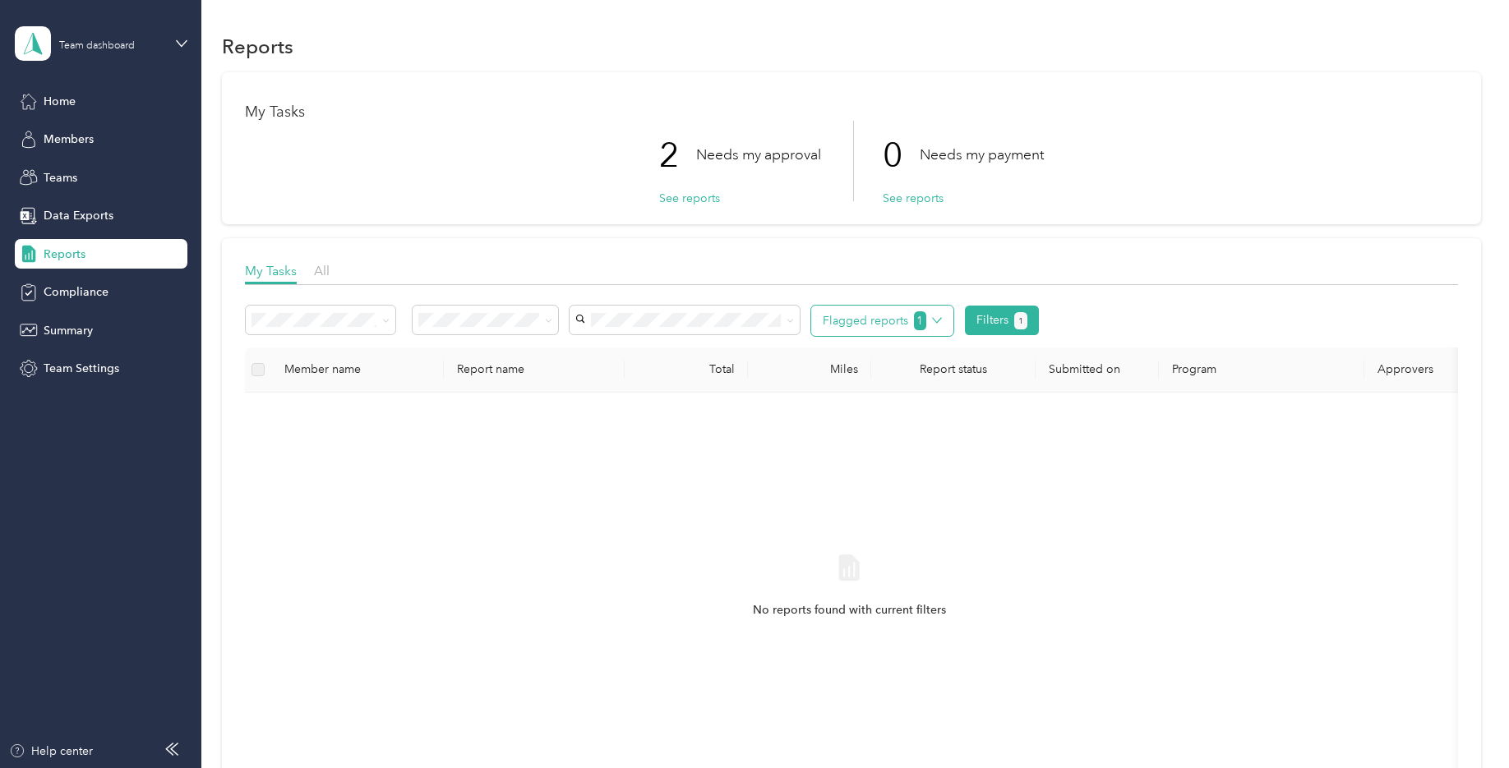
click at [933, 320] on icon "button" at bounding box center [936, 320] width 9 height 5
click at [1106, 478] on div "No reports found with current filters" at bounding box center [849, 601] width 1183 height 391
click at [690, 194] on button "See reports" at bounding box center [689, 198] width 61 height 17
click at [685, 199] on button "See reports" at bounding box center [689, 198] width 61 height 17
click at [709, 152] on p "Needs my approval" at bounding box center [758, 155] width 125 height 21
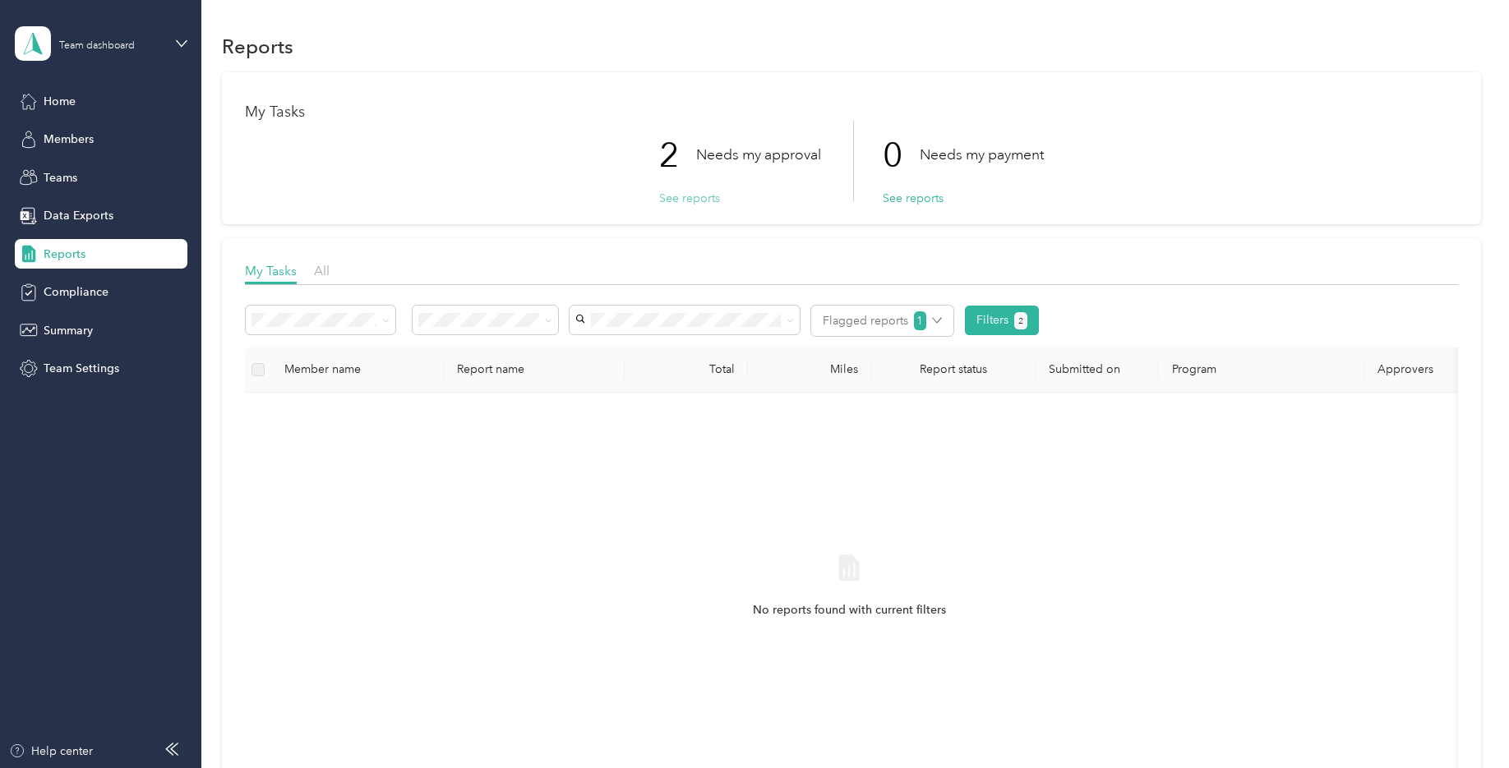
click at [676, 197] on button "See reports" at bounding box center [689, 198] width 61 height 17
drag, startPoint x: 687, startPoint y: 200, endPoint x: 742, endPoint y: 228, distance: 61.8
click at [688, 200] on button "See reports" at bounding box center [689, 198] width 61 height 17
click at [932, 315] on div "1" at bounding box center [928, 320] width 28 height 19
click at [837, 348] on span "All flagged reports" at bounding box center [880, 352] width 115 height 17
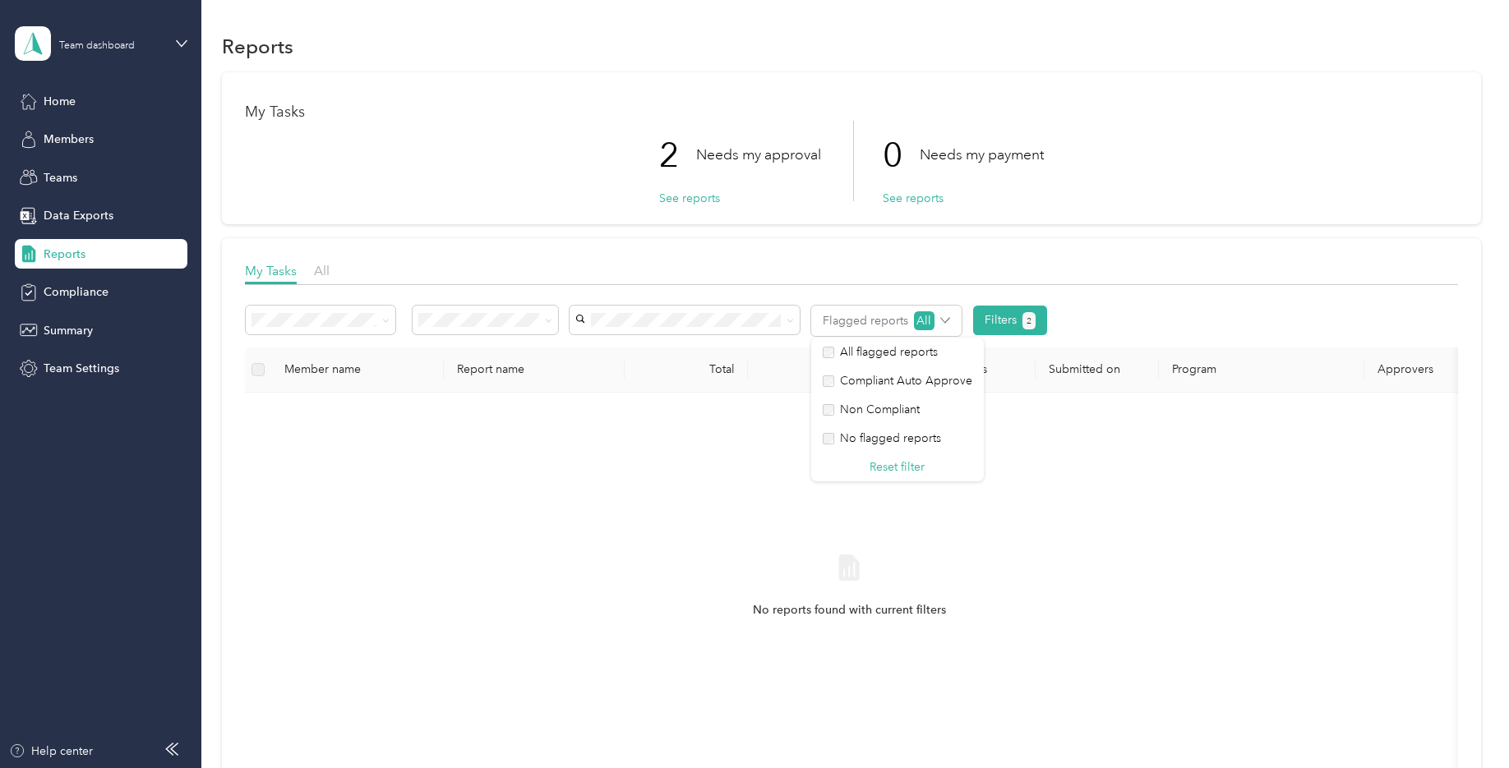
click at [752, 155] on p "Needs my approval" at bounding box center [758, 155] width 125 height 21
click at [692, 199] on button "See reports" at bounding box center [689, 198] width 61 height 17
click at [685, 188] on p "2" at bounding box center [677, 155] width 37 height 69
click at [674, 148] on p "2" at bounding box center [677, 155] width 37 height 69
click at [722, 148] on p "Needs my approval" at bounding box center [758, 155] width 125 height 21
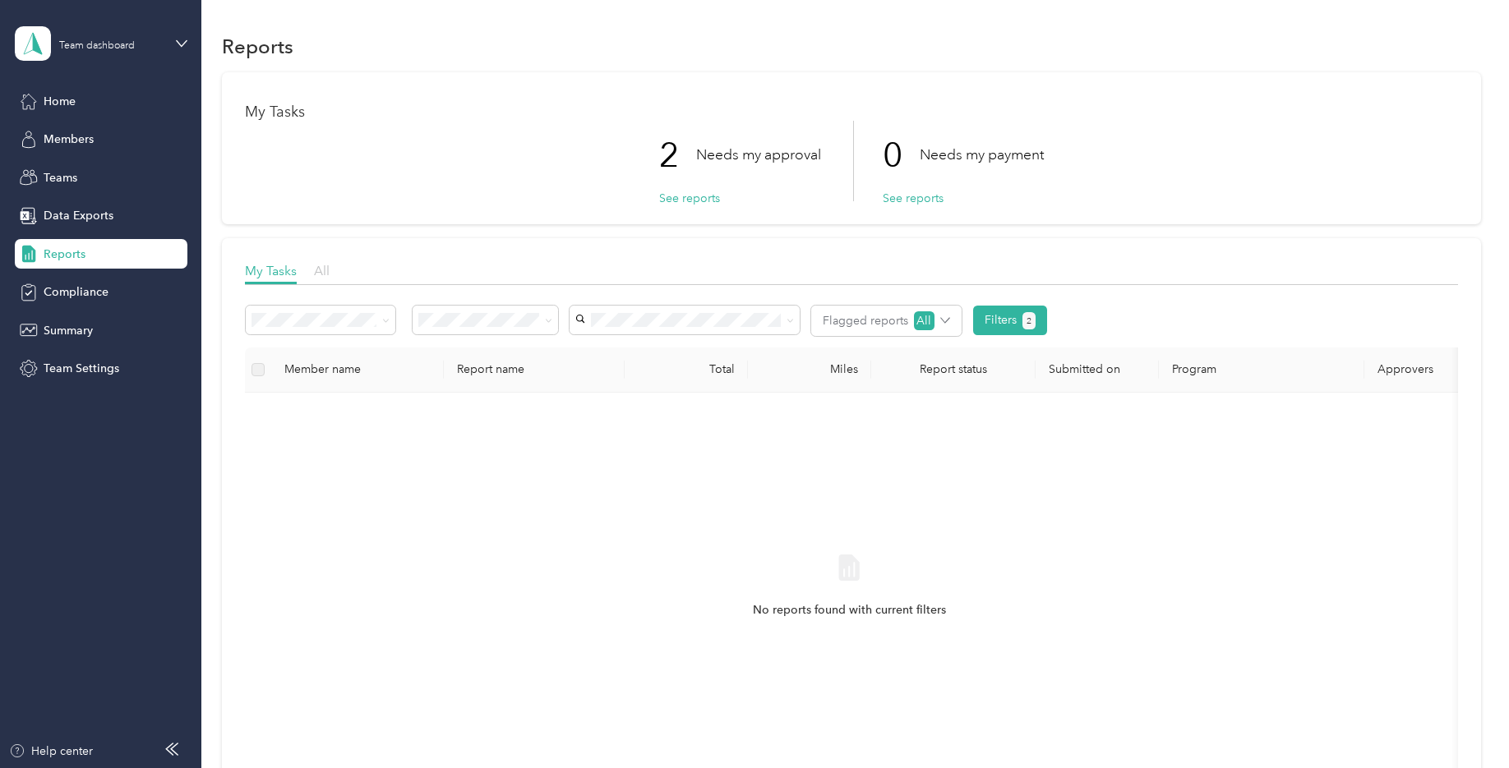
drag, startPoint x: 326, startPoint y: 263, endPoint x: 336, endPoint y: 265, distance: 10.0
click at [327, 263] on span "All" at bounding box center [322, 271] width 16 height 16
click at [702, 147] on p "Needs my approval" at bounding box center [758, 155] width 125 height 21
click at [663, 201] on button "See reports" at bounding box center [689, 198] width 61 height 17
click at [302, 271] on div "My Tasks All" at bounding box center [851, 273] width 1213 height 24
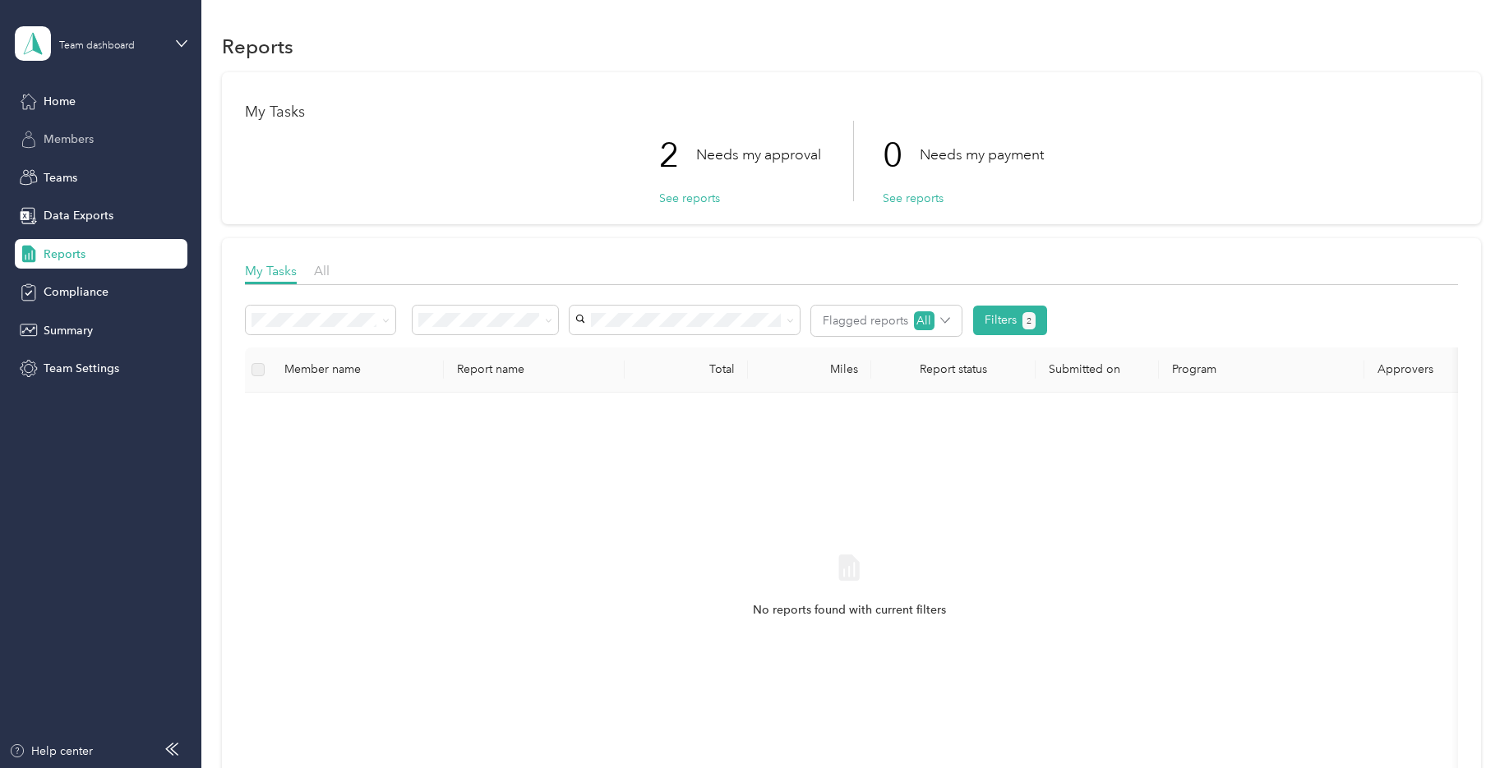
click at [104, 144] on div "Members" at bounding box center [101, 140] width 173 height 30
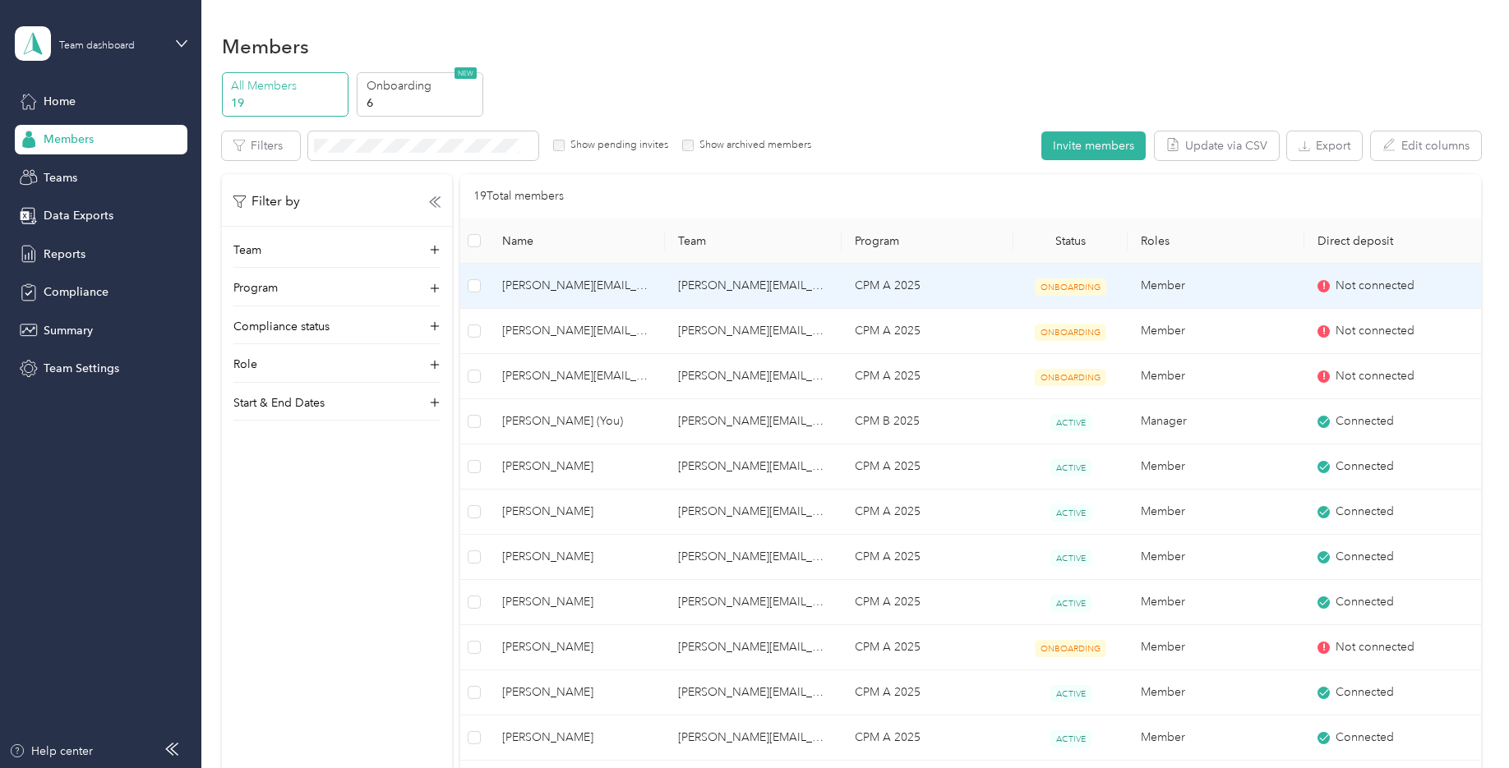
click at [1183, 286] on icon at bounding box center [1324, 286] width 10 height 10
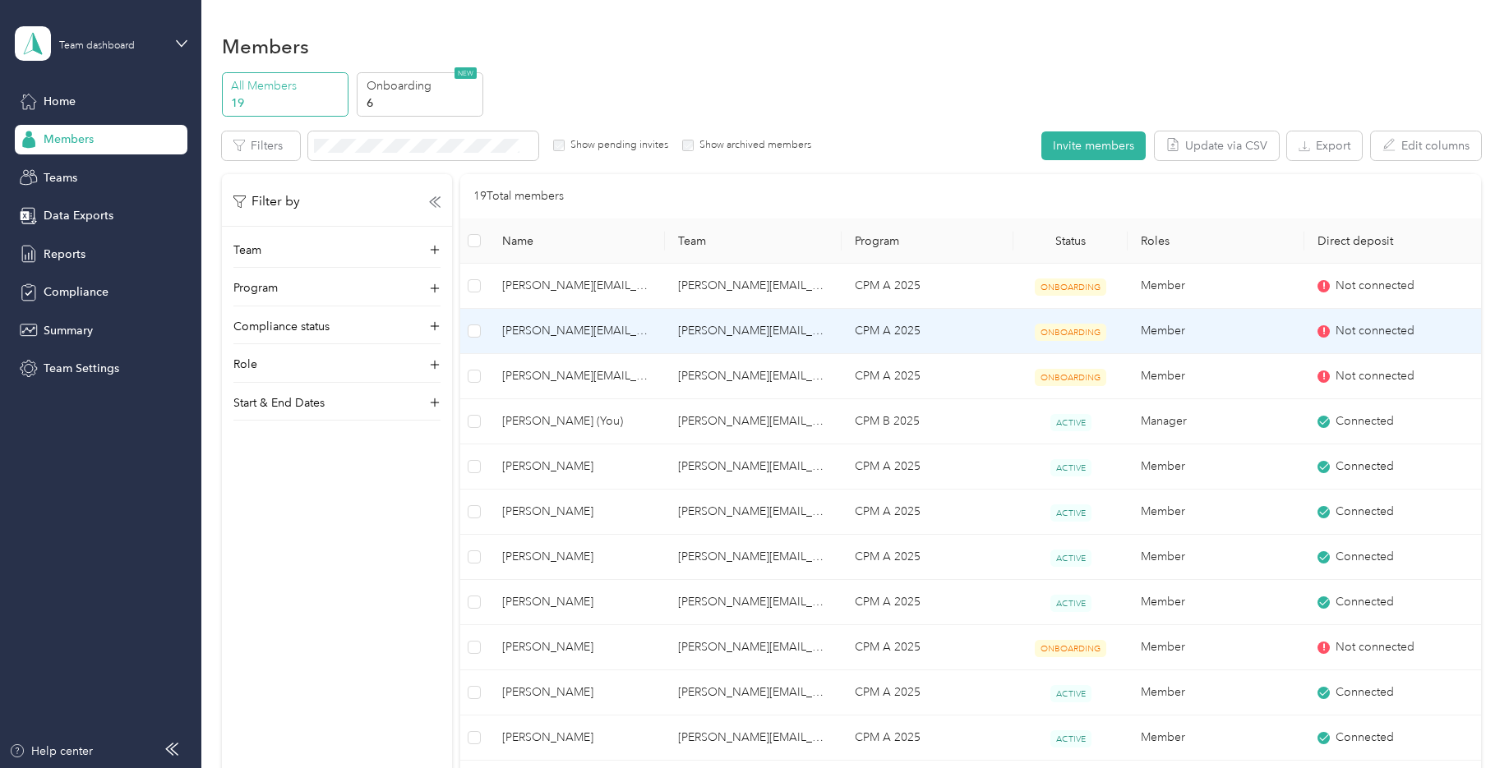
click at [1183, 338] on div "Not connected" at bounding box center [1392, 331] width 150 height 18
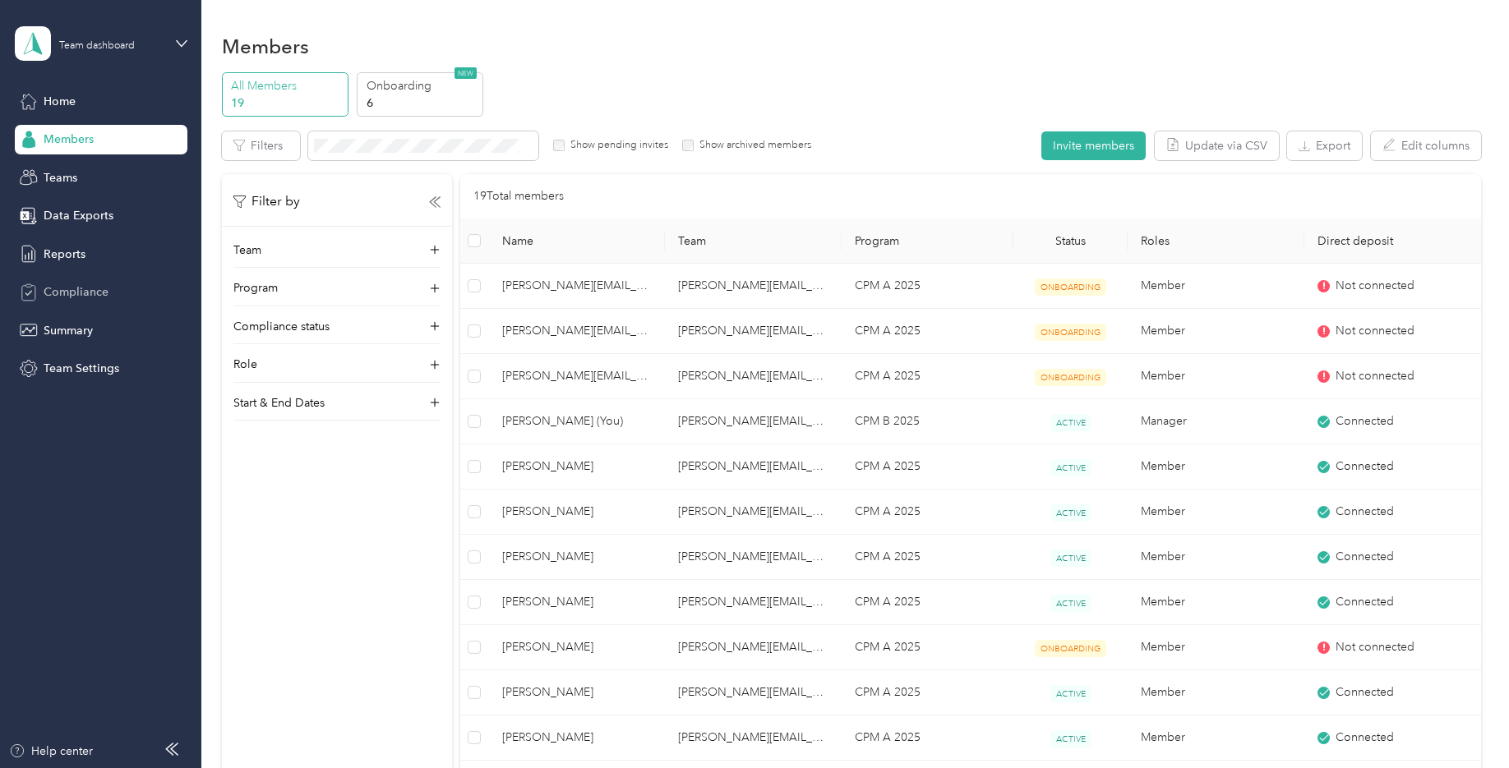
click at [67, 292] on span "Compliance" at bounding box center [76, 292] width 65 height 17
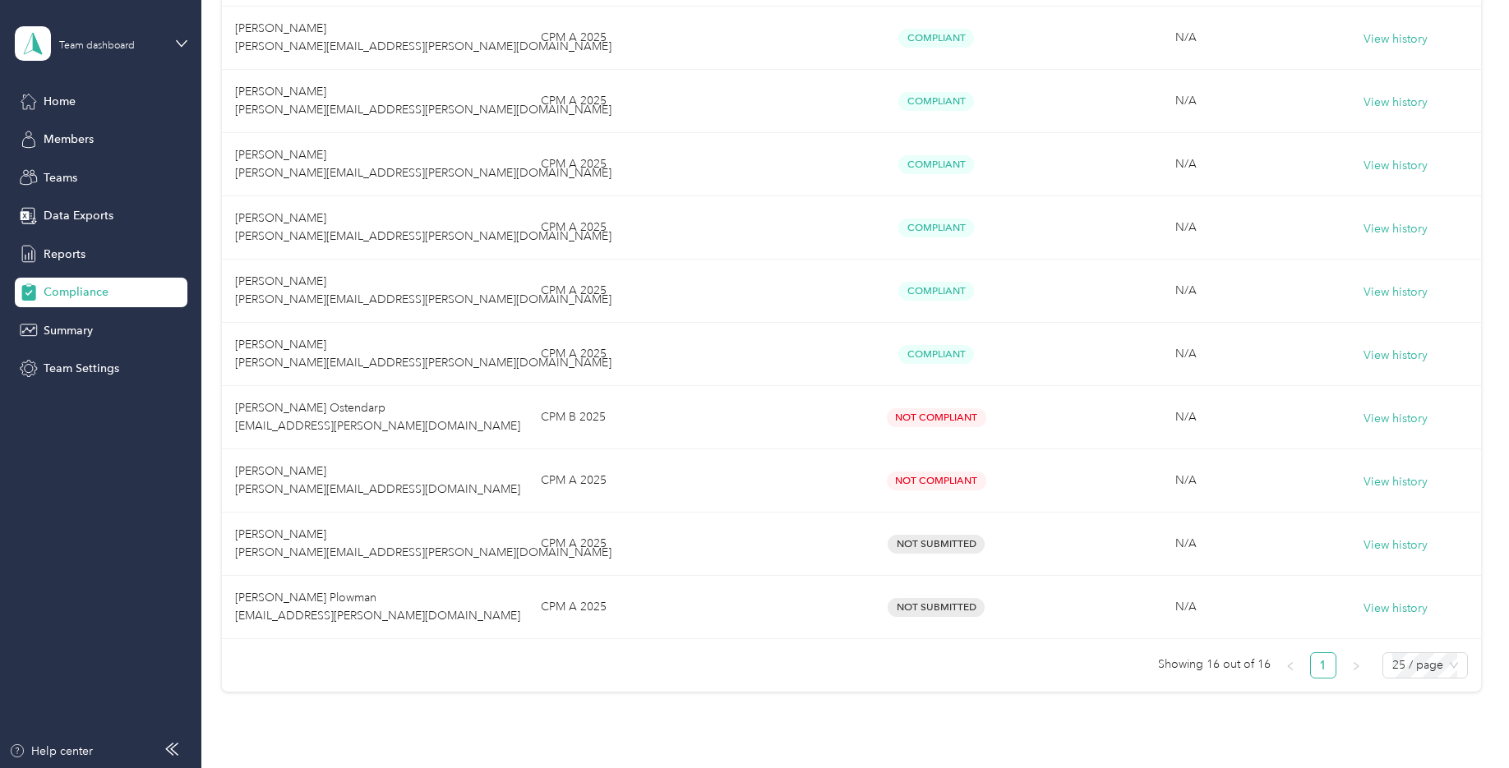
scroll to position [740, 0]
click at [71, 141] on span "Members" at bounding box center [69, 139] width 50 height 17
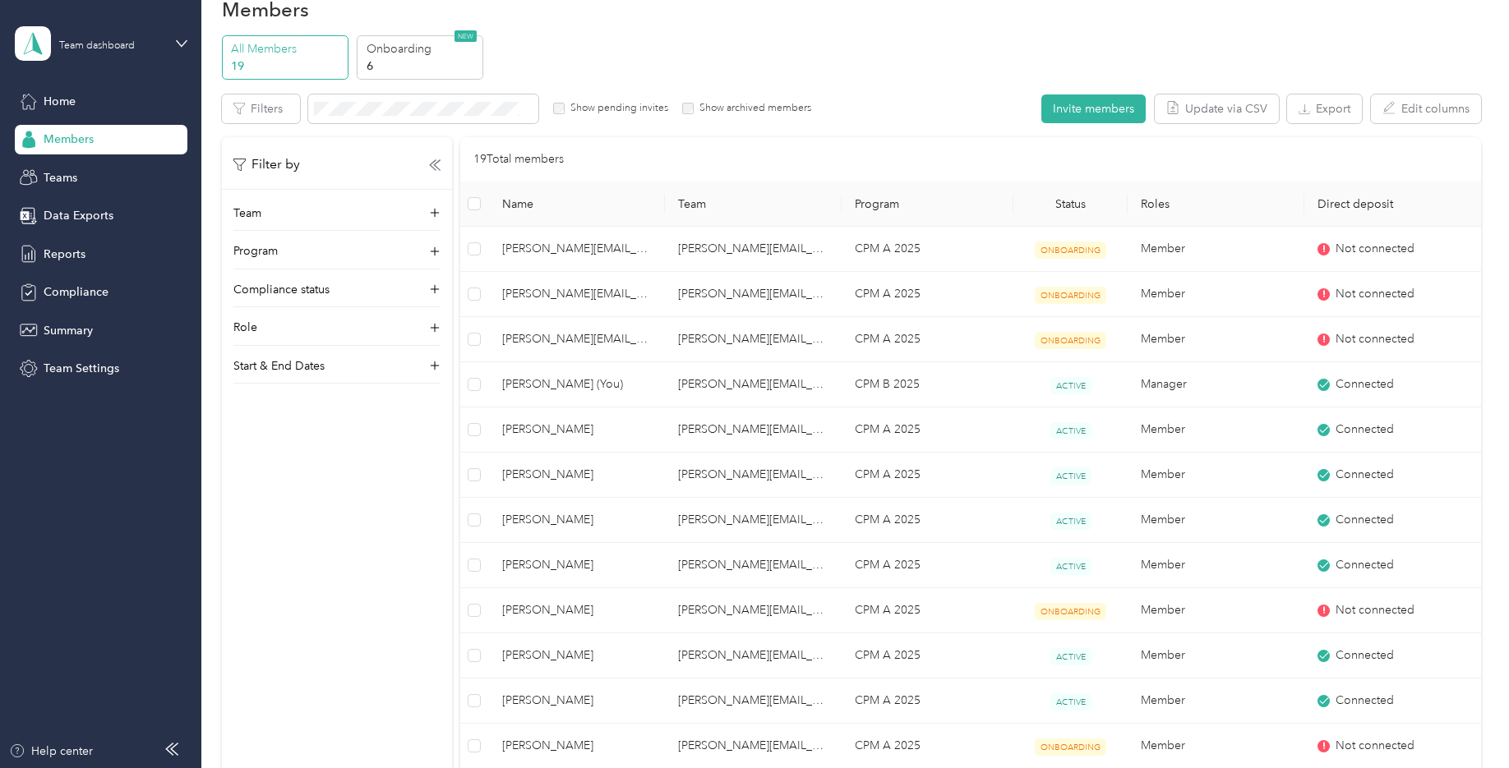
scroll to position [16, 0]
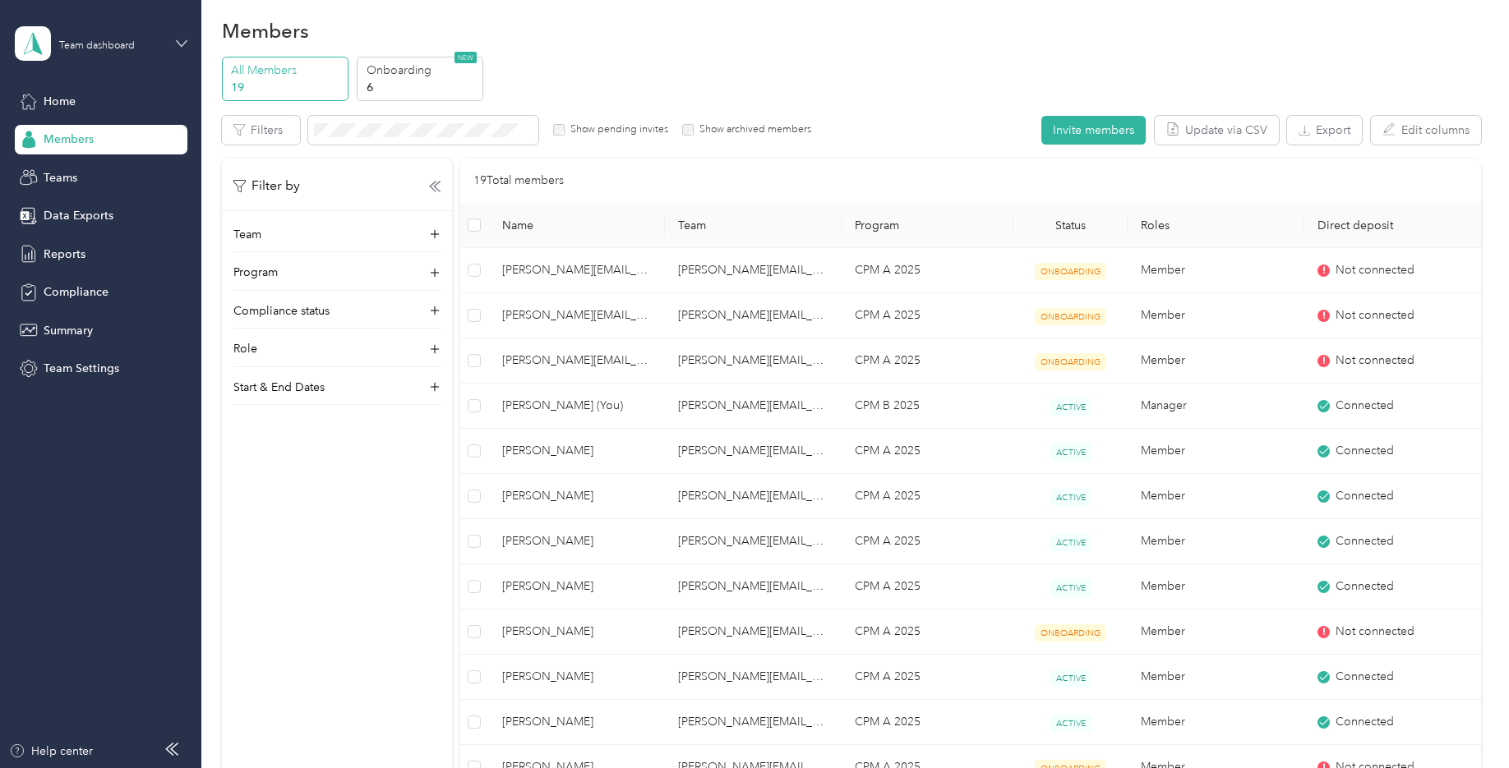
click at [180, 38] on icon at bounding box center [182, 44] width 12 height 12
click at [118, 173] on div "Personal dashboard" at bounding box center [81, 172] width 104 height 17
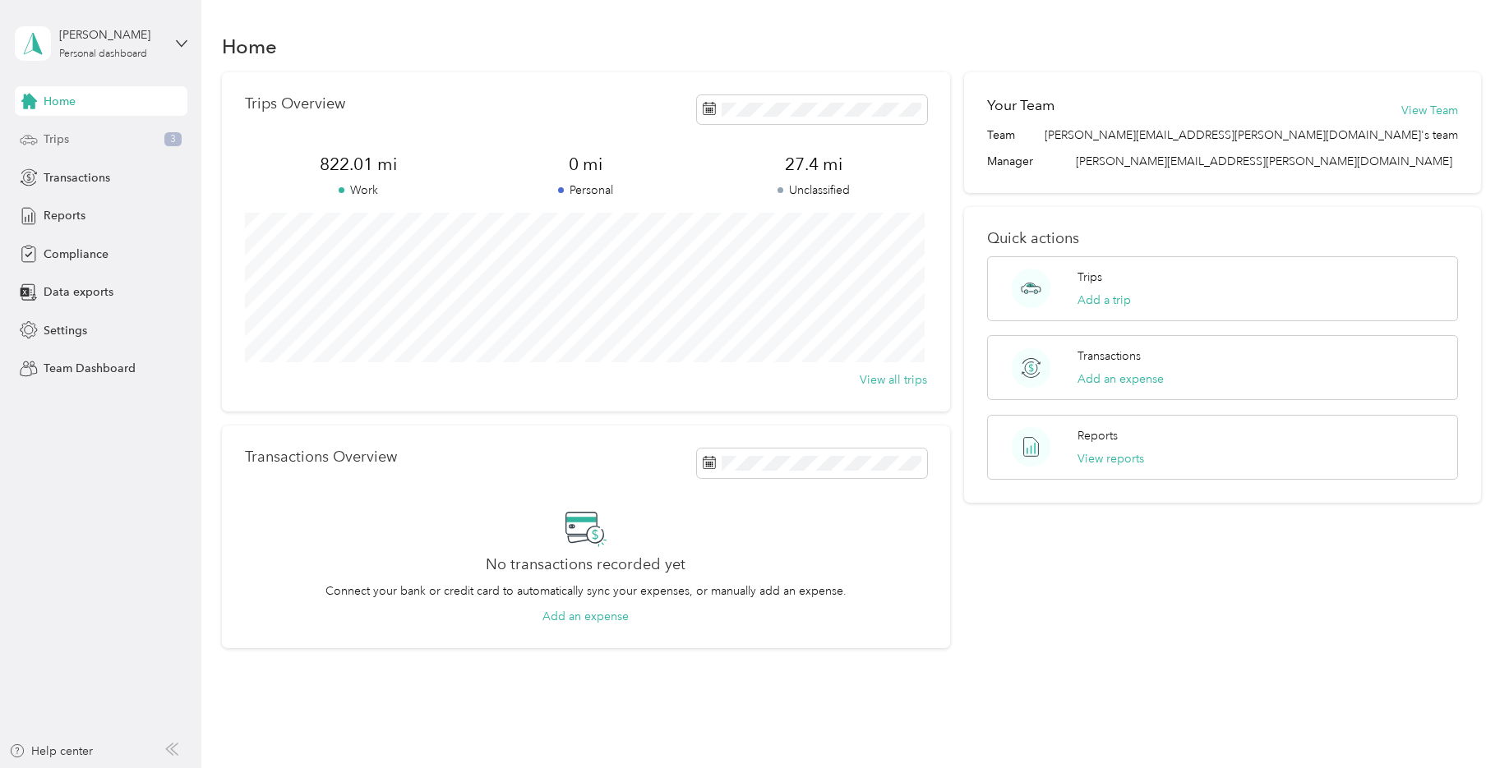
click at [67, 135] on span "Trips" at bounding box center [56, 139] width 25 height 17
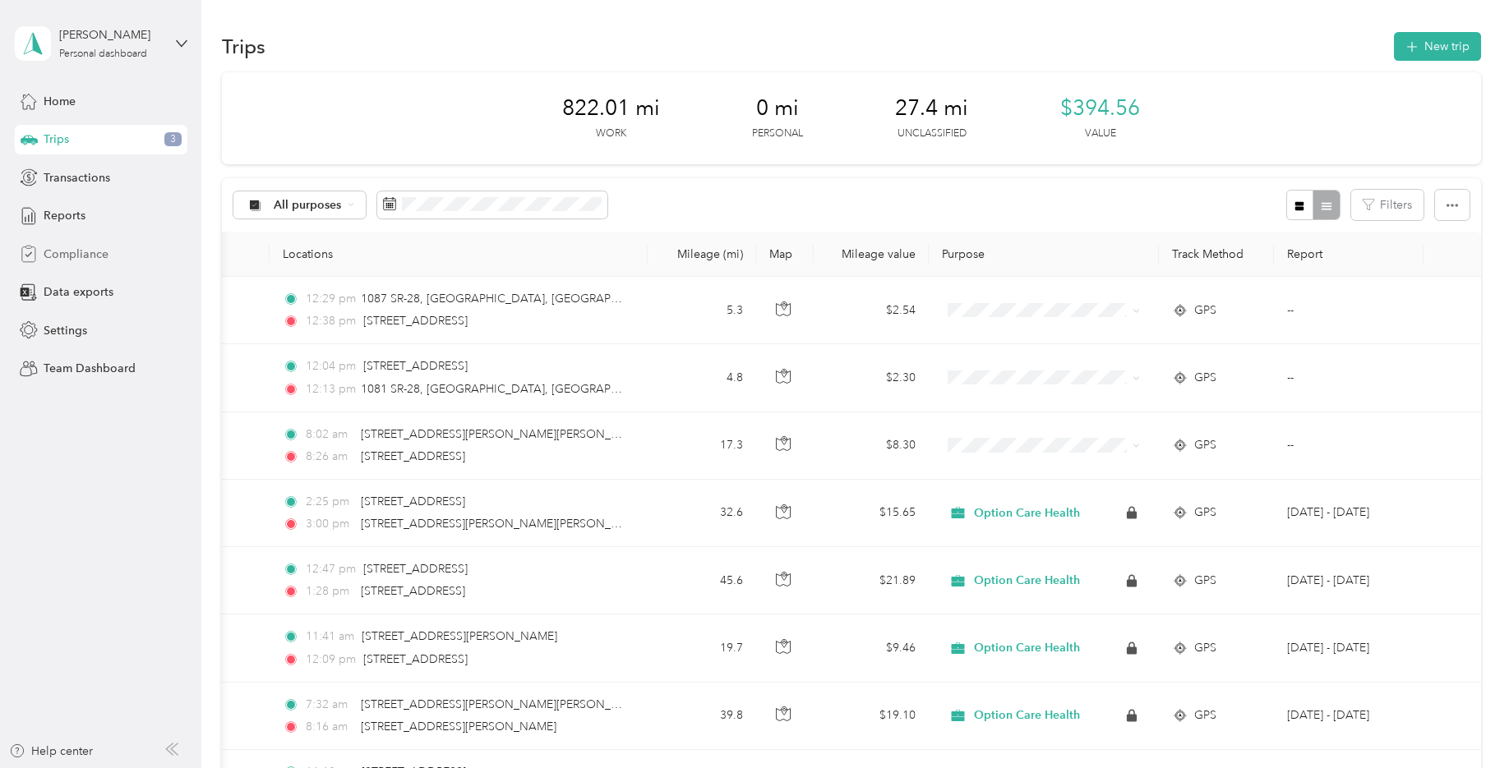
click at [68, 255] on span "Compliance" at bounding box center [76, 254] width 65 height 17
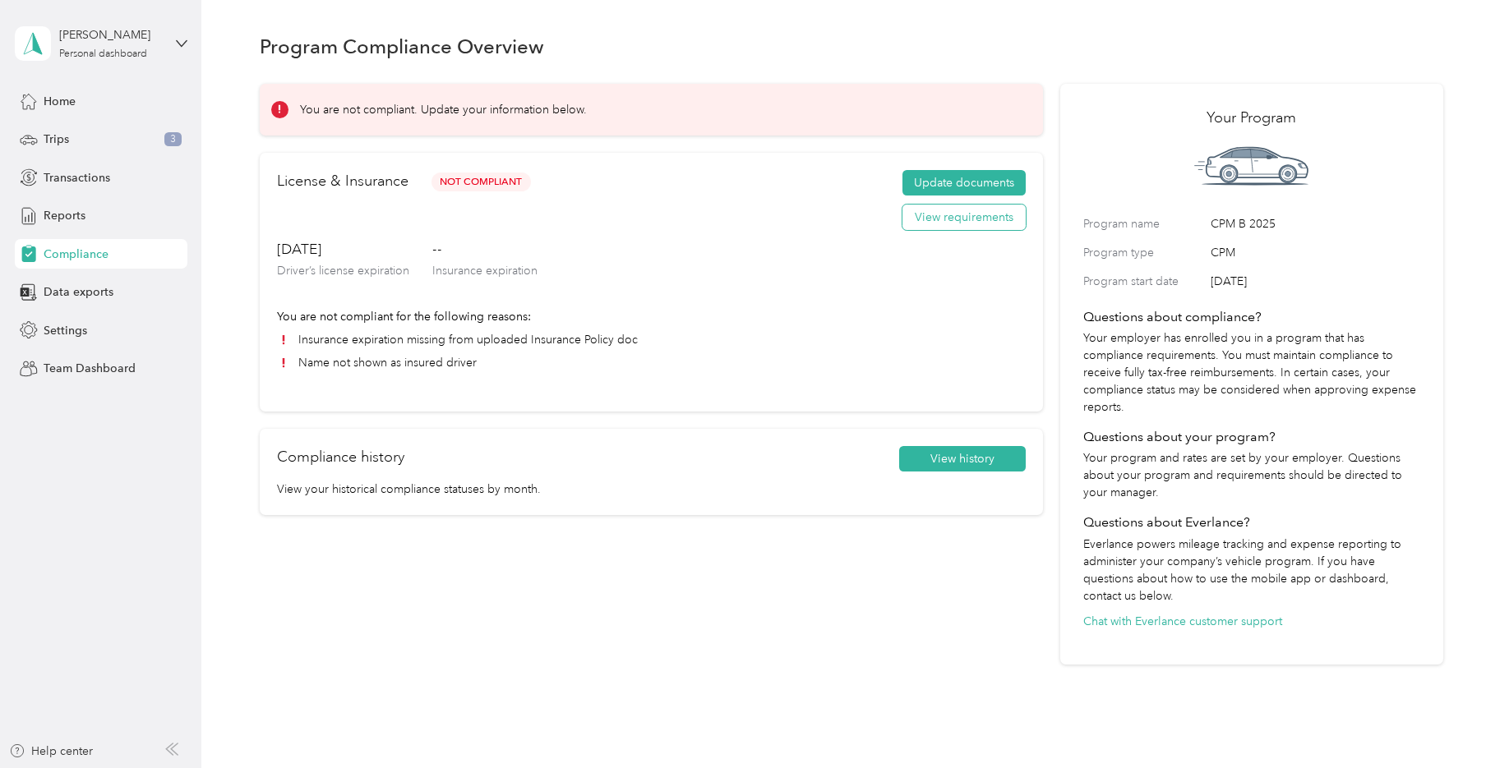
click at [965, 217] on button "View requirements" at bounding box center [963, 218] width 123 height 26
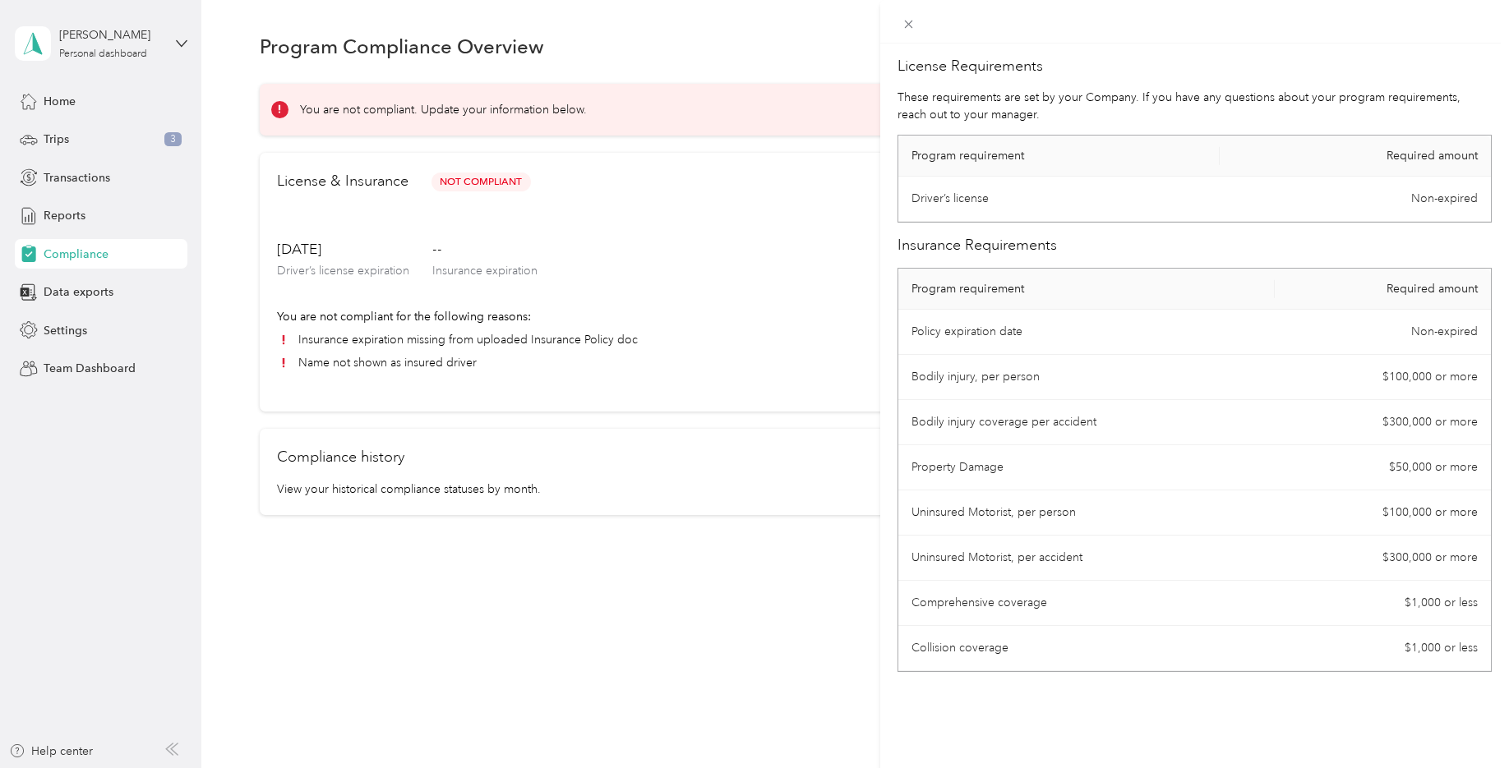
click at [405, 339] on div "License Requirements These requirements are set by your Company. If you have an…" at bounding box center [754, 384] width 1509 height 768
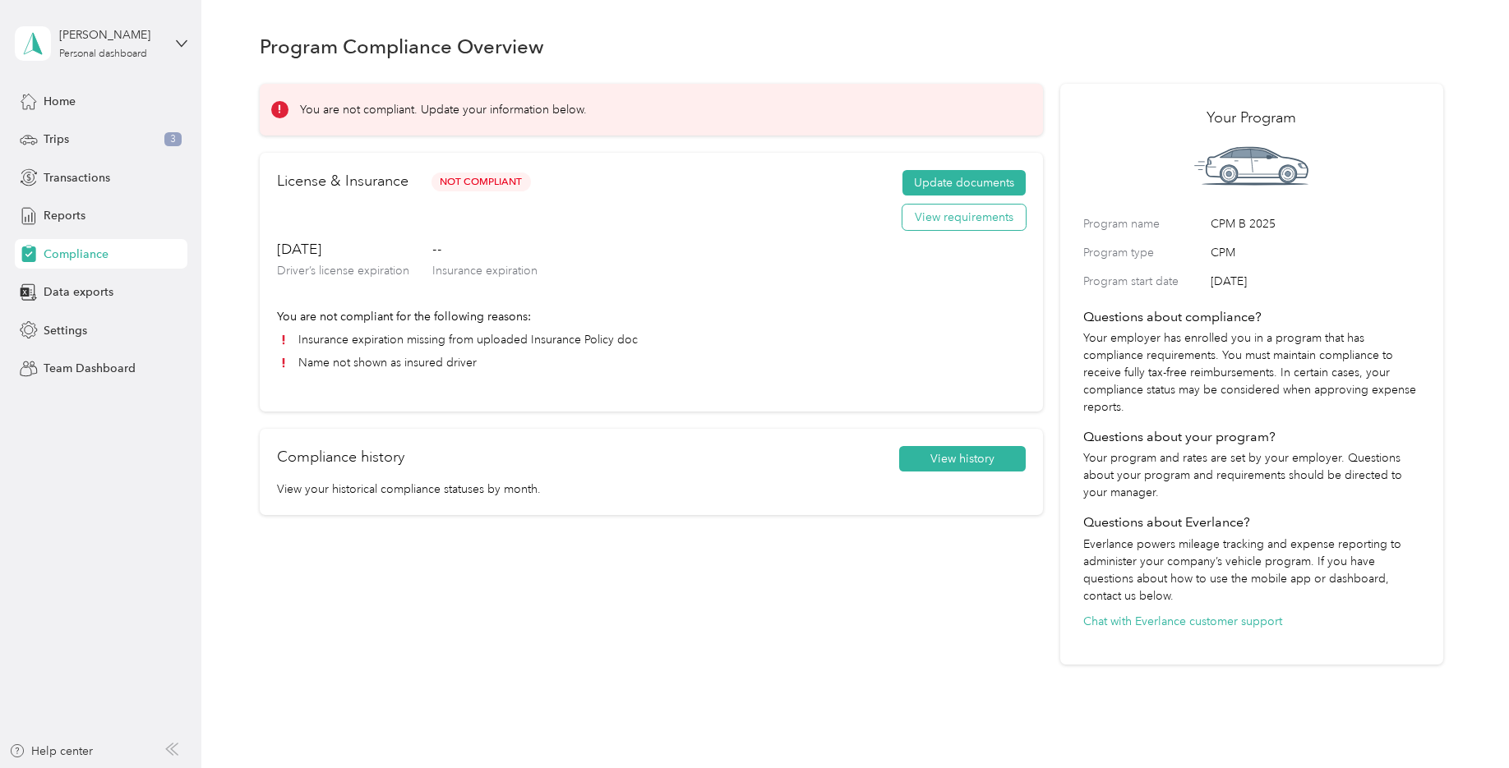
click at [948, 225] on button "View requirements" at bounding box center [963, 218] width 123 height 26
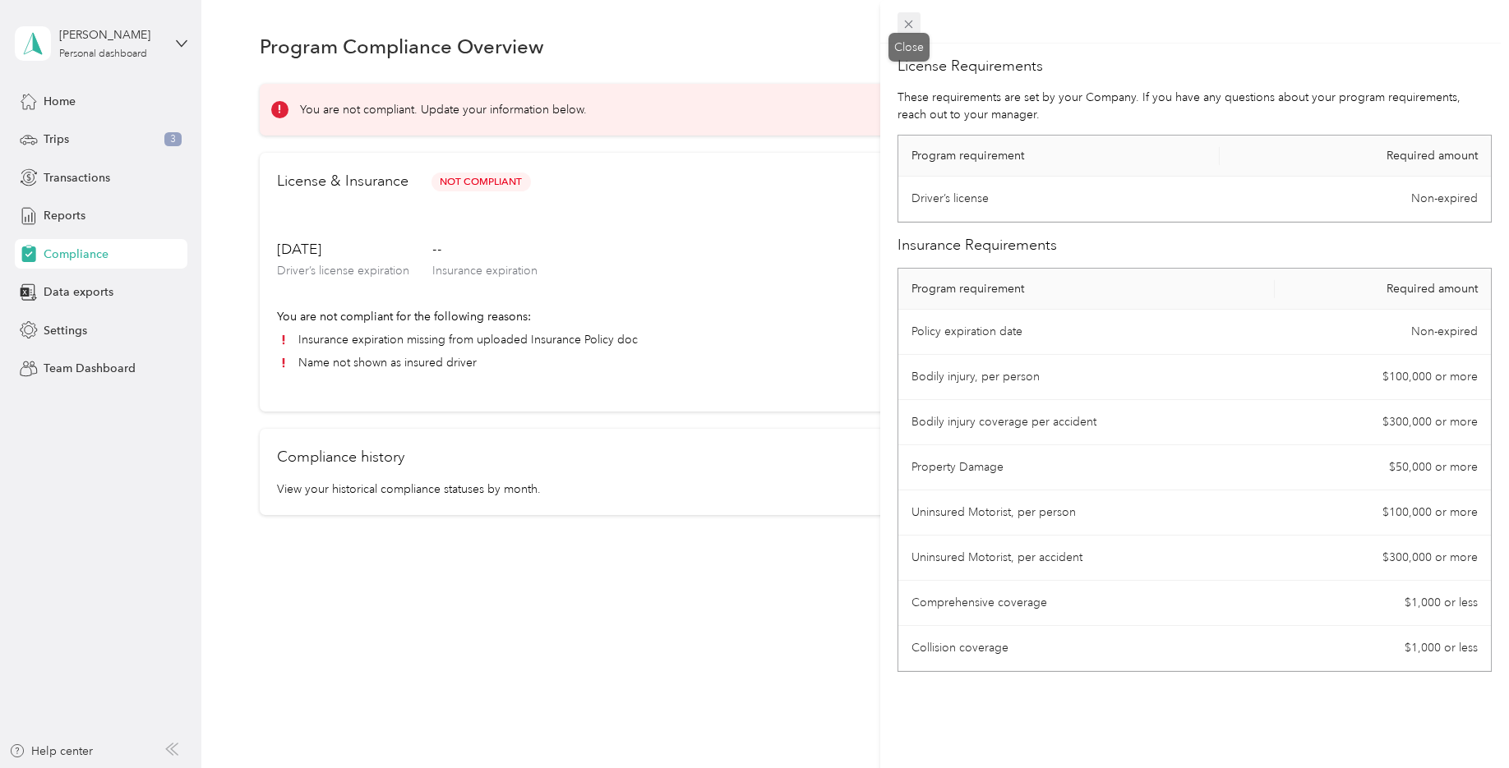
click at [911, 26] on icon at bounding box center [909, 25] width 8 height 8
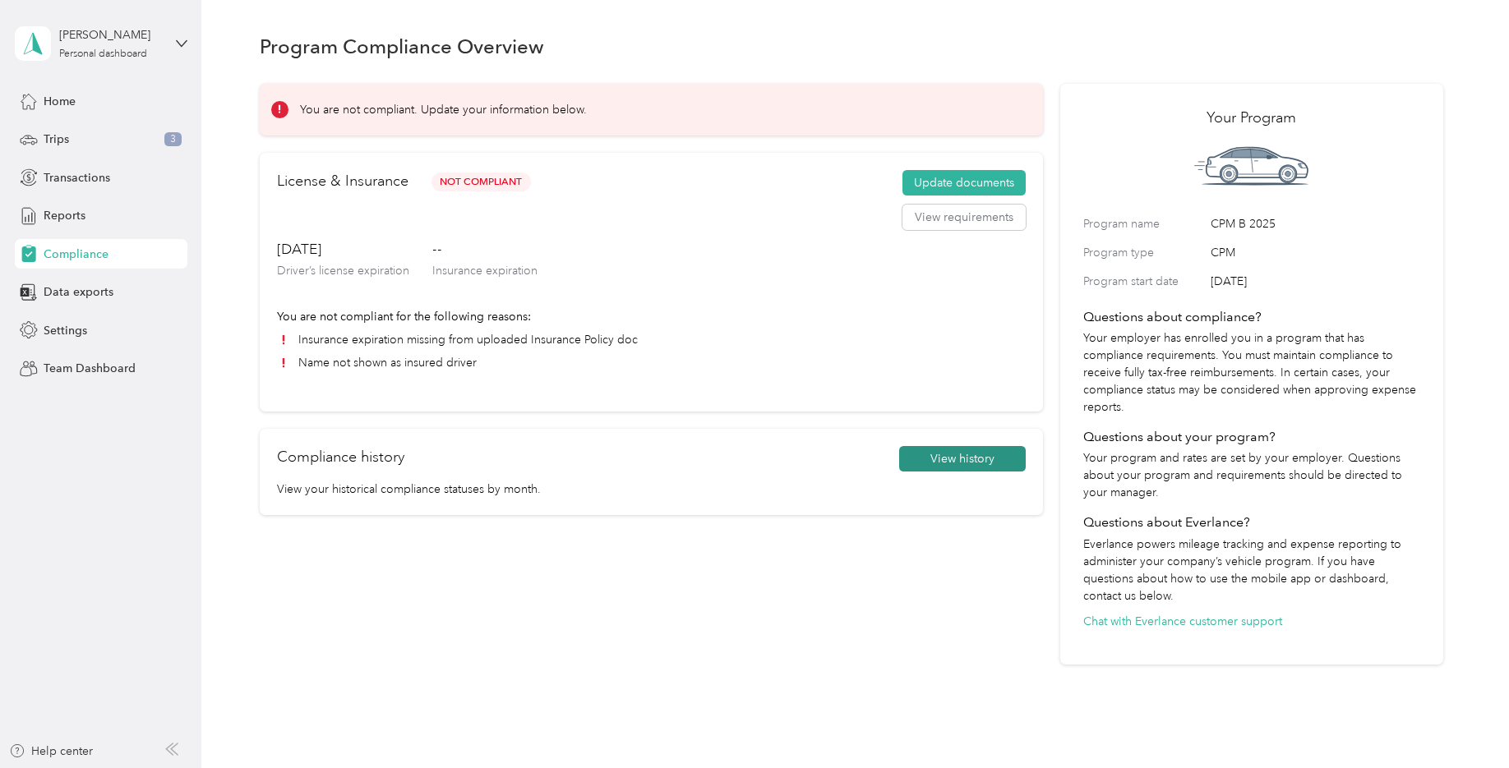
click at [949, 460] on button "View history" at bounding box center [962, 459] width 127 height 26
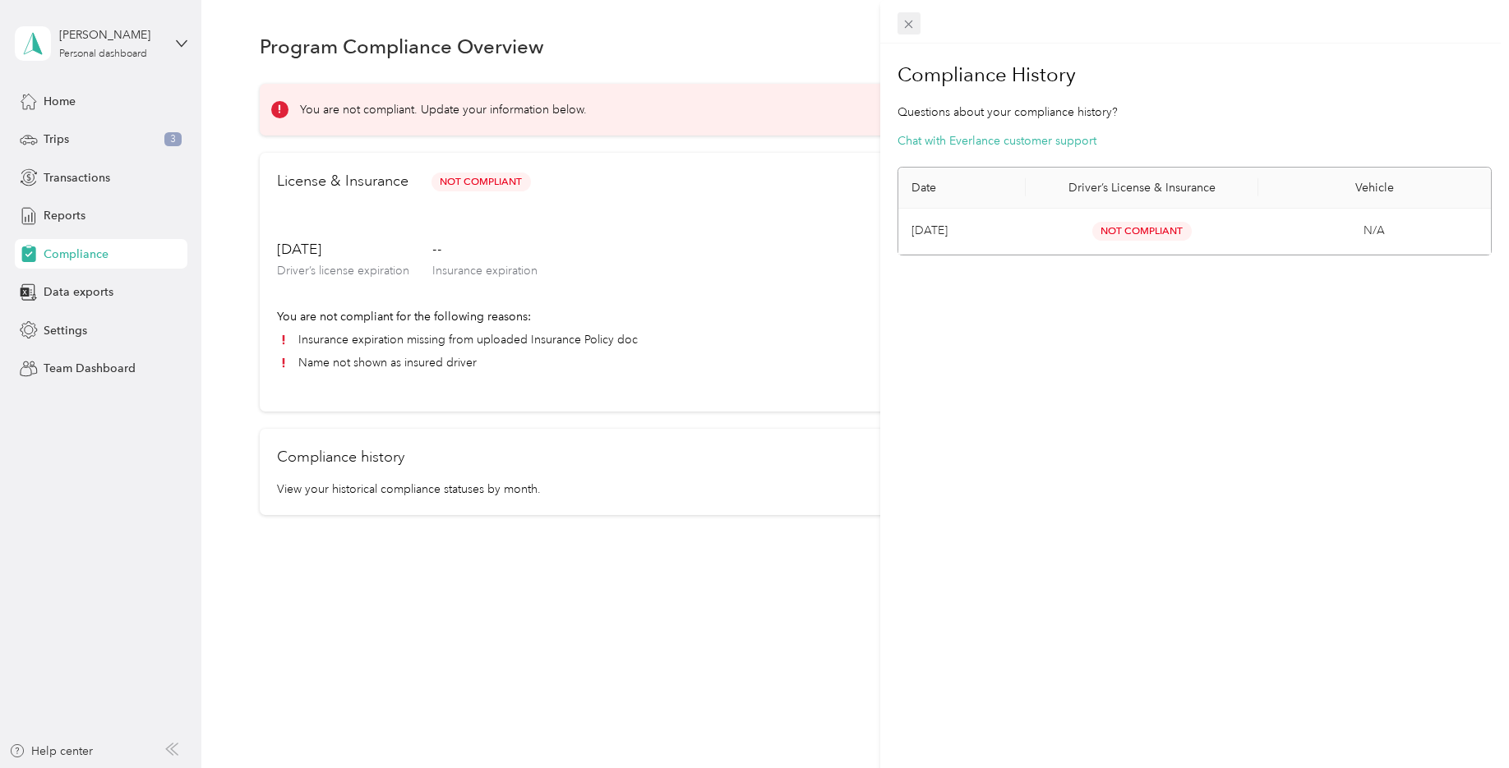
click at [912, 25] on icon at bounding box center [909, 24] width 14 height 14
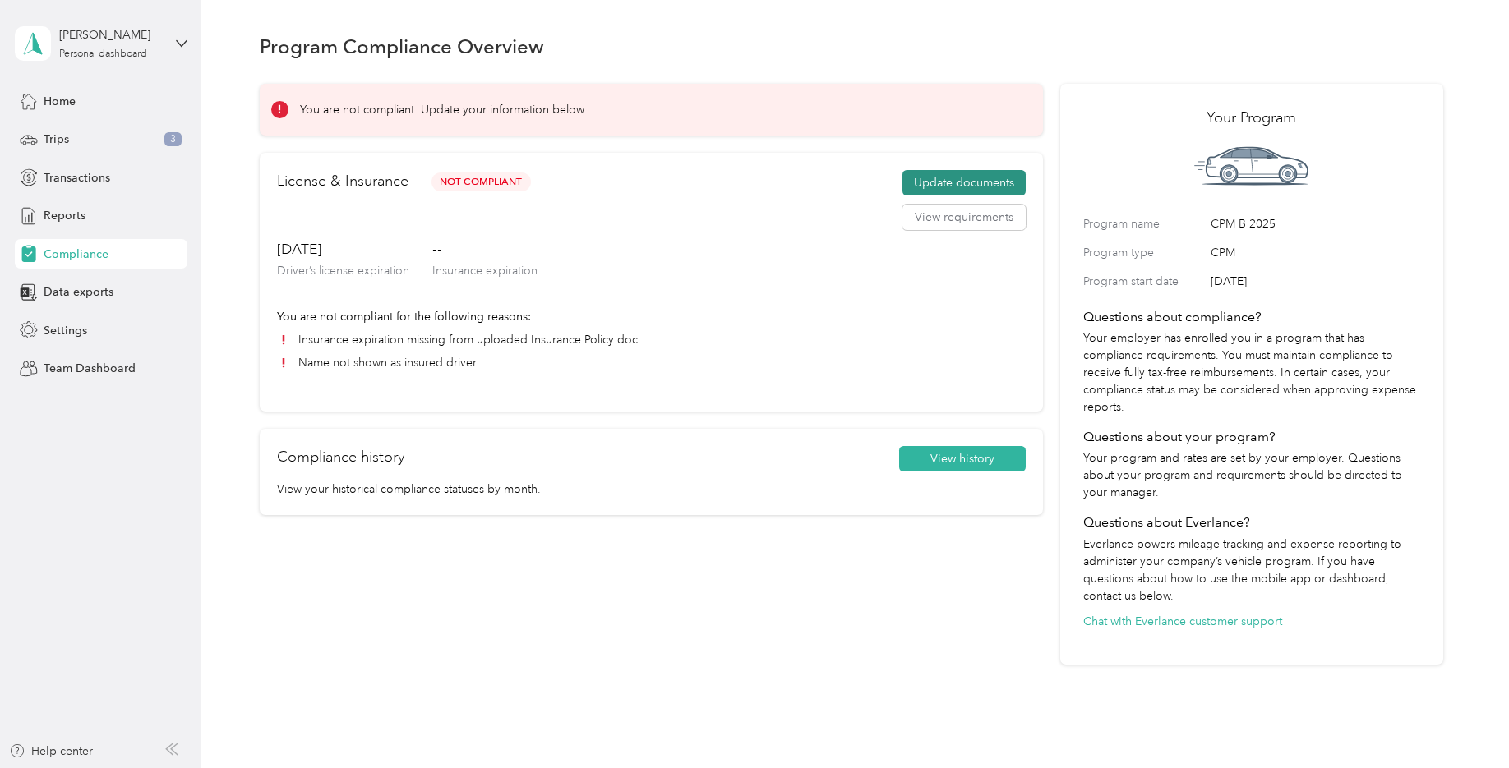
click at [936, 181] on button "Update documents" at bounding box center [963, 183] width 123 height 26
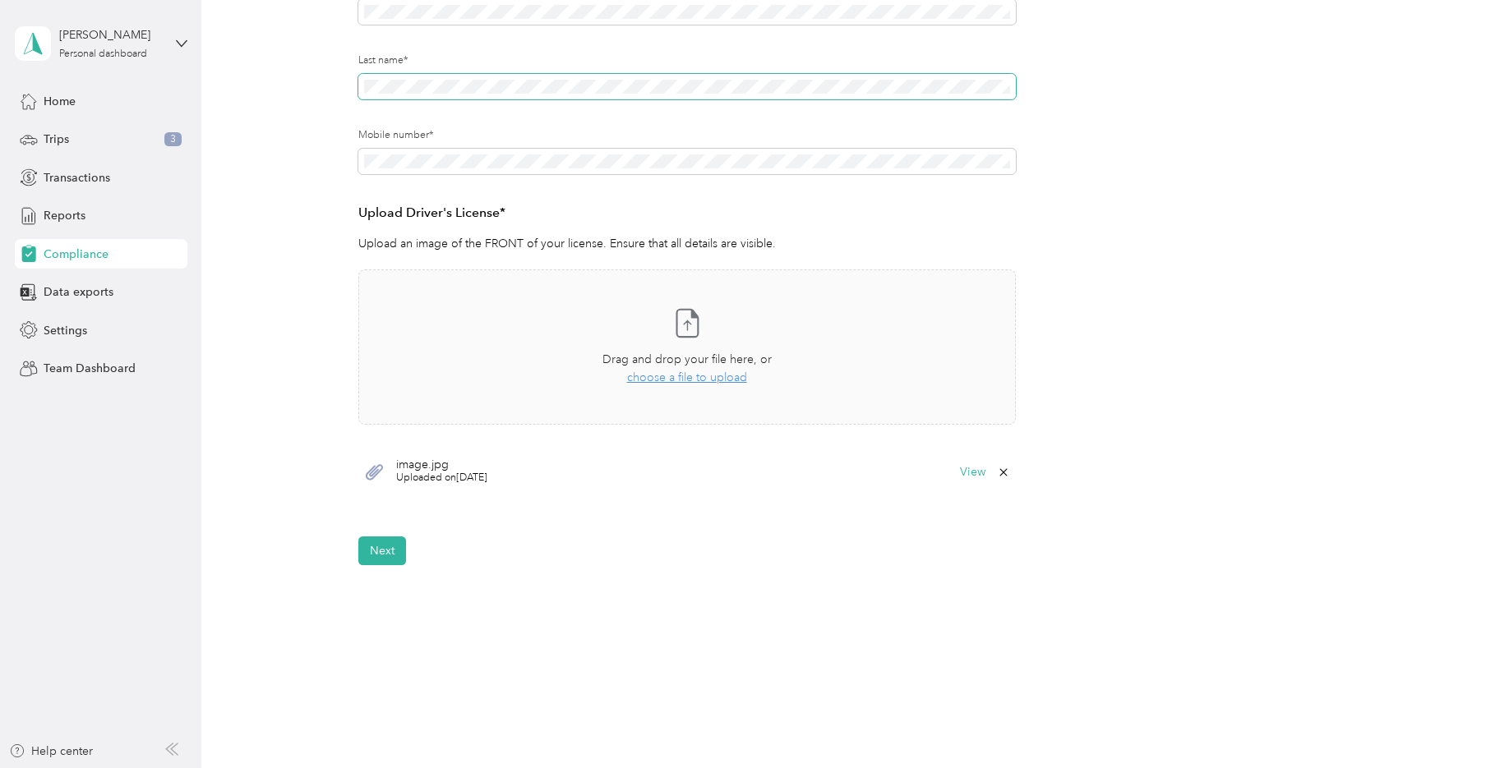
scroll to position [308, 0]
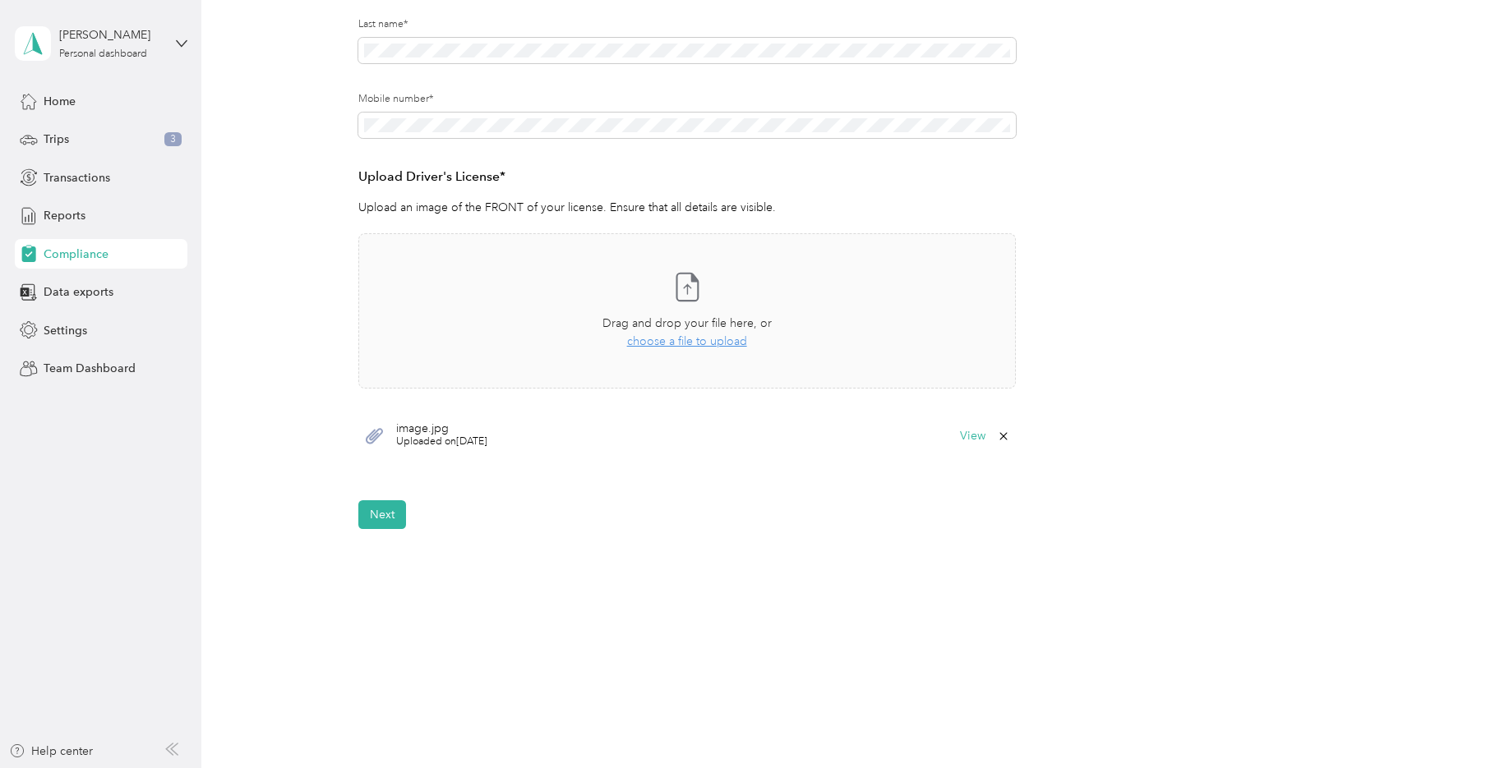
click at [429, 436] on span "Uploaded on 9/27/2025" at bounding box center [441, 442] width 91 height 15
click at [980, 436] on button "View" at bounding box center [972, 437] width 25 height 12
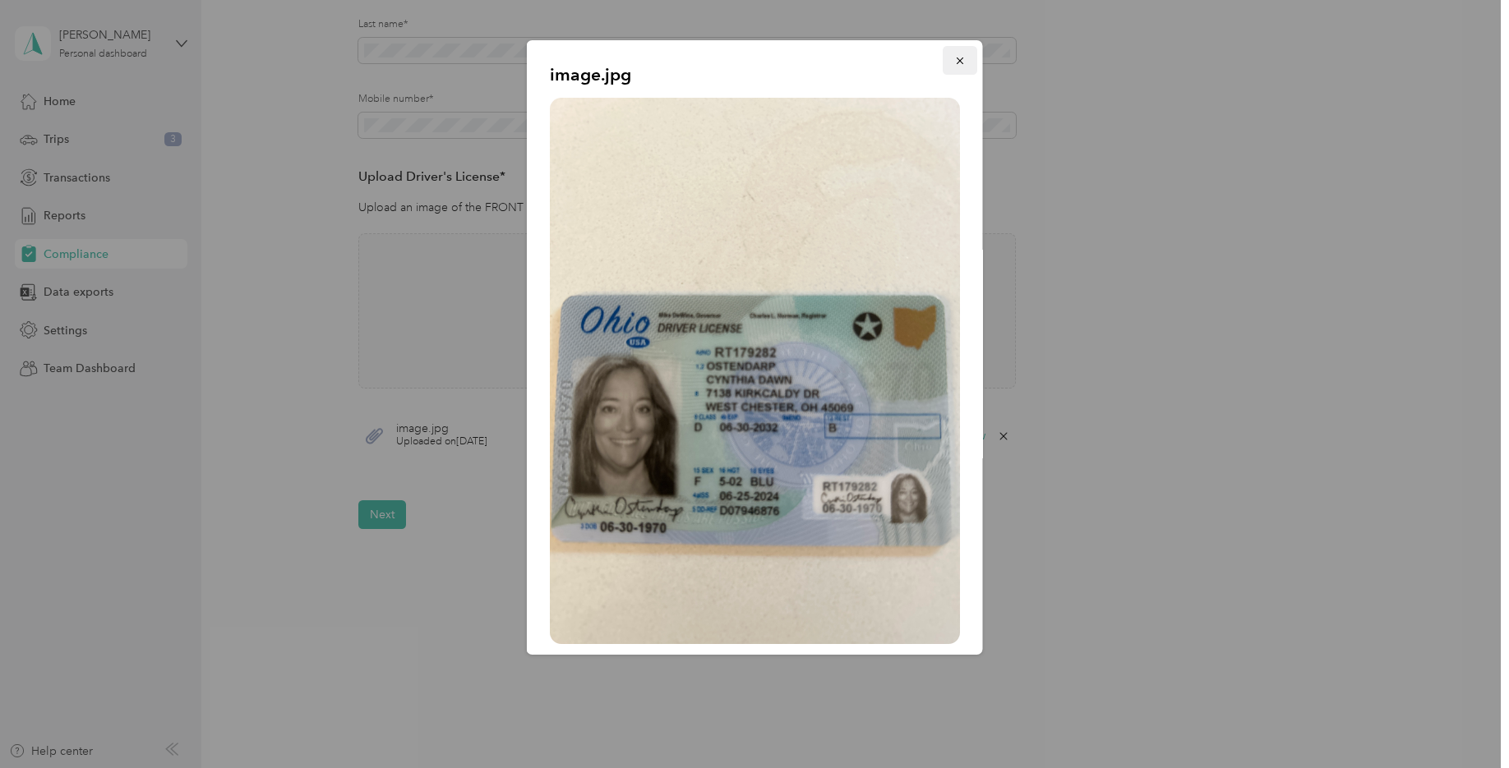
click at [956, 62] on icon "button" at bounding box center [959, 61] width 7 height 7
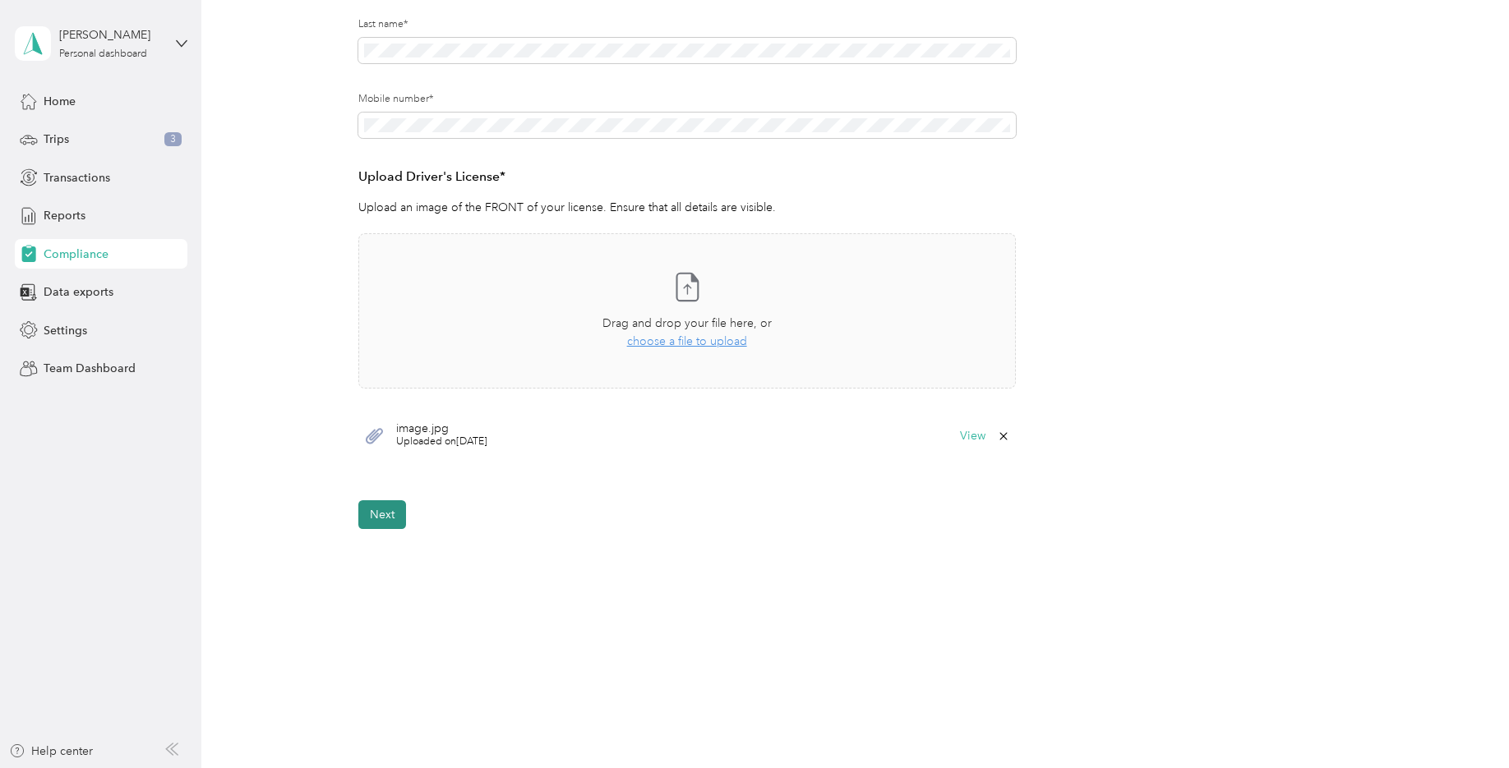
click at [381, 519] on button "Next" at bounding box center [382, 515] width 48 height 29
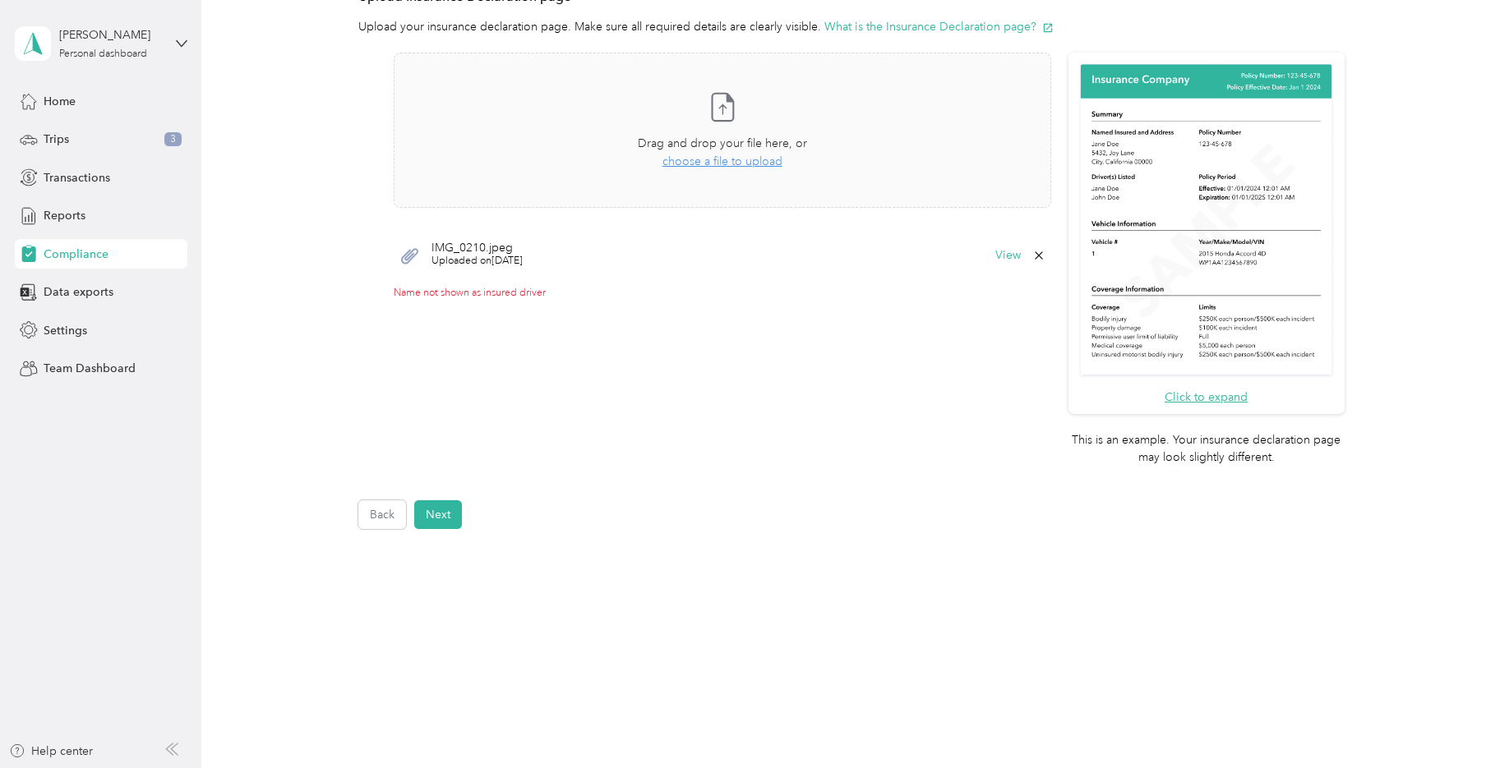
click at [488, 252] on span "IMG_0210.jpeg" at bounding box center [476, 248] width 91 height 12
click at [1001, 255] on button "View" at bounding box center [1007, 256] width 25 height 12
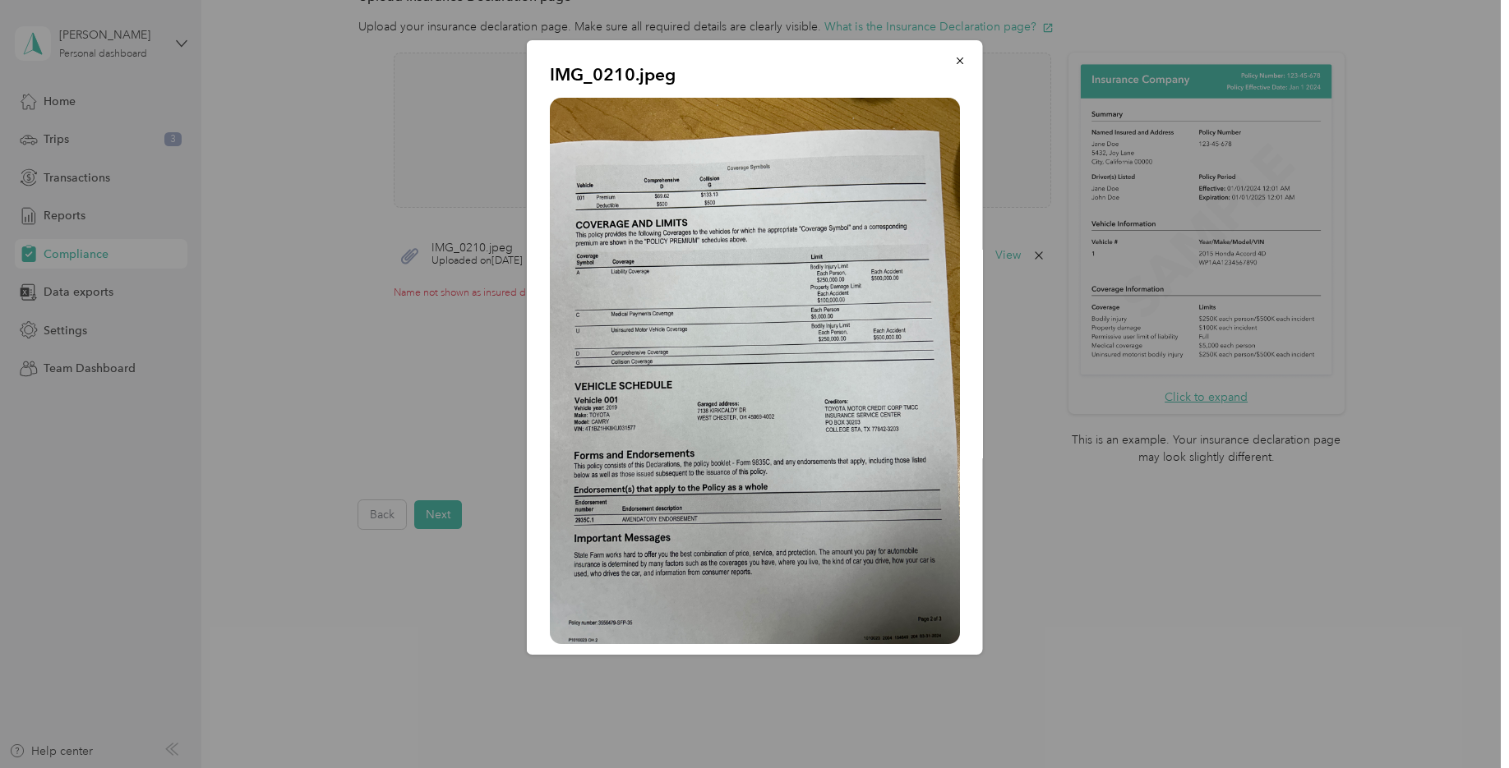
click at [861, 193] on img at bounding box center [755, 371] width 410 height 547
click at [1183, 389] on div at bounding box center [754, 384] width 1509 height 768
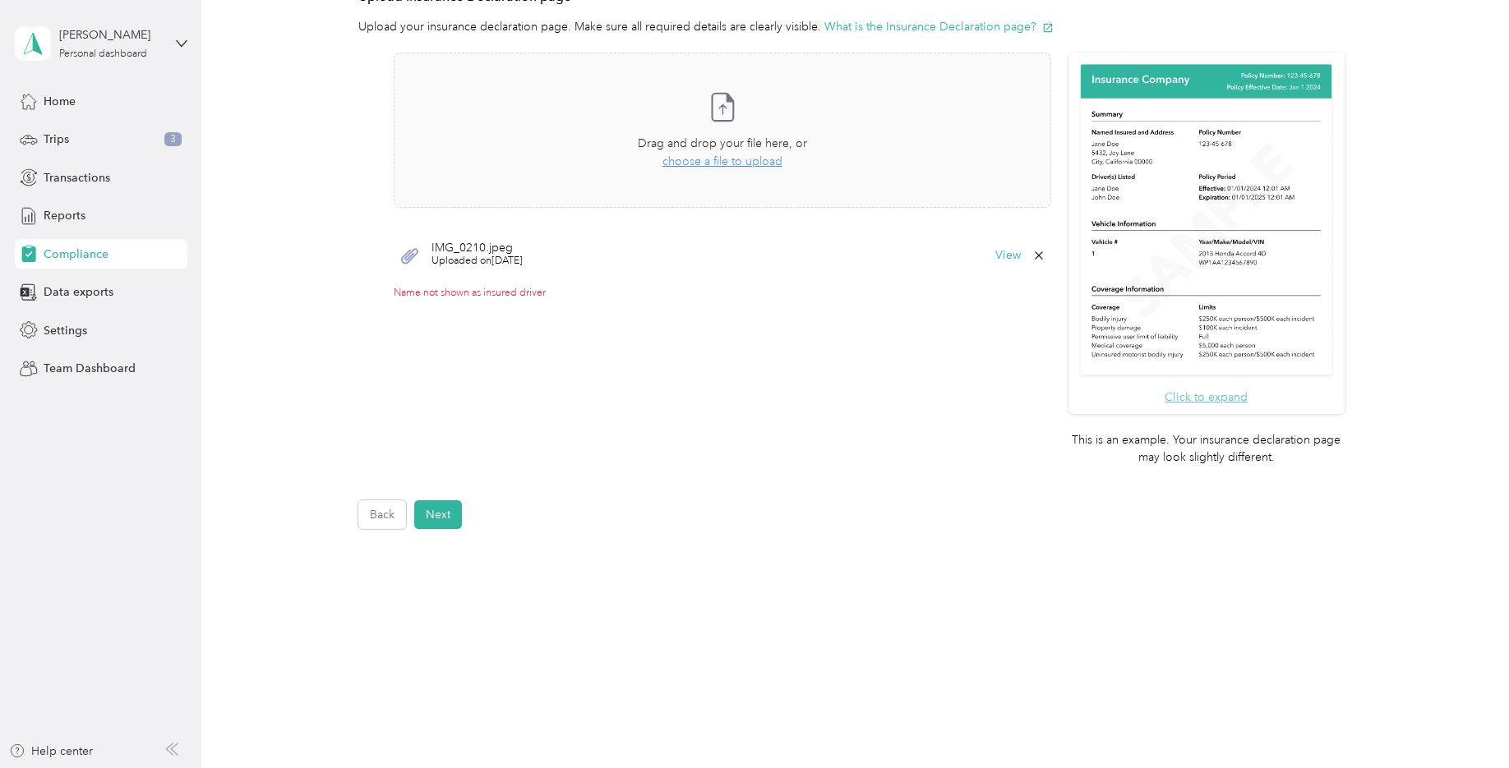
click at [1183, 394] on button "Click to expand" at bounding box center [1206, 397] width 83 height 17
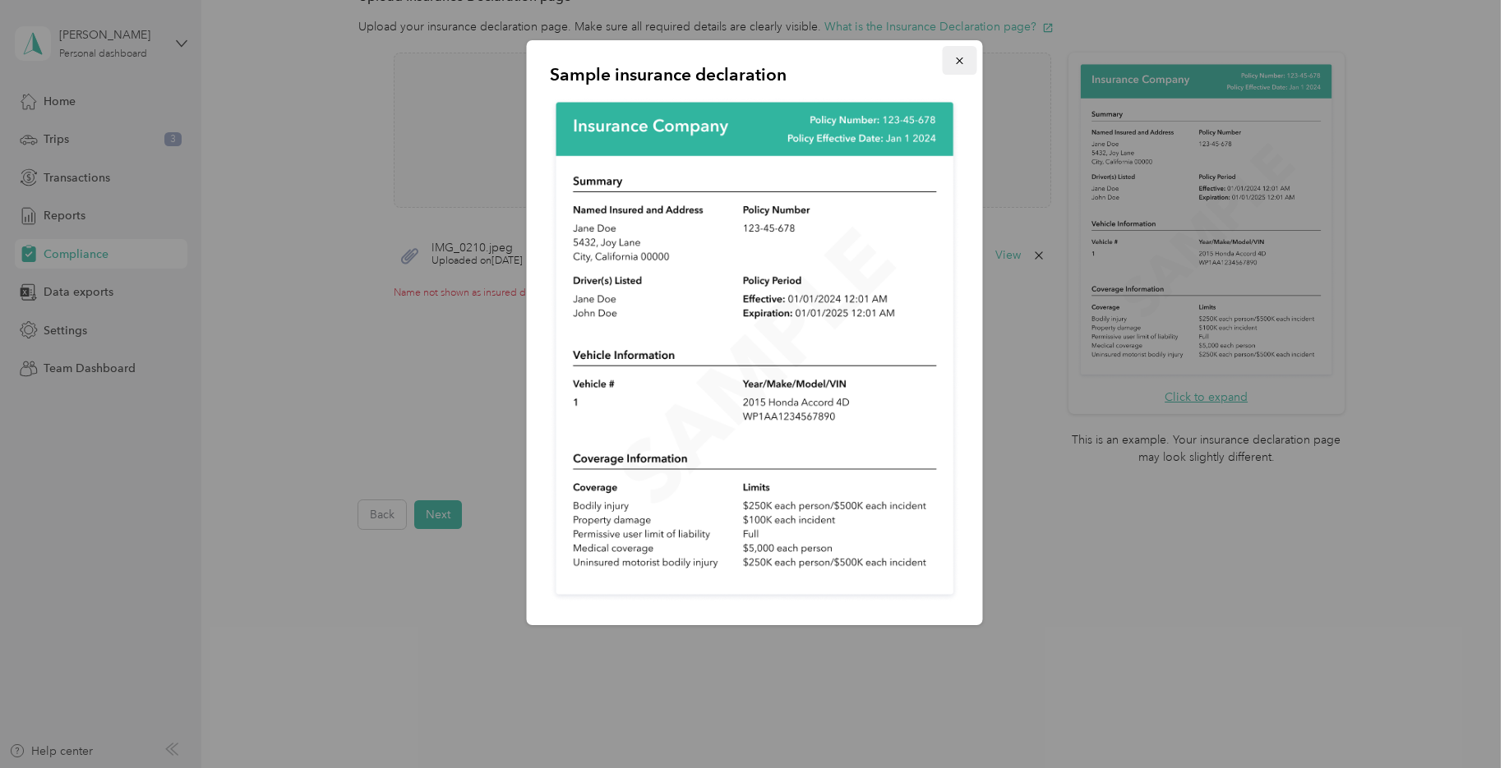
click at [962, 63] on icon "button" at bounding box center [959, 61] width 7 height 7
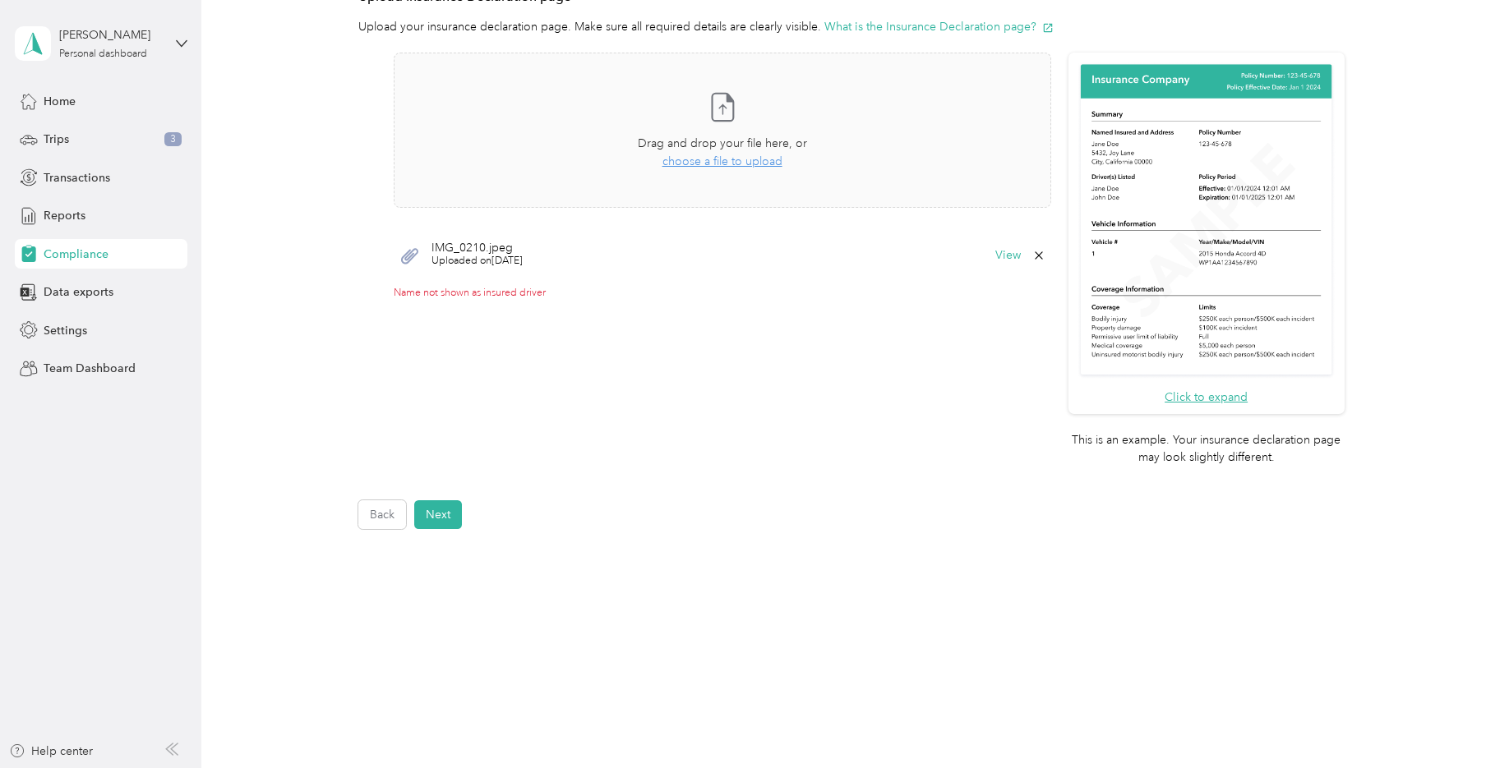
click at [463, 256] on span "Uploaded on 10/2/2025" at bounding box center [476, 261] width 91 height 15
click at [440, 519] on button "Next" at bounding box center [438, 515] width 48 height 29
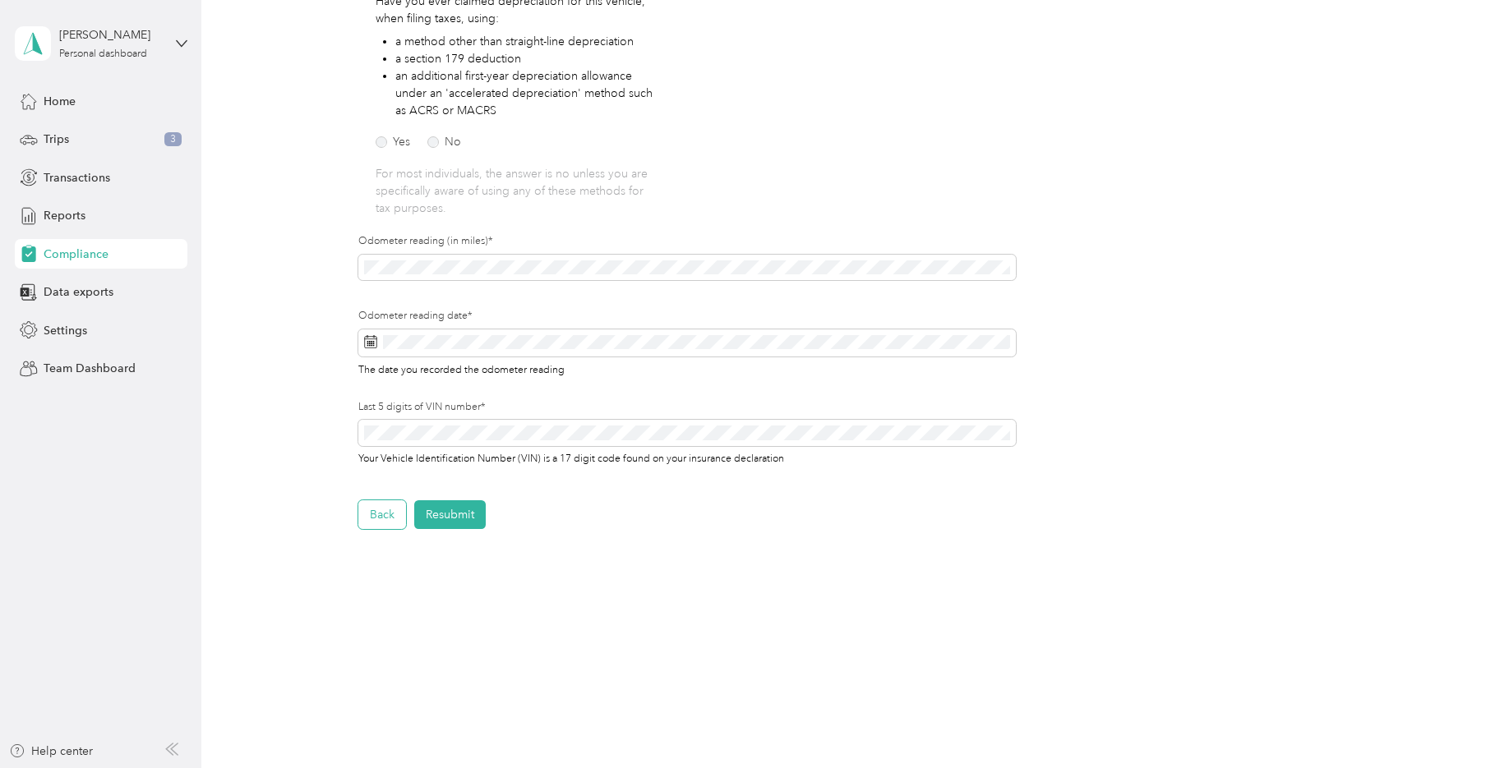
click at [385, 516] on button "Back" at bounding box center [382, 515] width 48 height 29
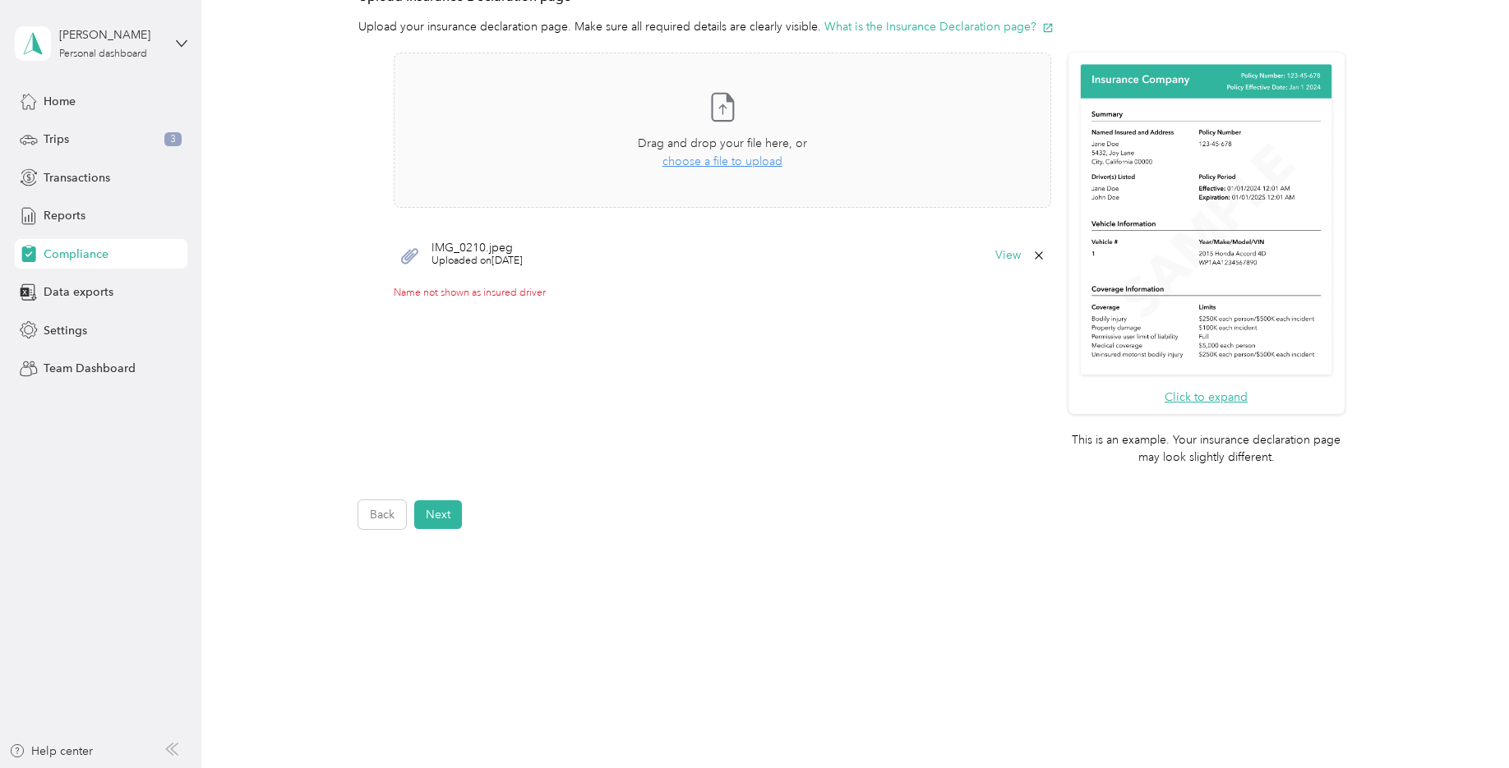
drag, startPoint x: 466, startPoint y: 251, endPoint x: 469, endPoint y: 261, distance: 9.6
click at [466, 253] on span "IMG_0210.jpeg" at bounding box center [476, 248] width 91 height 12
click at [463, 256] on span "Uploaded on 10/2/2025" at bounding box center [476, 261] width 91 height 15
click at [458, 250] on span "IMG_0210.jpeg" at bounding box center [476, 248] width 91 height 12
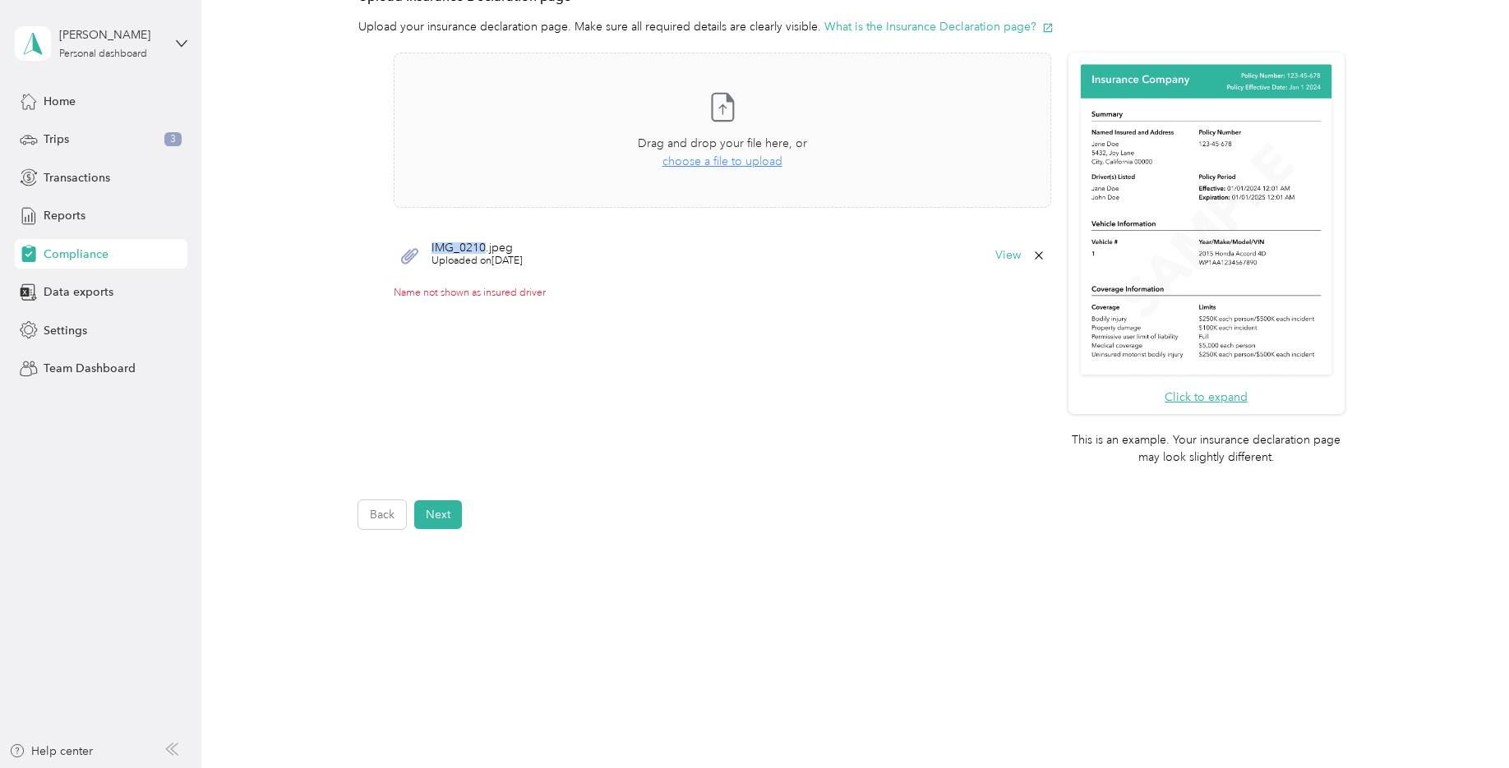
click at [458, 250] on span "IMG_0210.jpeg" at bounding box center [476, 248] width 91 height 12
click at [409, 251] on icon at bounding box center [409, 256] width 17 height 16
click at [409, 252] on icon at bounding box center [409, 256] width 17 height 16
click at [1001, 256] on button "View" at bounding box center [1007, 256] width 25 height 12
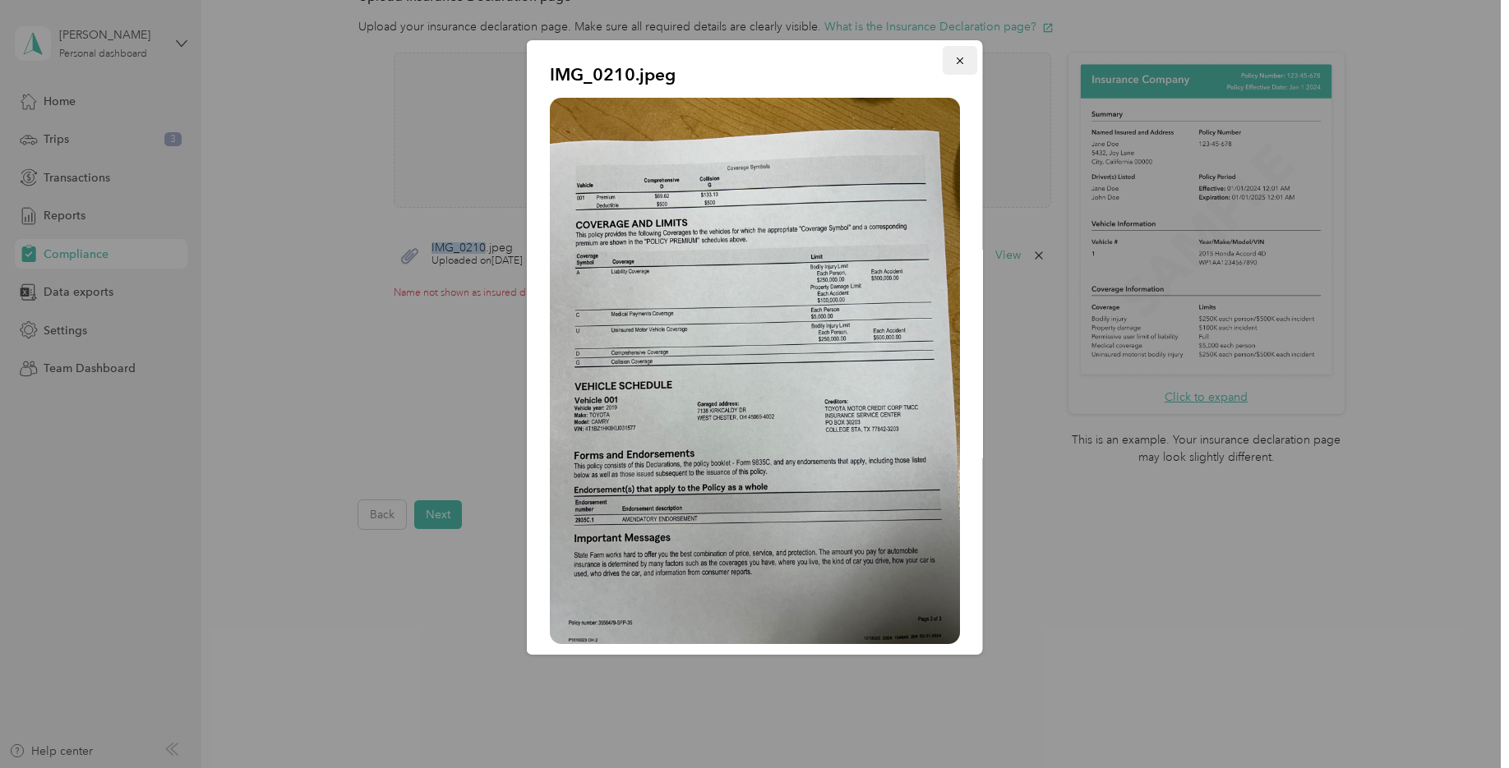
click at [954, 62] on icon "button" at bounding box center [960, 61] width 12 height 12
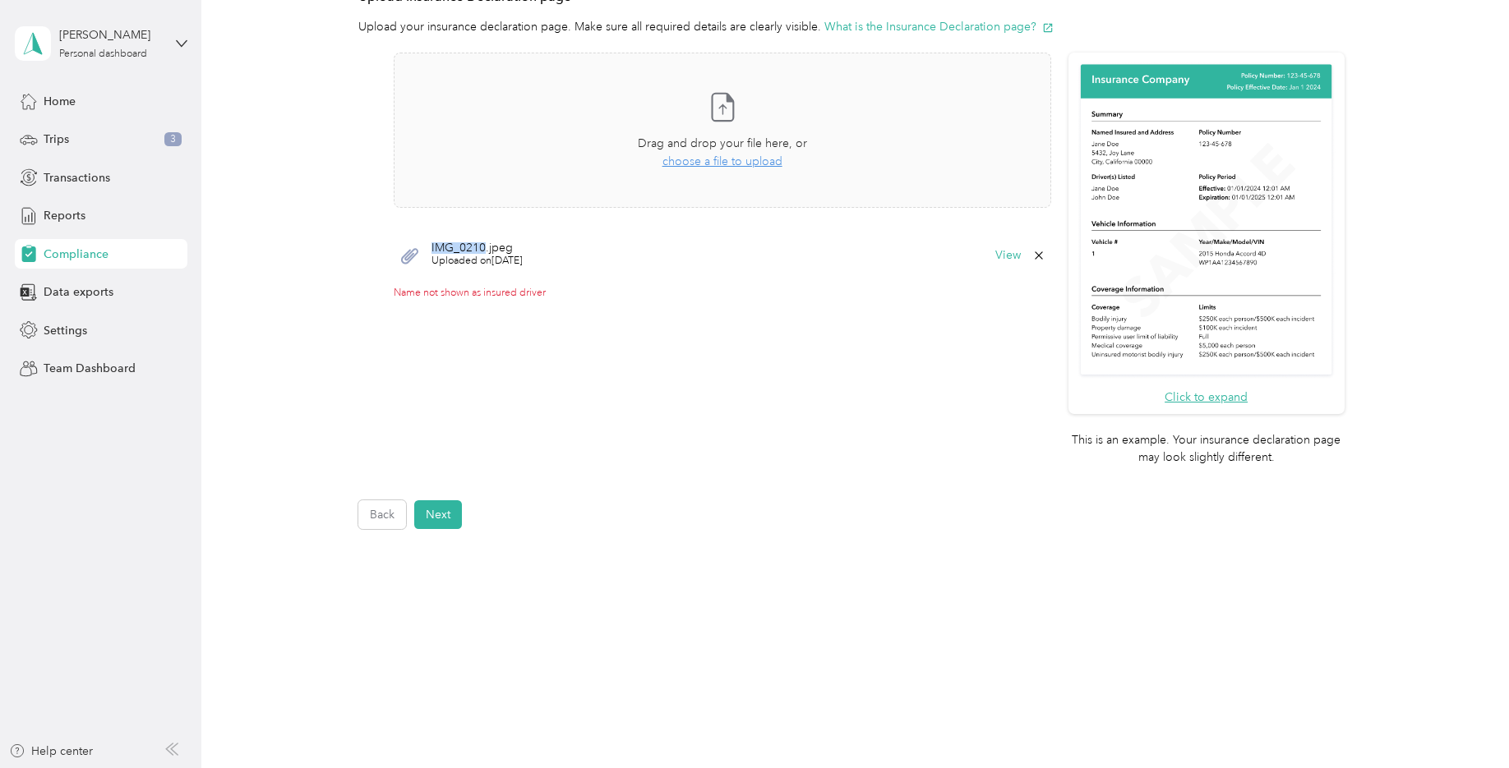
click at [454, 253] on span "IMG_0210.jpeg" at bounding box center [476, 248] width 91 height 12
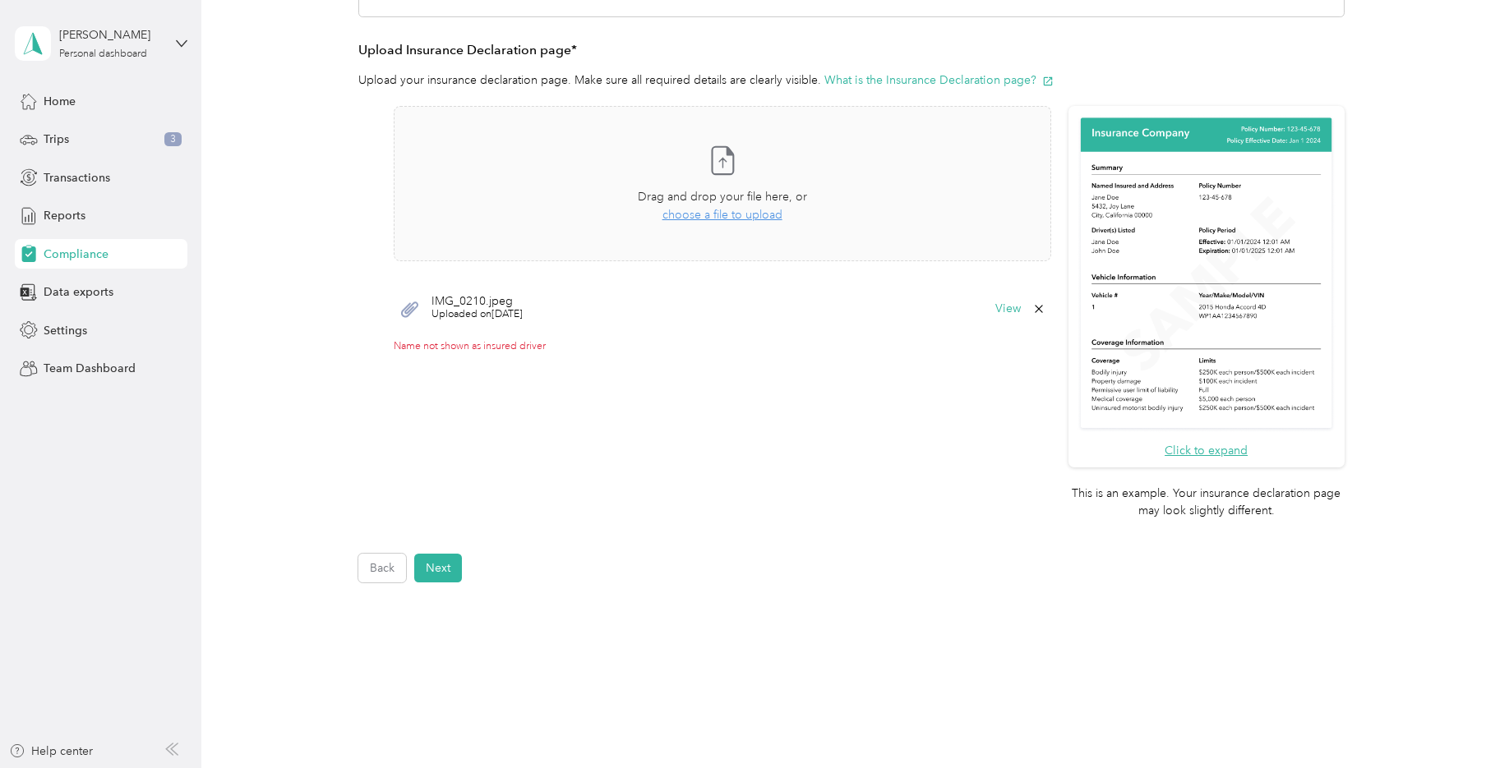
scroll to position [316, 0]
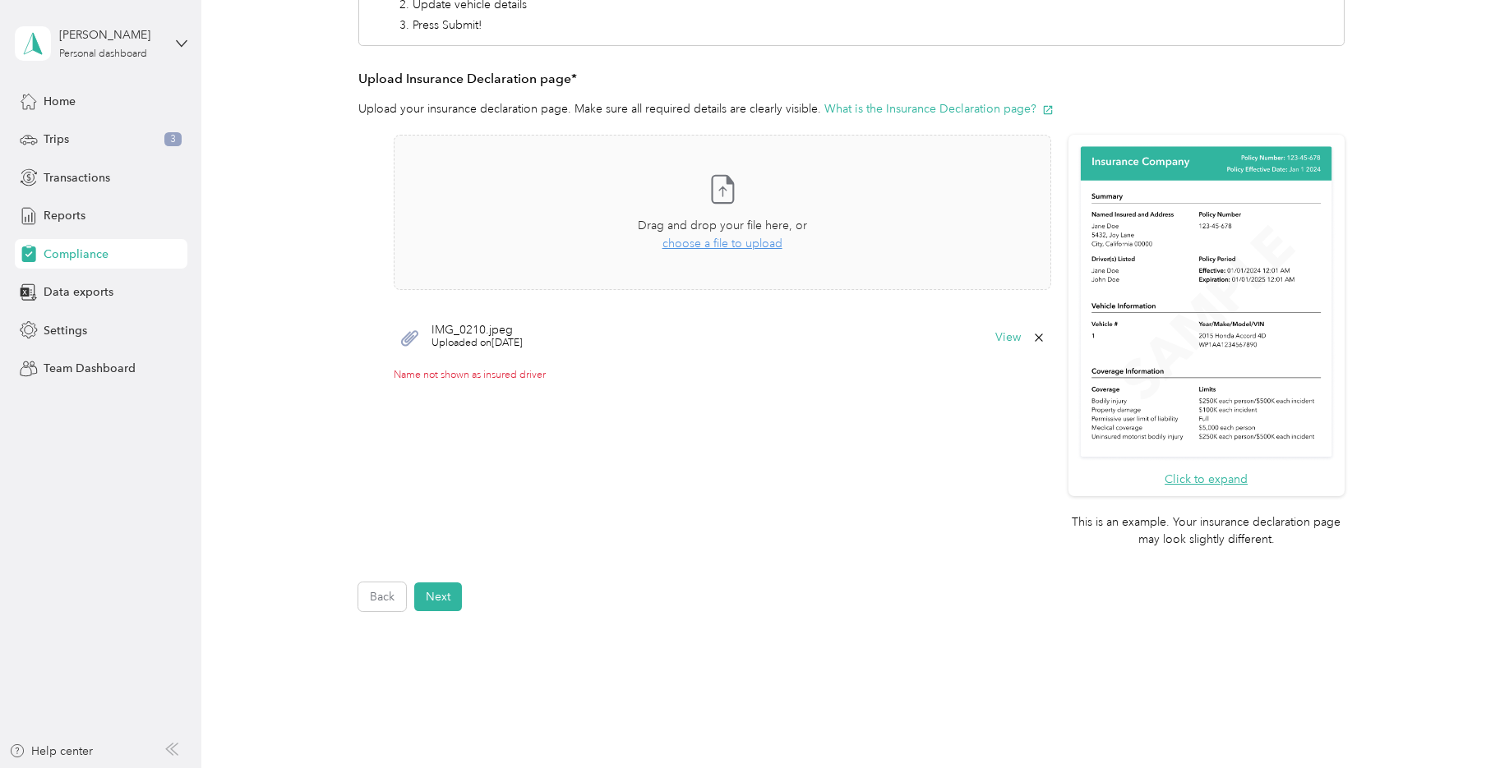
click at [441, 340] on span "Uploaded on 10/2/2025" at bounding box center [476, 343] width 91 height 15
click at [441, 587] on button "Next" at bounding box center [438, 597] width 48 height 29
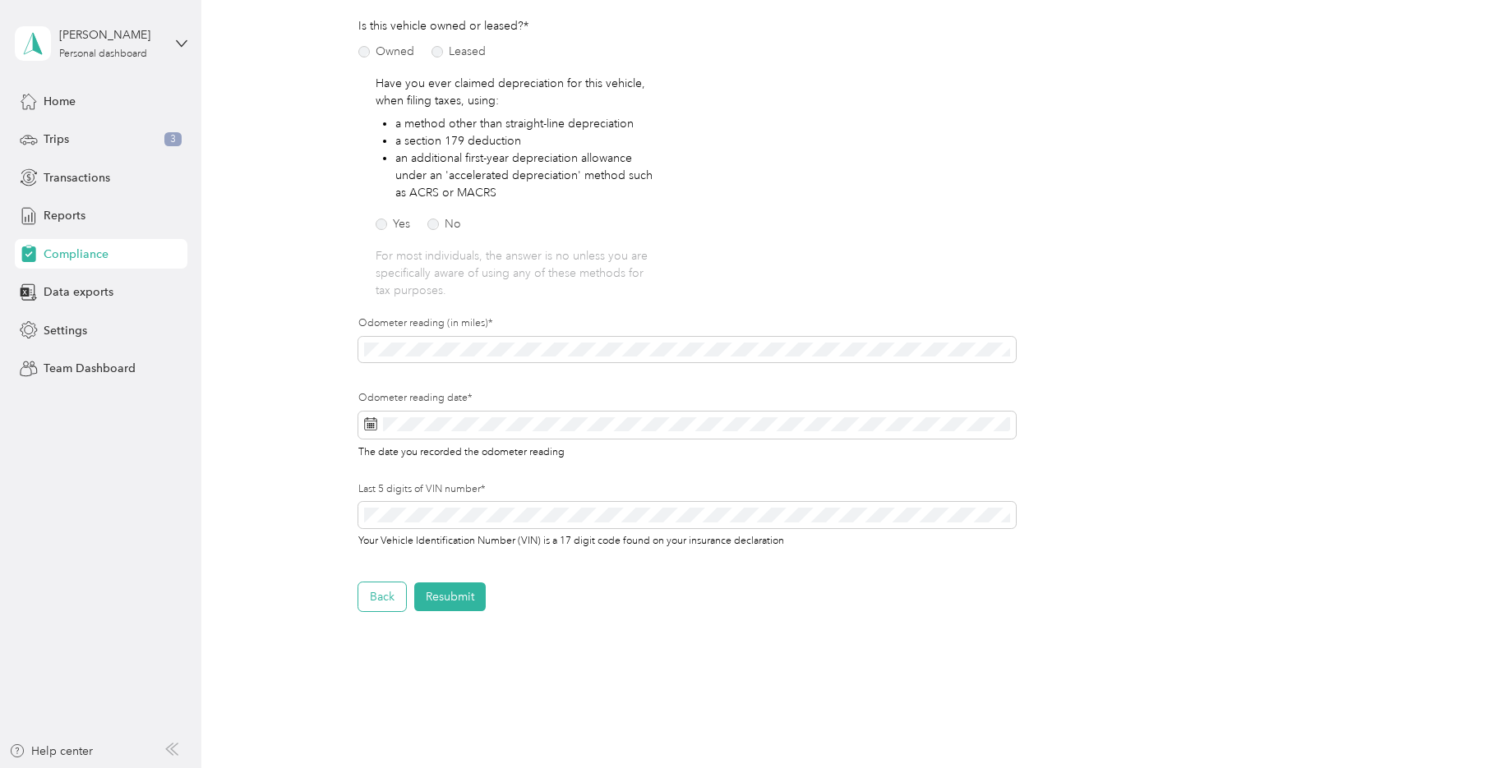
drag, startPoint x: 381, startPoint y: 593, endPoint x: 390, endPoint y: 588, distance: 10.0
click at [381, 593] on button "Back" at bounding box center [382, 597] width 48 height 29
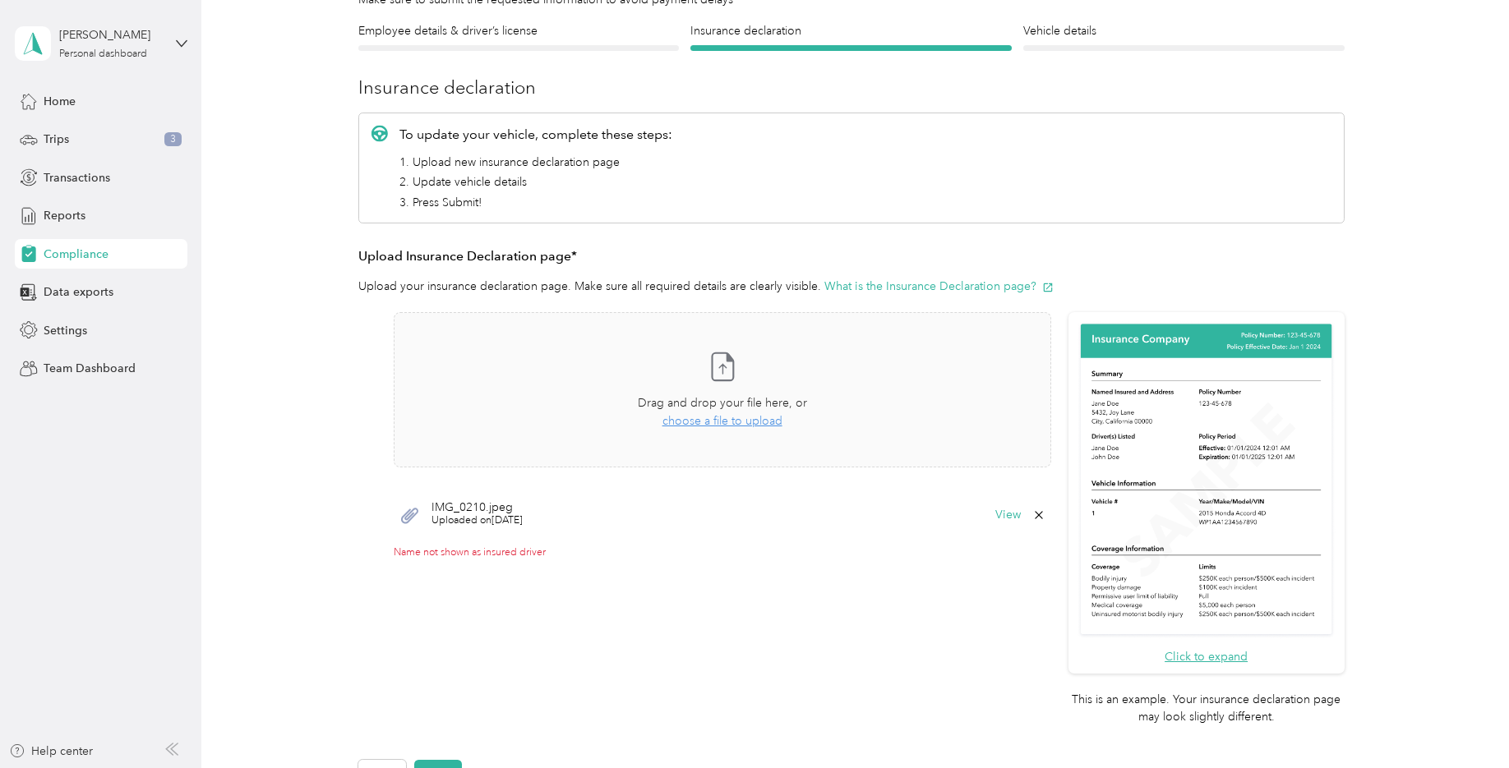
scroll to position [233, 0]
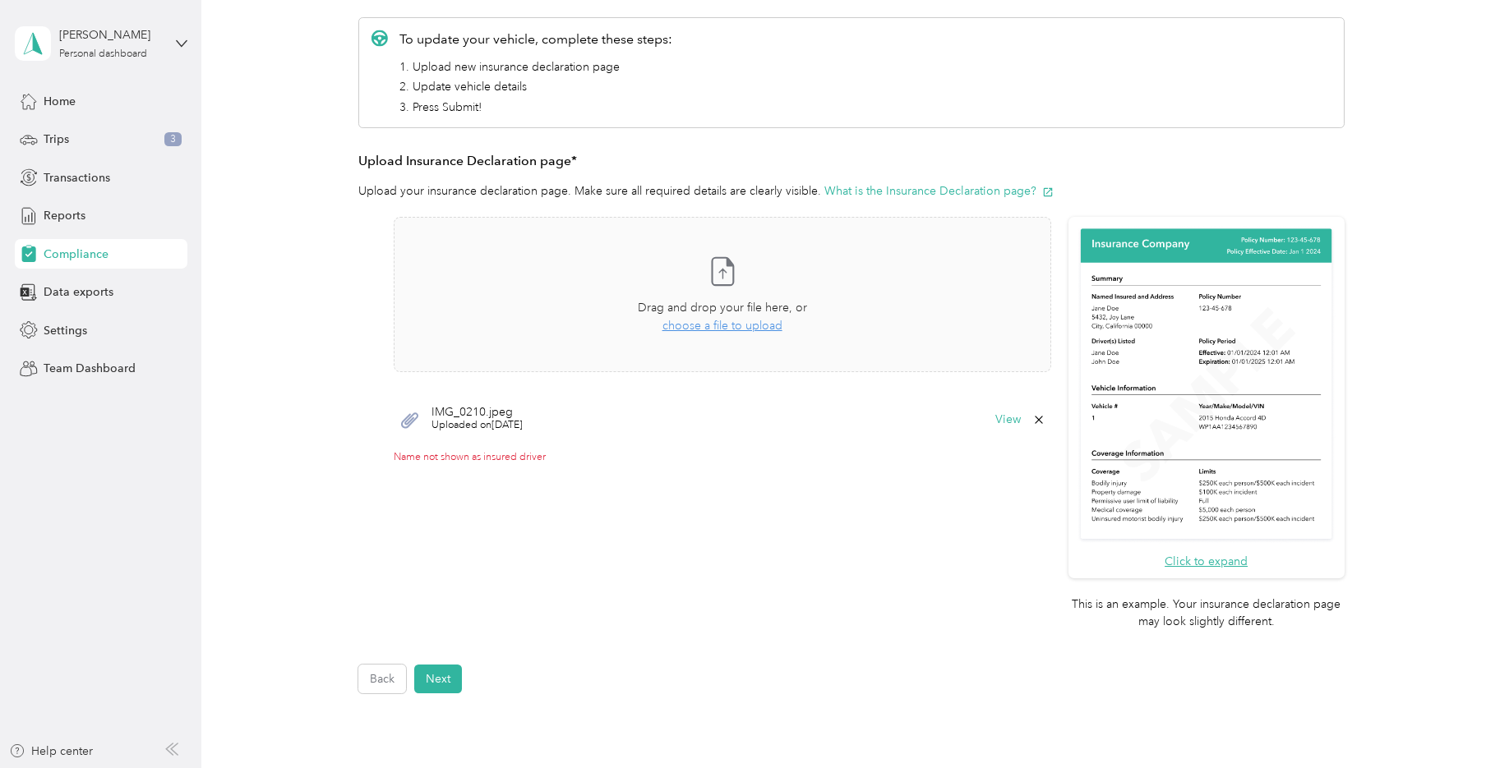
click at [180, 34] on div "Cynthia D. Ostendarp Personal dashboard" at bounding box center [101, 44] width 173 height 58
click at [120, 130] on div "Team dashboard" at bounding box center [280, 135] width 509 height 29
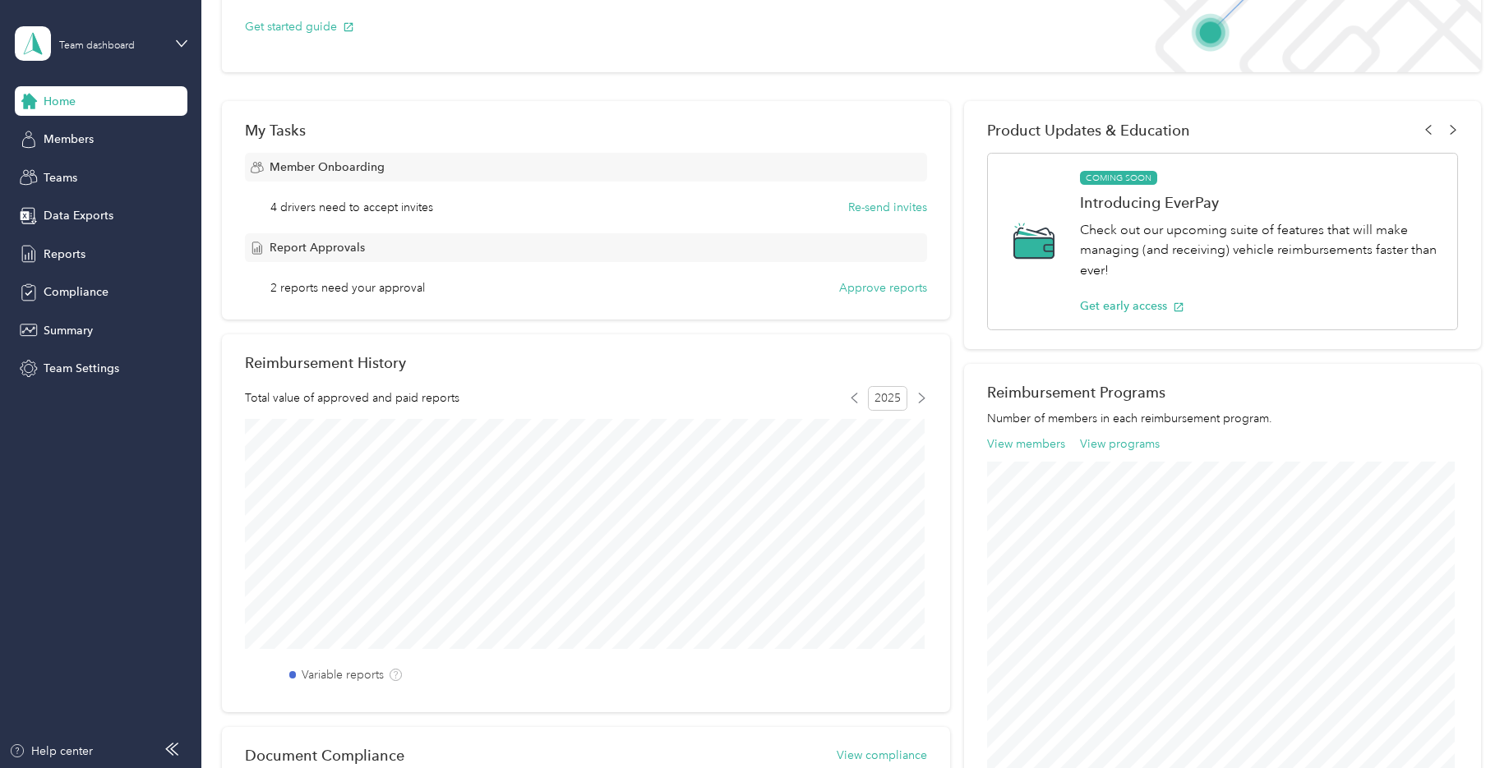
scroll to position [115, 0]
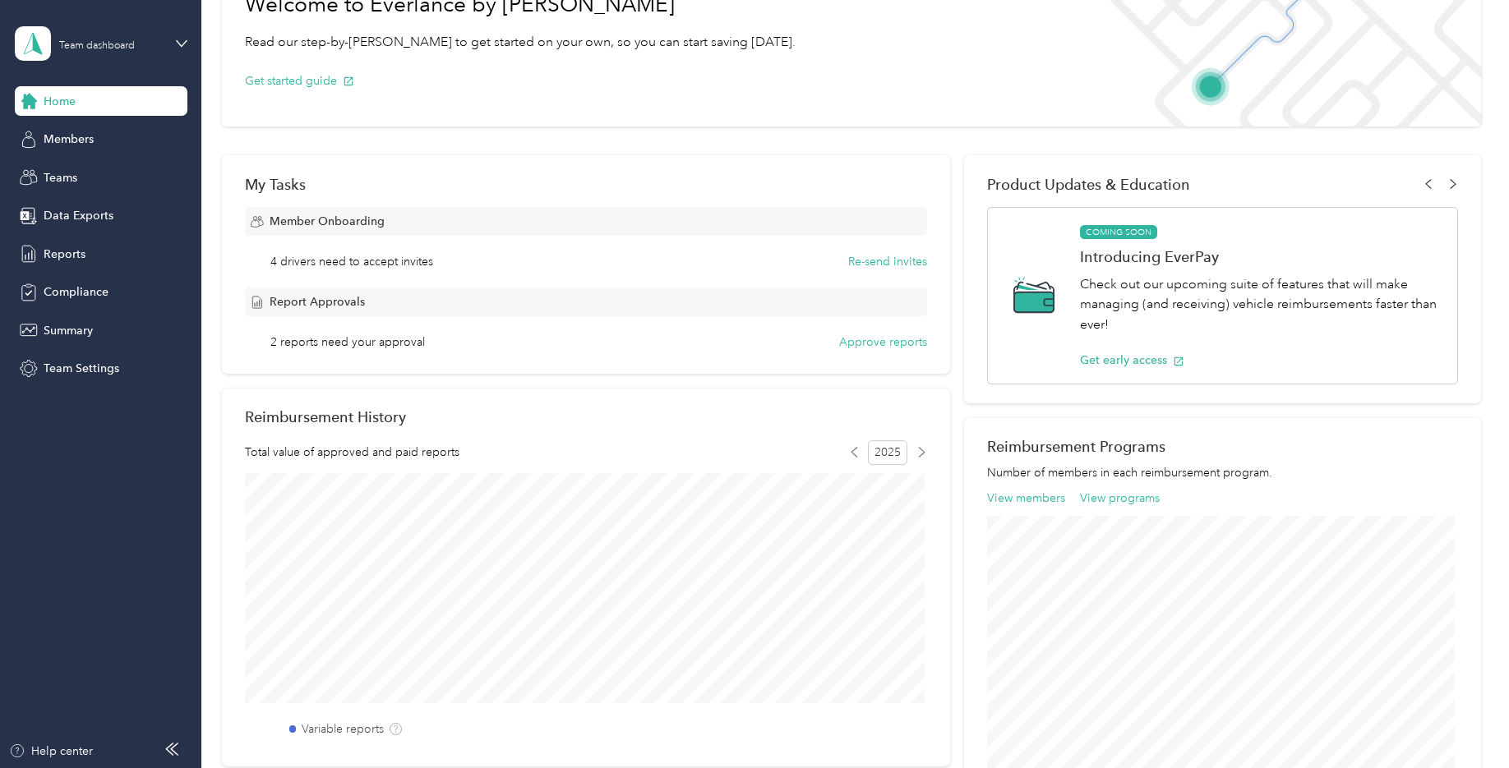
click at [397, 343] on span "2 reports need your approval" at bounding box center [347, 342] width 155 height 17
click at [296, 343] on span "2 reports need your approval" at bounding box center [347, 342] width 155 height 17
click at [866, 344] on button "Approve reports" at bounding box center [883, 342] width 88 height 17
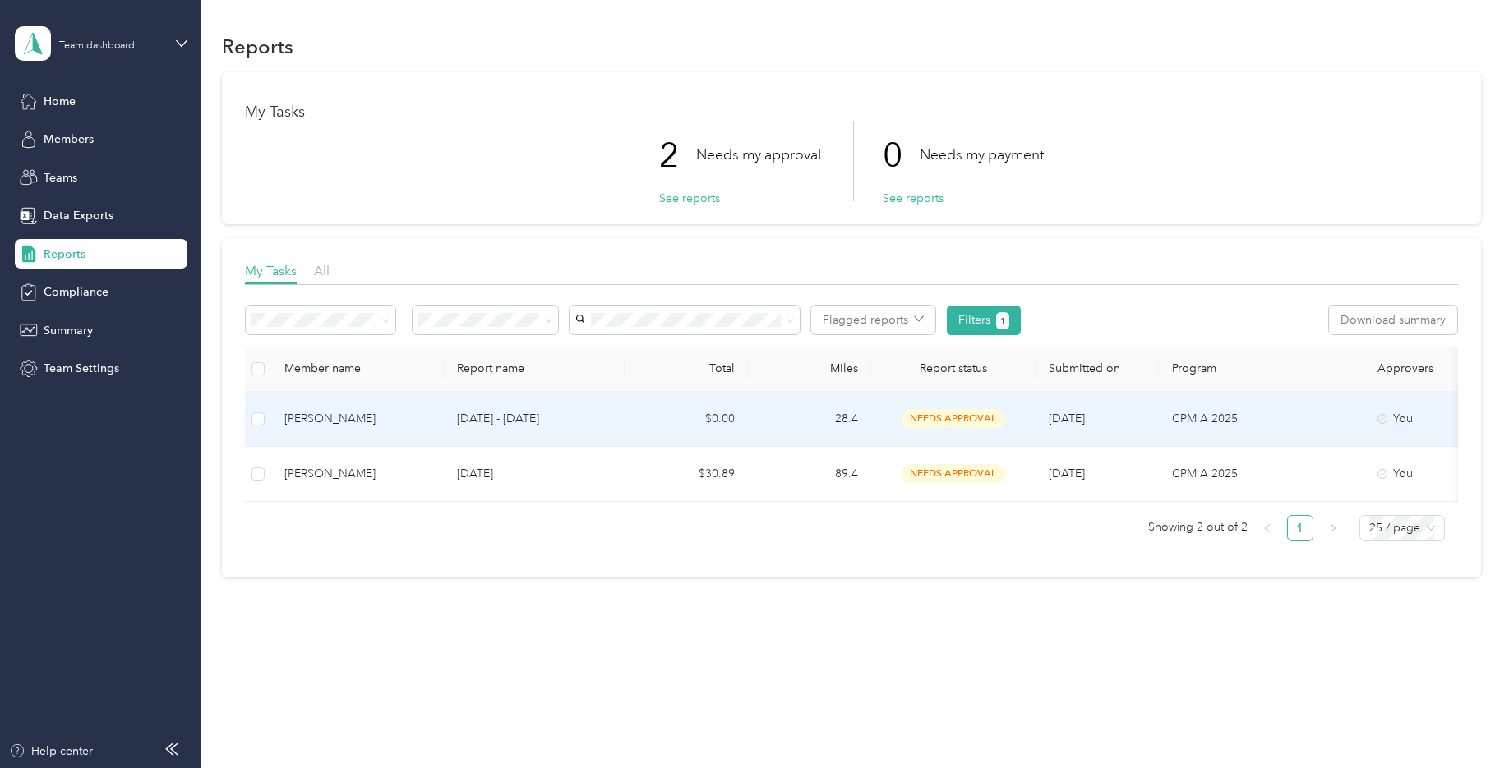
click at [312, 414] on div "[PERSON_NAME]" at bounding box center [357, 419] width 146 height 18
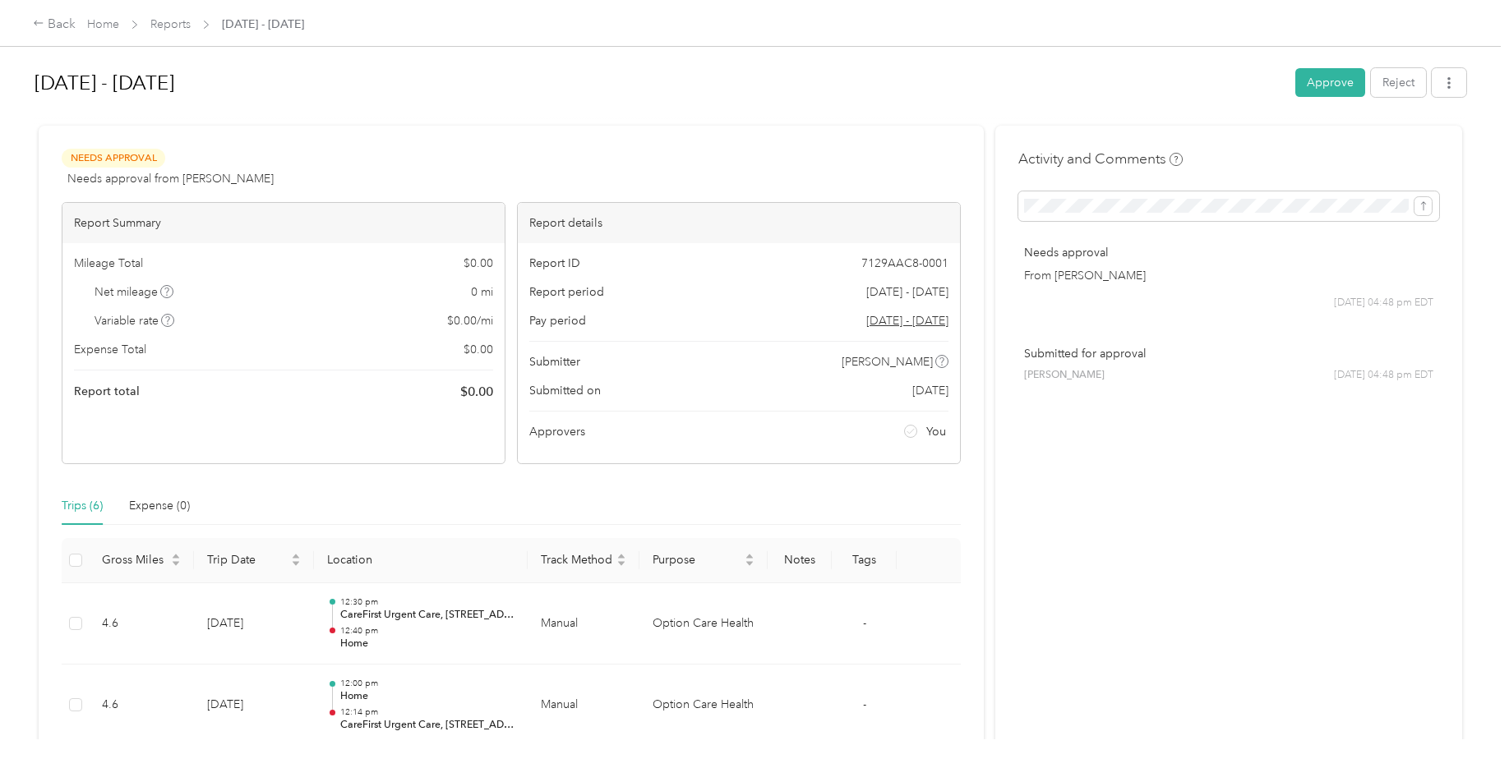
click at [951, 72] on h1 "[DATE] - [DATE]" at bounding box center [659, 82] width 1249 height 39
